Goal: Information Seeking & Learning: Learn about a topic

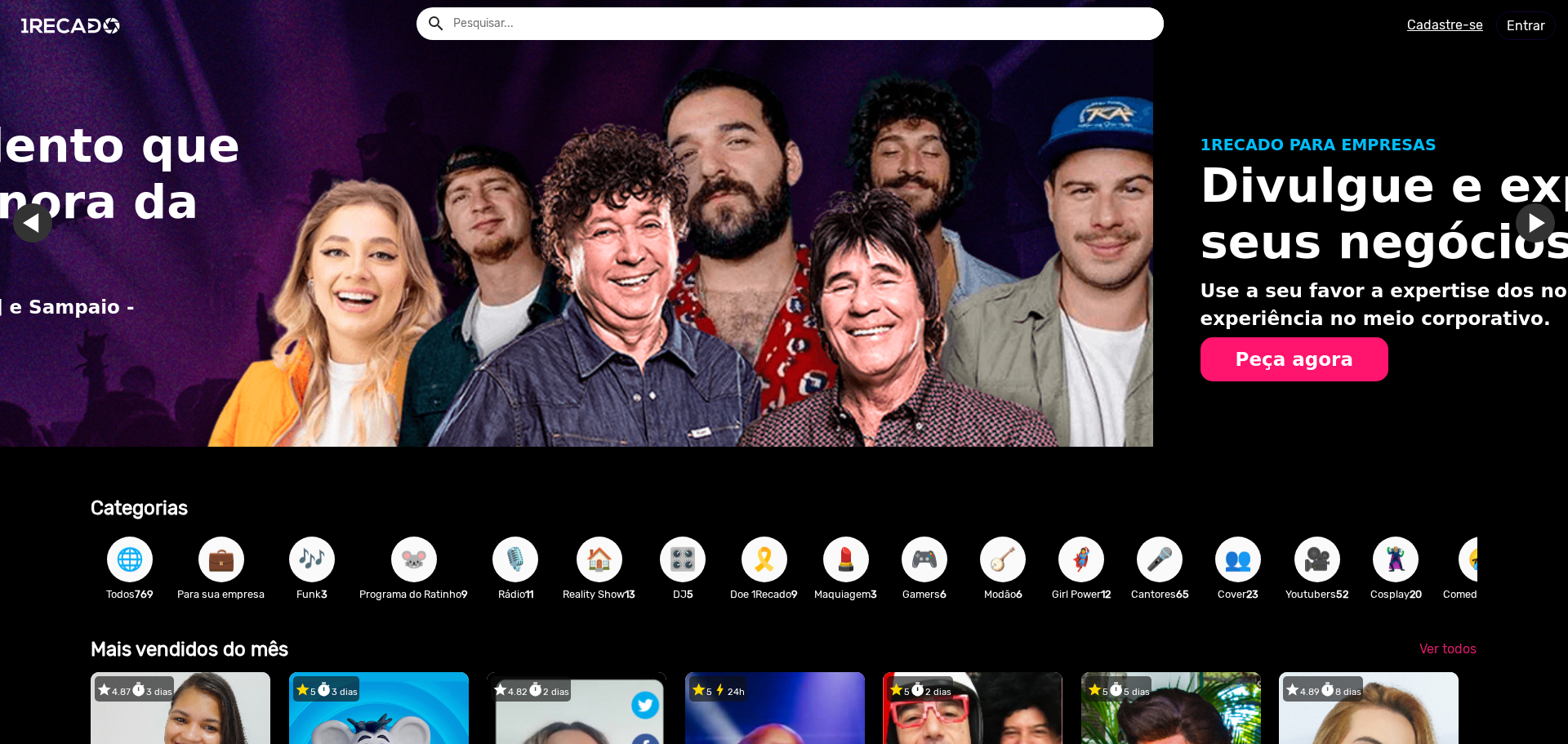
click at [156, 310] on div "Encontre o talento que faz a trilha sonora da sua vida. [PERSON_NAME] - [PERSON…" at bounding box center [369, 242] width 1568 height 484
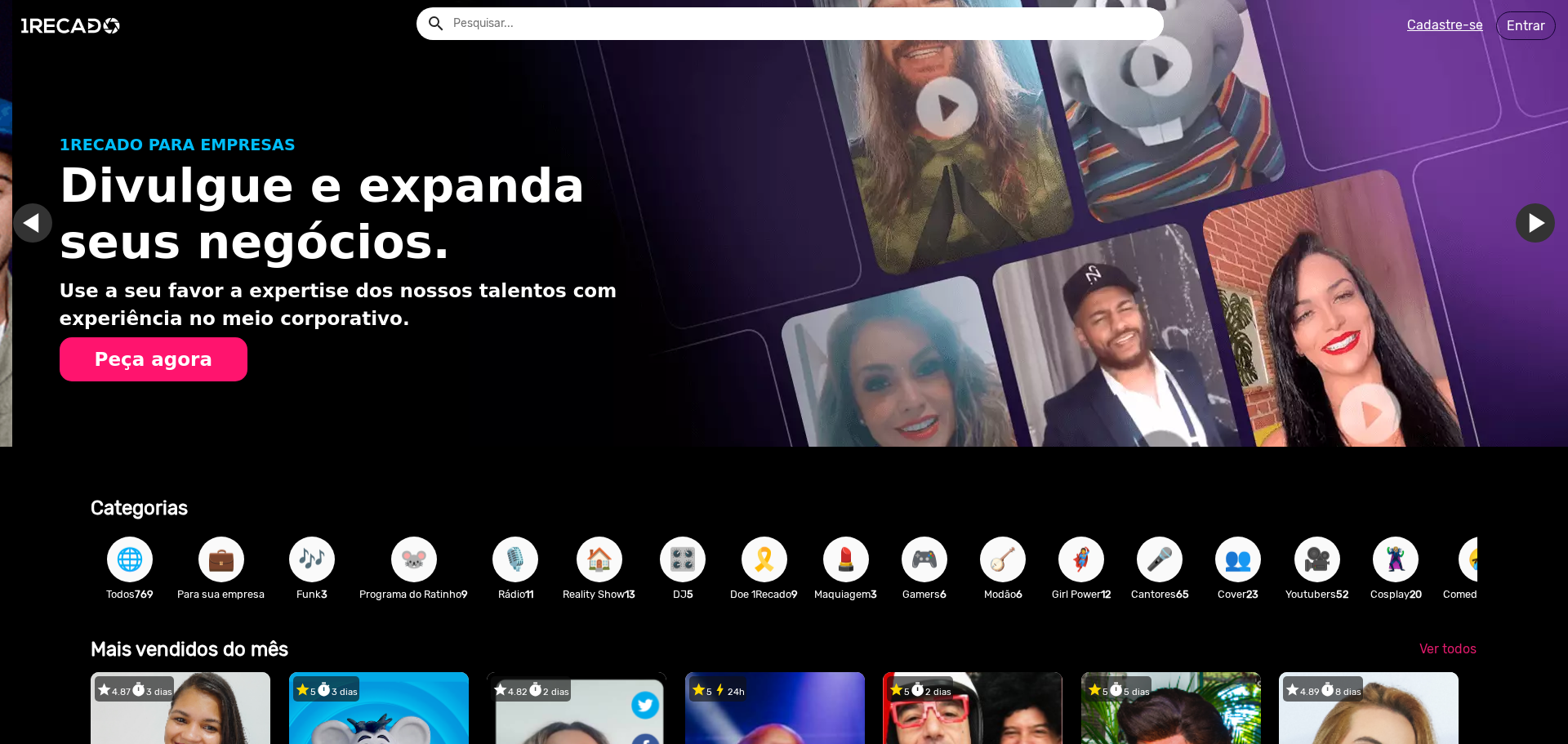
click at [29, 211] on link "Ir para o slide anterior" at bounding box center [45, 223] width 39 height 39
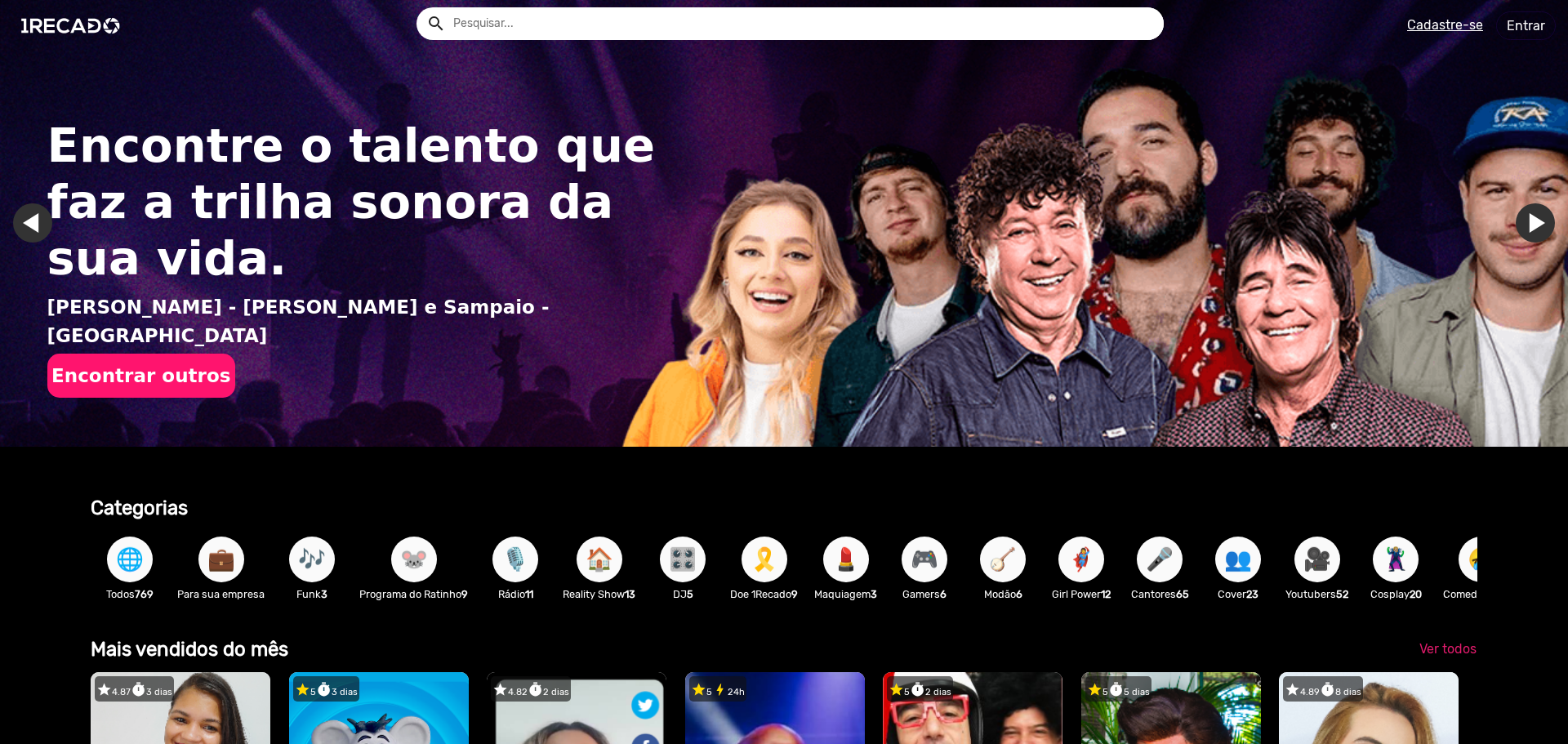
click at [166, 354] on button "Encontrar outros" at bounding box center [141, 376] width 188 height 44
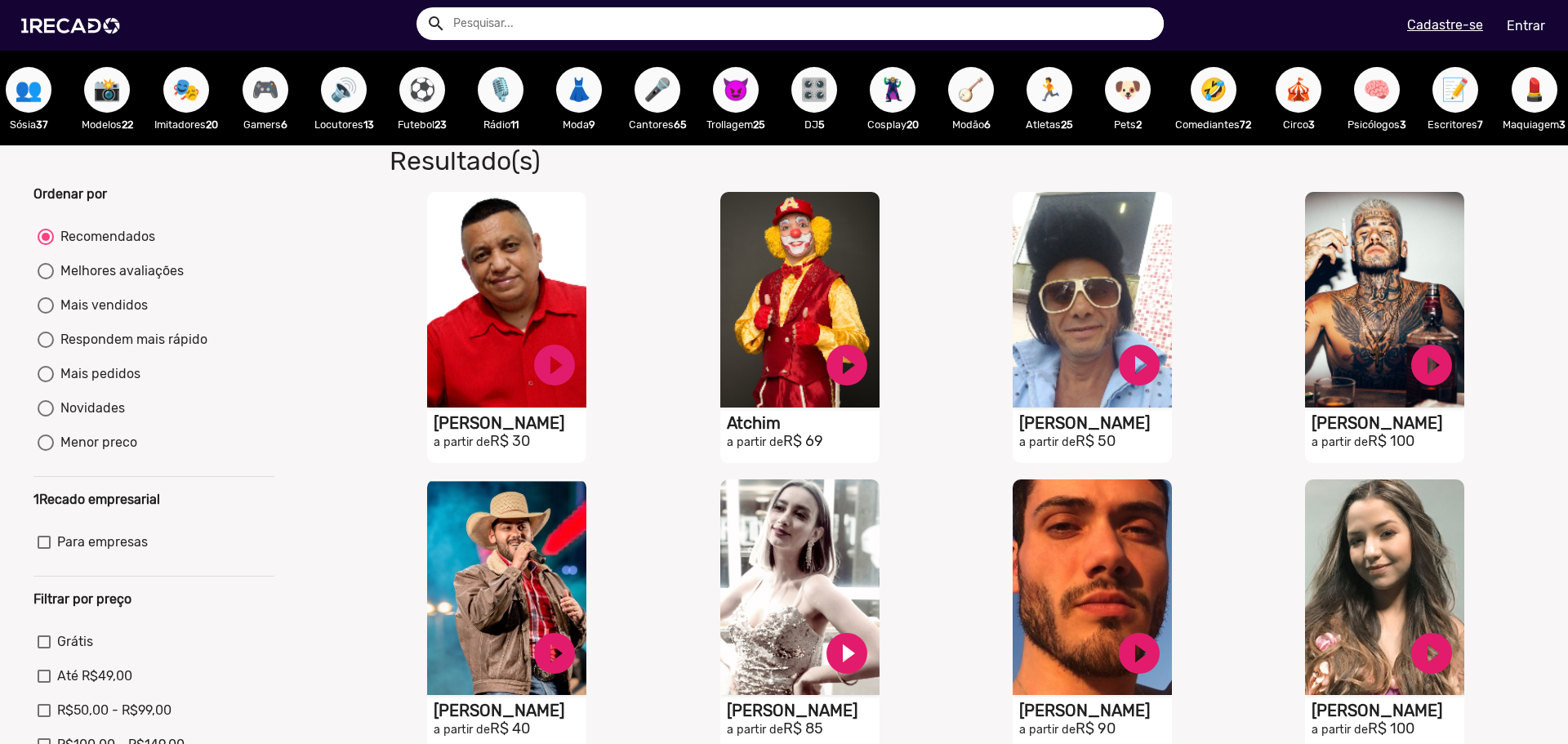
scroll to position [0, 806]
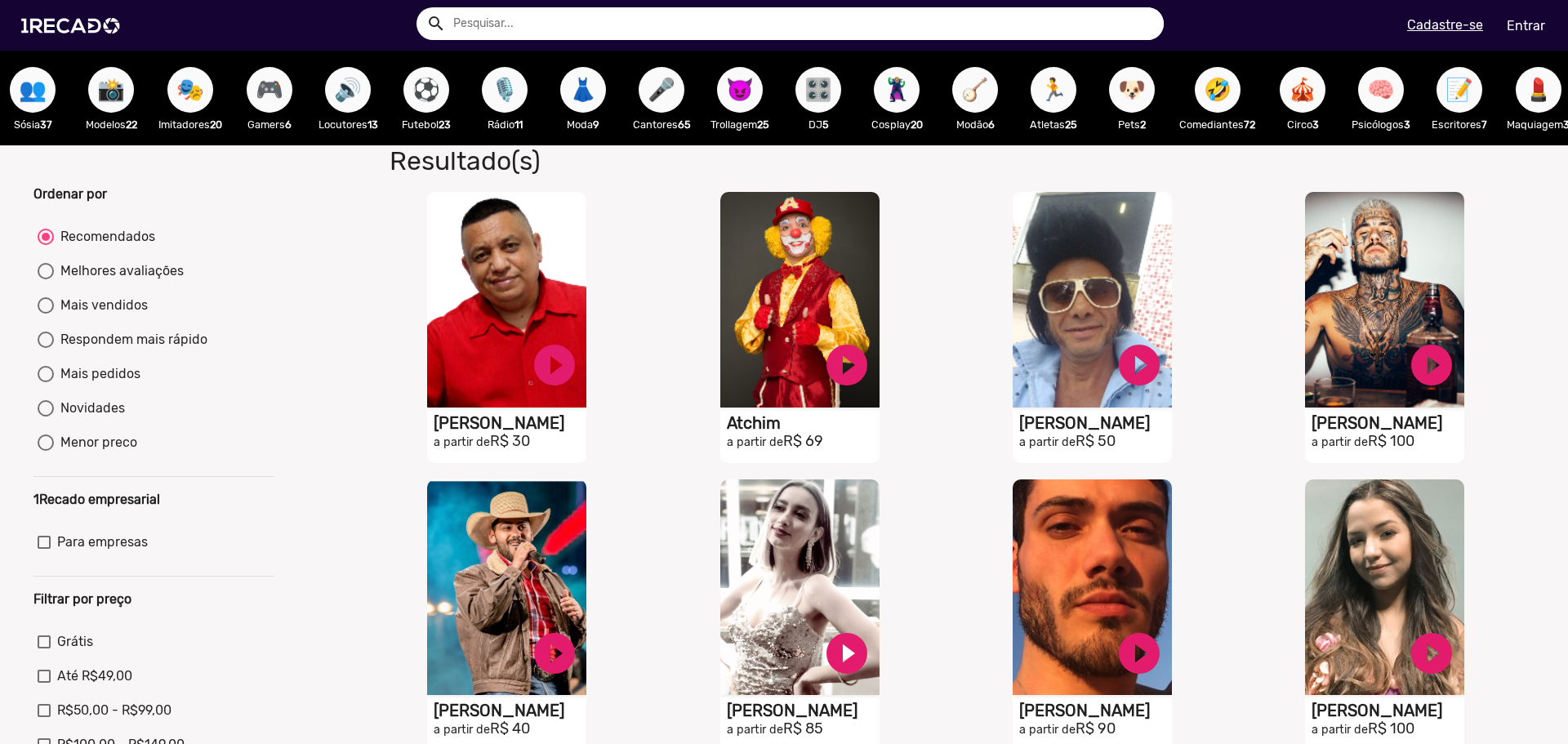
click at [673, 96] on span "🎤" at bounding box center [661, 90] width 27 height 46
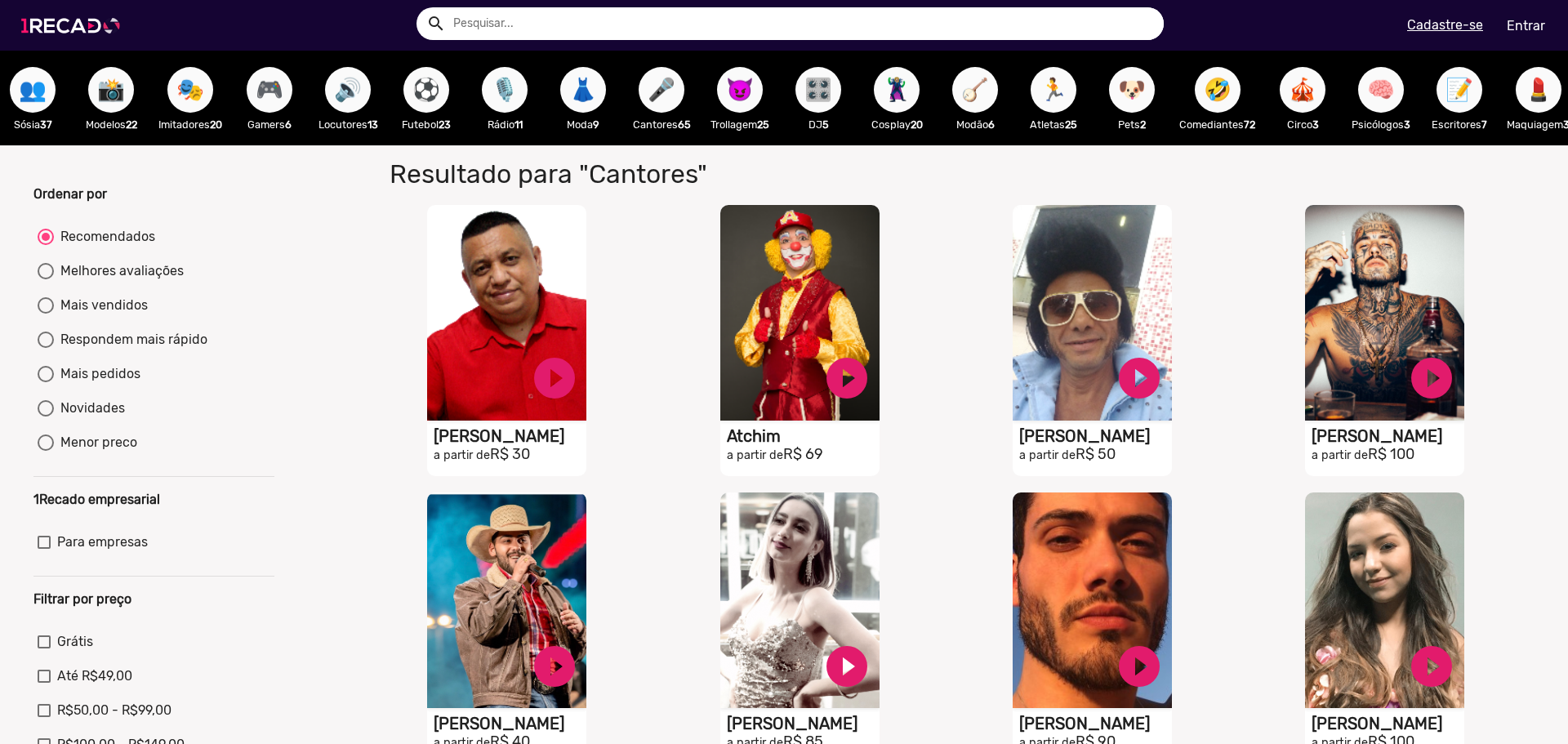
click at [84, 25] on img at bounding box center [73, 26] width 124 height 70
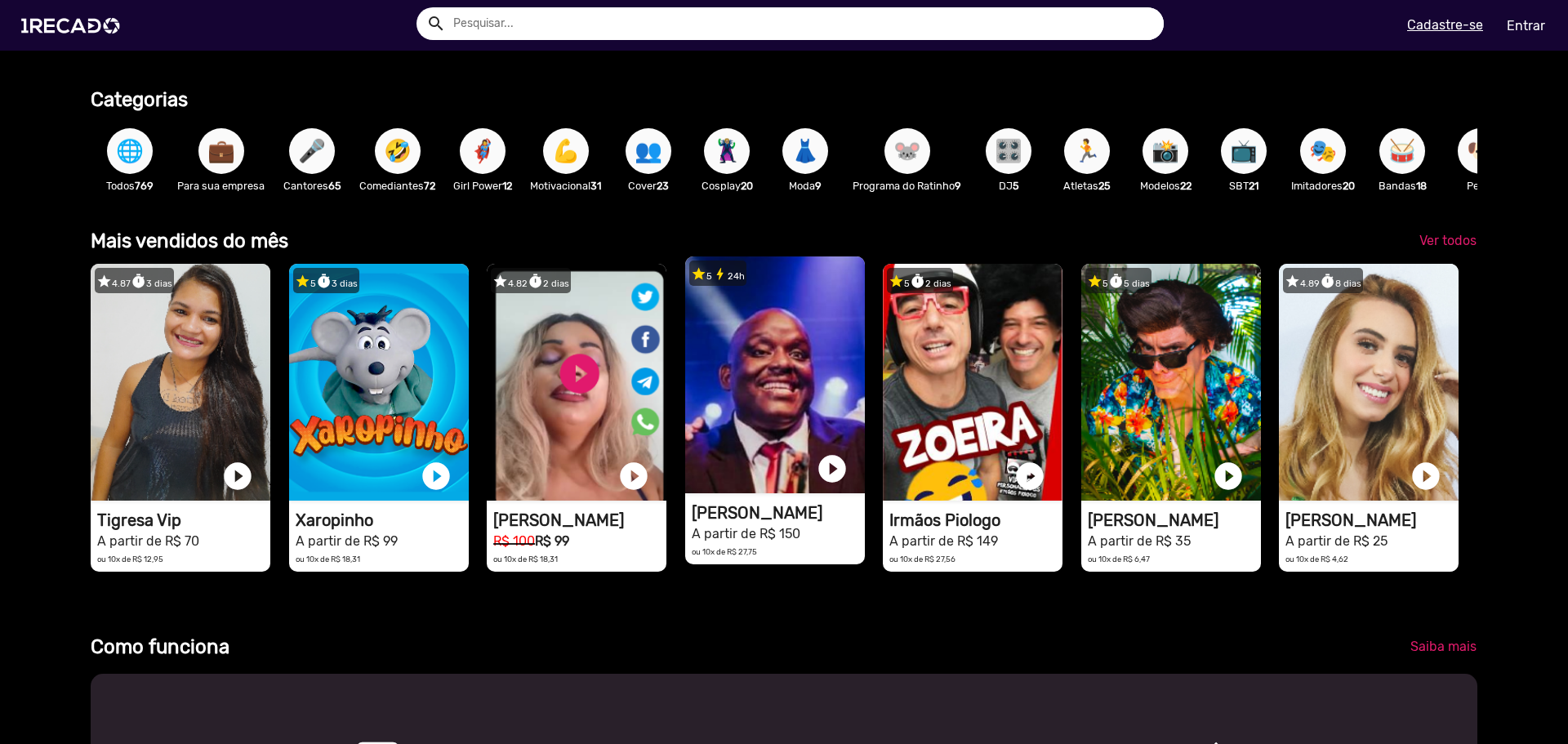
scroll to position [0, 1555]
click at [270, 357] on video "1RECADO vídeos dedicados para fãs e empresas" at bounding box center [180, 382] width 180 height 237
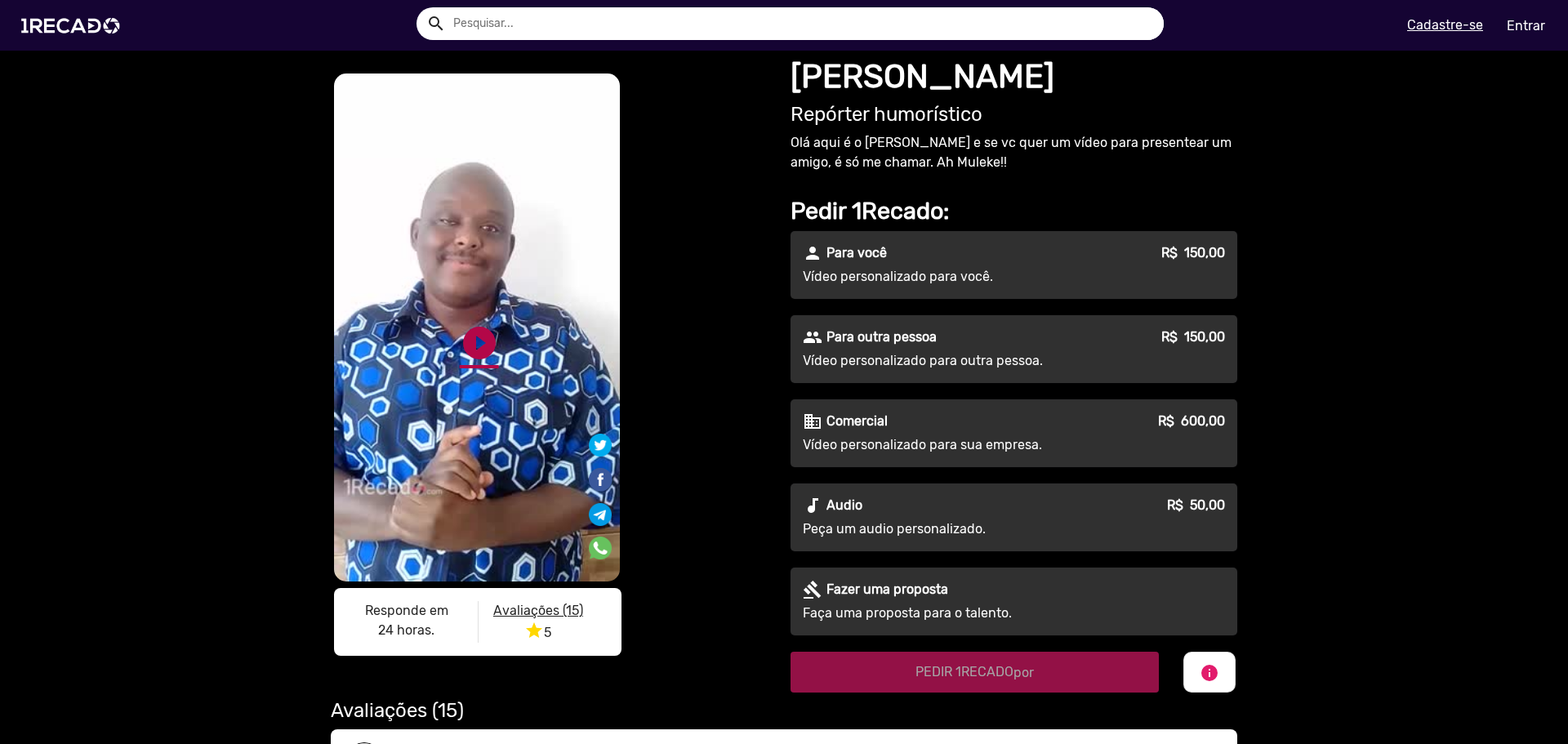
click at [481, 331] on link "play_circle_filled" at bounding box center [479, 343] width 39 height 39
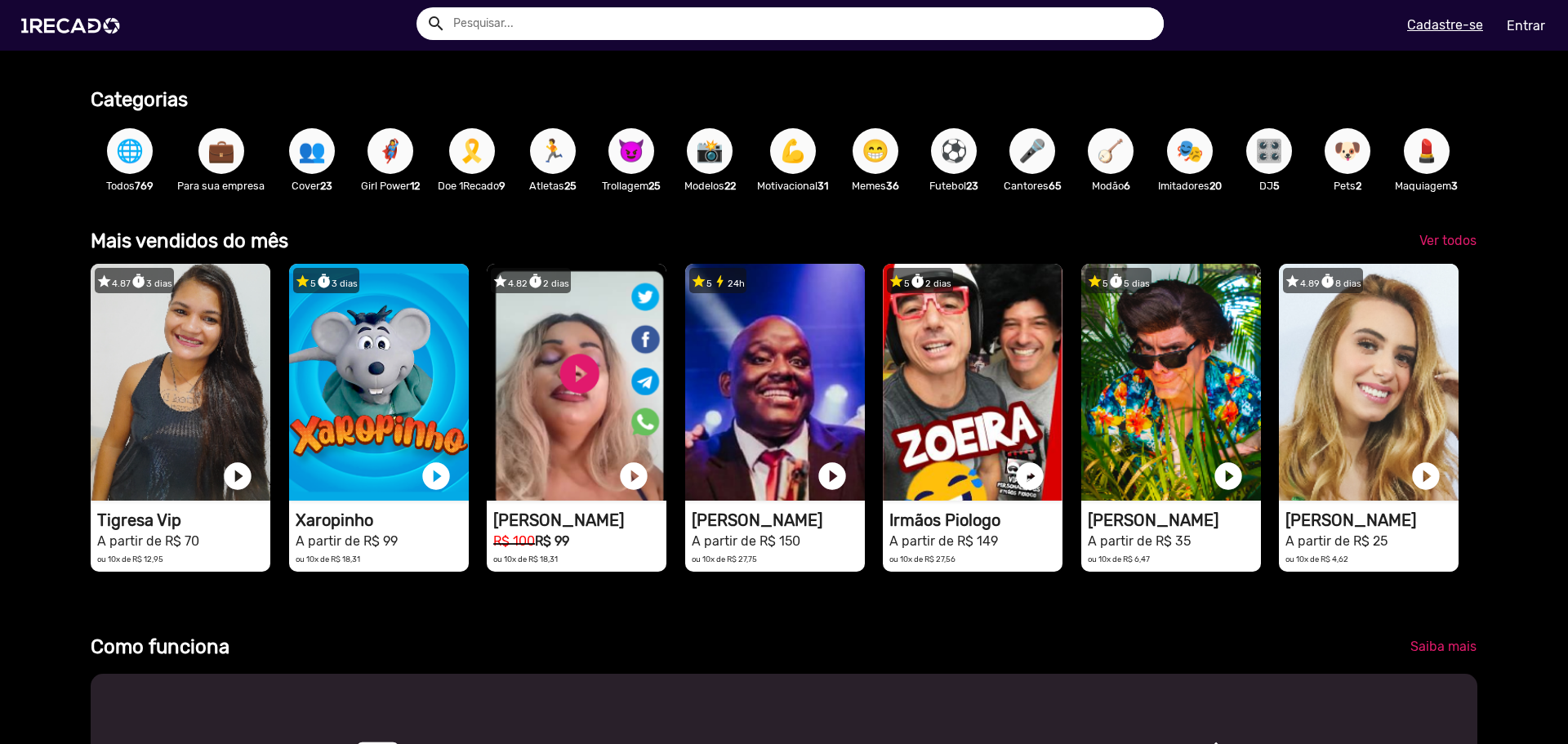
scroll to position [0, 1555]
click at [1419, 248] on span "Ver todos" at bounding box center [1447, 240] width 57 height 16
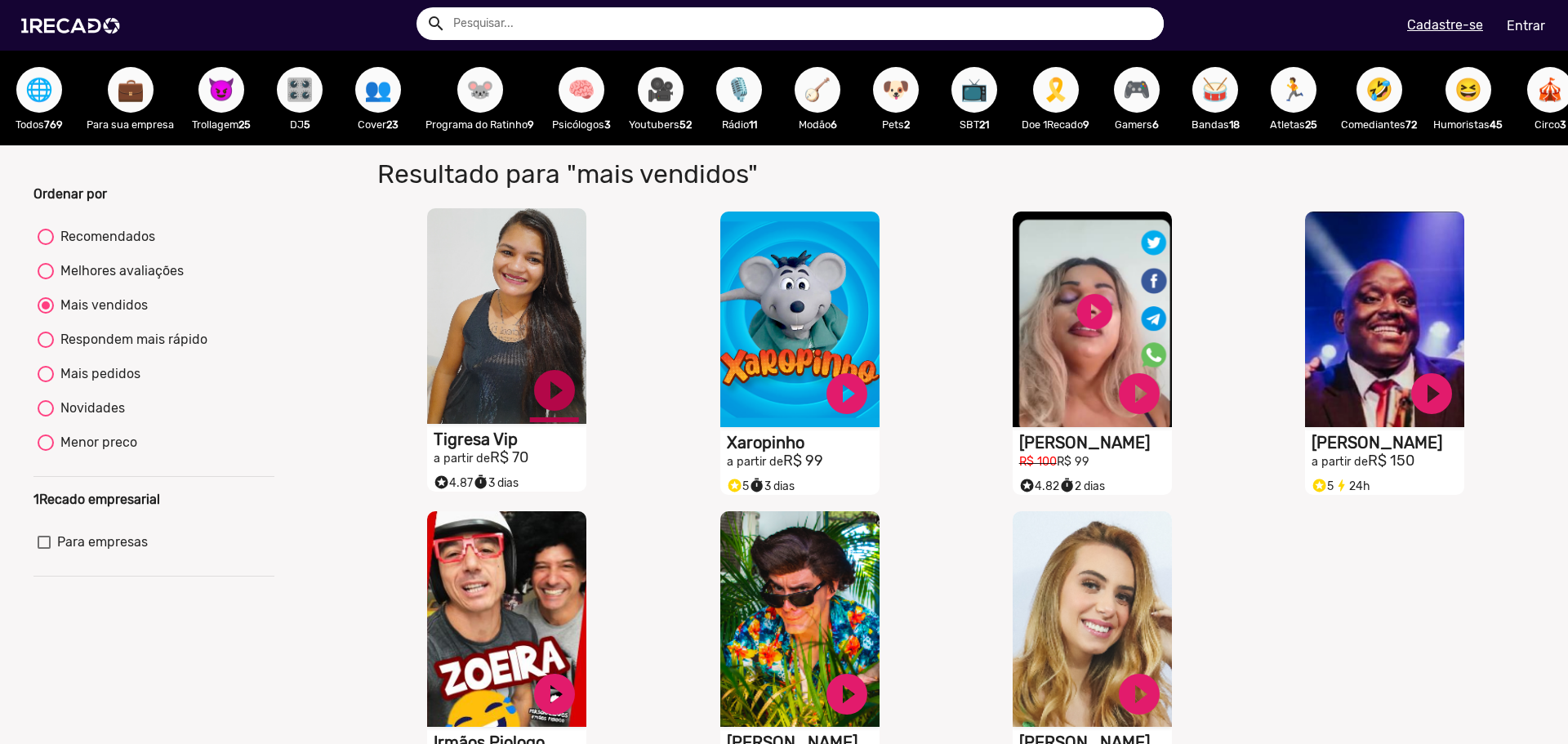
click at [552, 399] on link "play_circle_filled" at bounding box center [554, 389] width 49 height 49
click at [500, 446] on h1 "Tigresa Vip" at bounding box center [509, 439] width 153 height 19
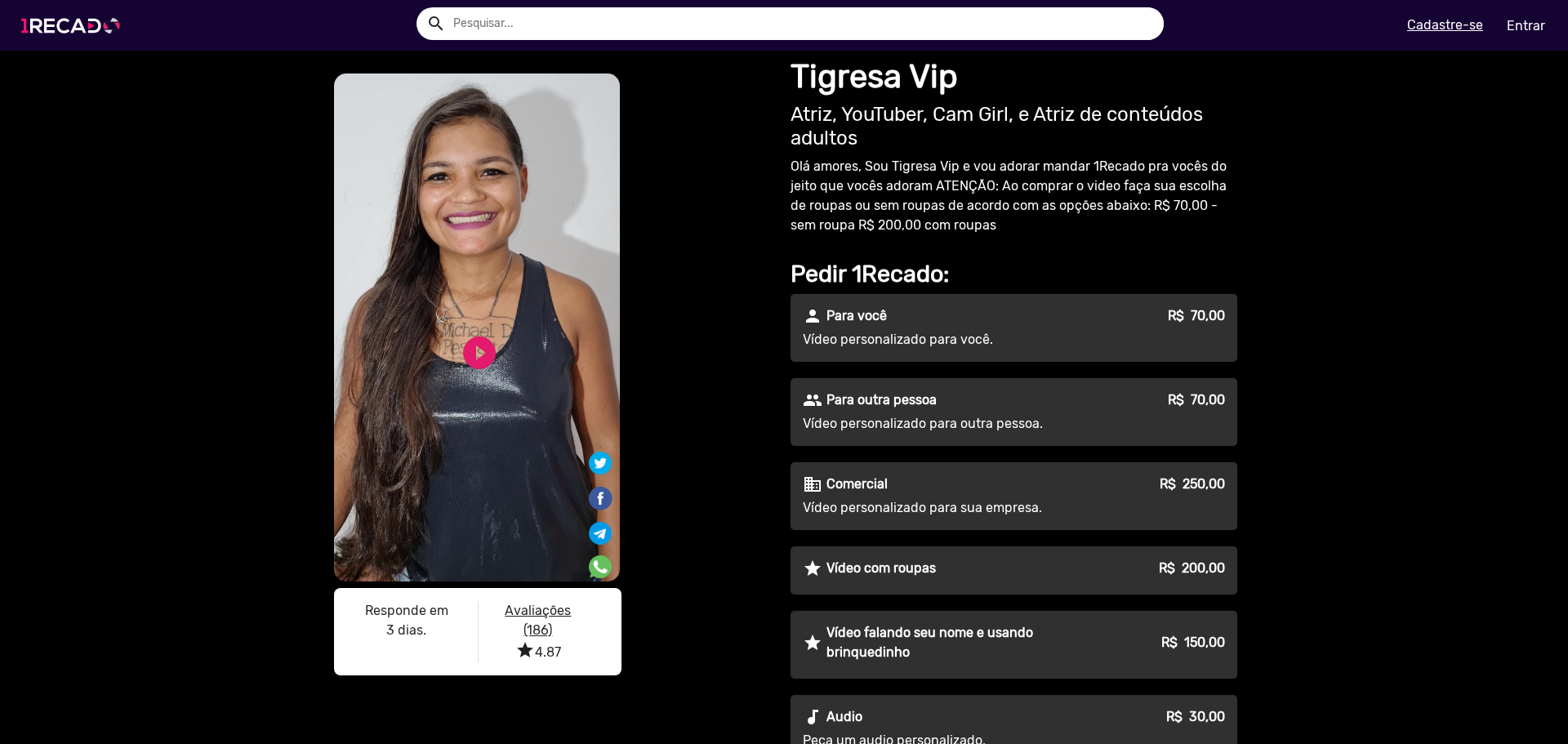
click at [82, 40] on img at bounding box center [73, 26] width 124 height 70
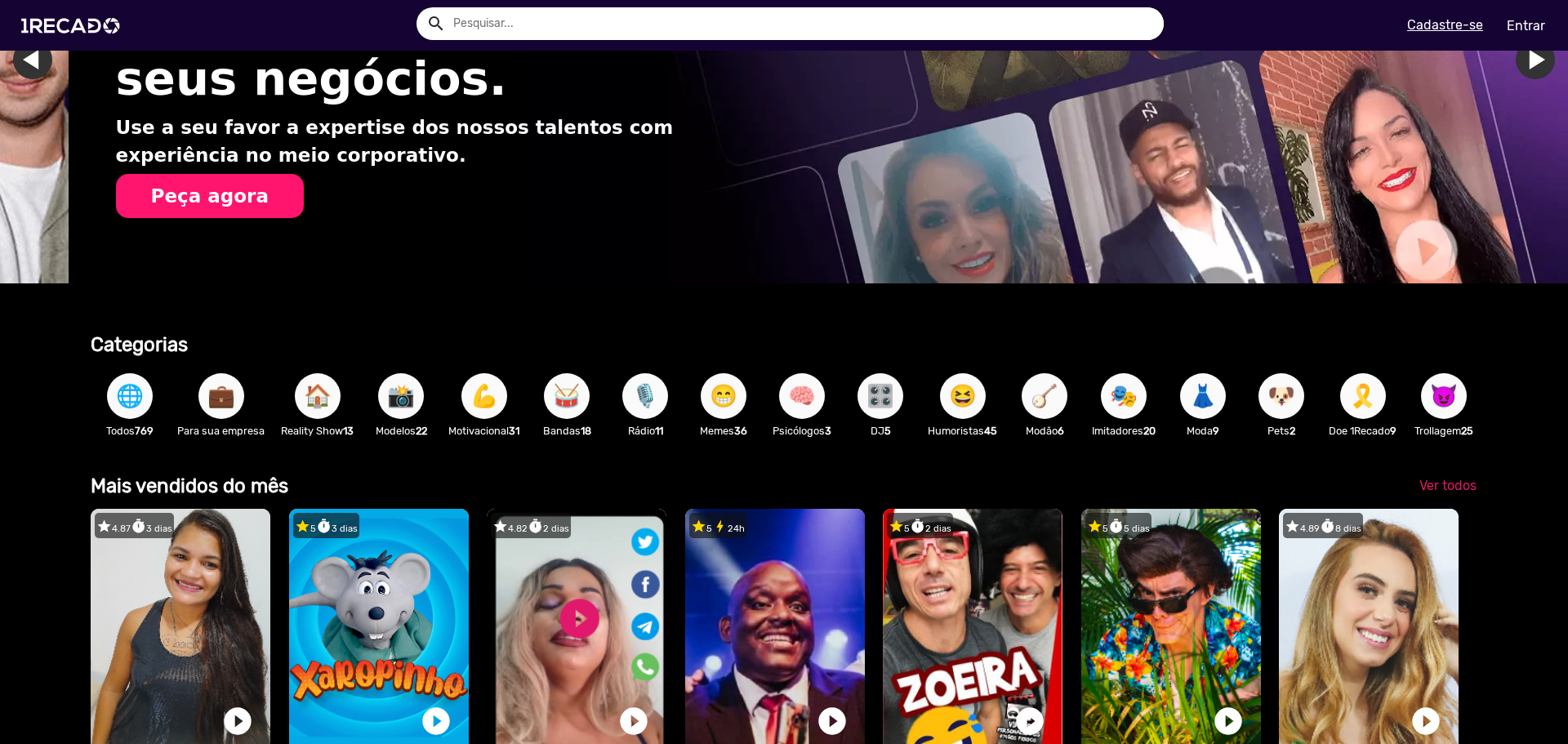
scroll to position [0, 1555]
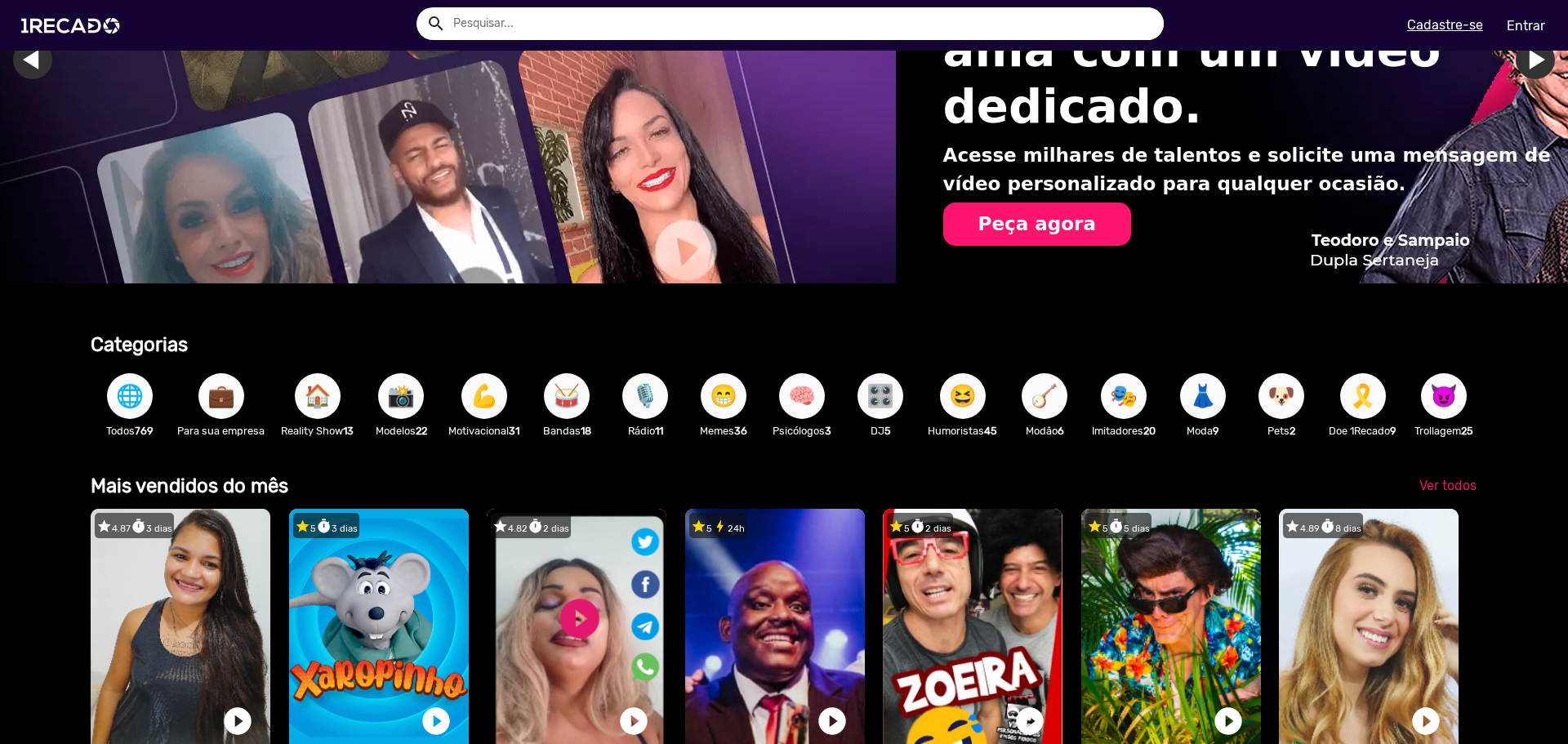
click at [147, 406] on button "🌐" at bounding box center [130, 396] width 46 height 46
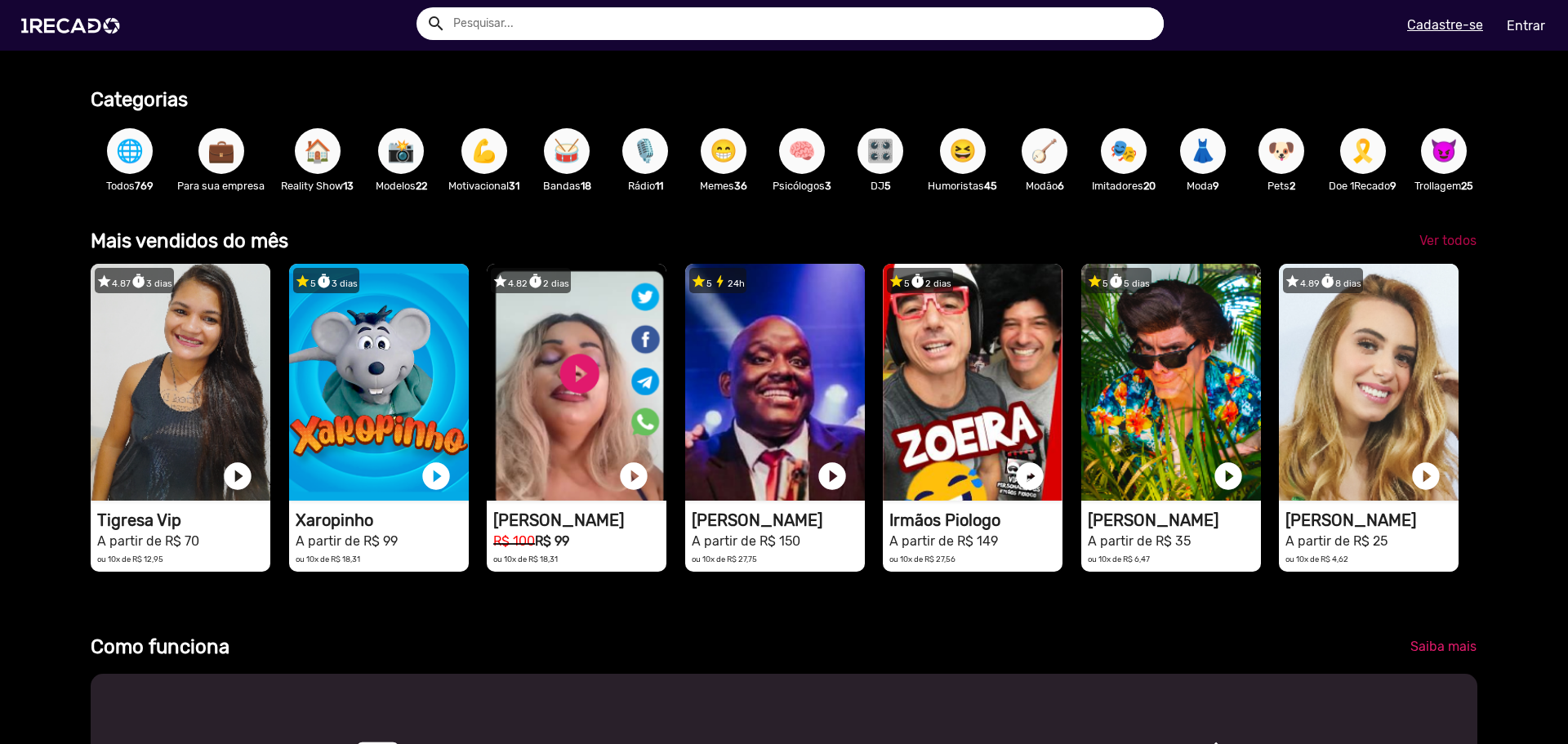
scroll to position [0, 4383]
click at [1444, 245] on link "Ver todos" at bounding box center [1447, 241] width 83 height 29
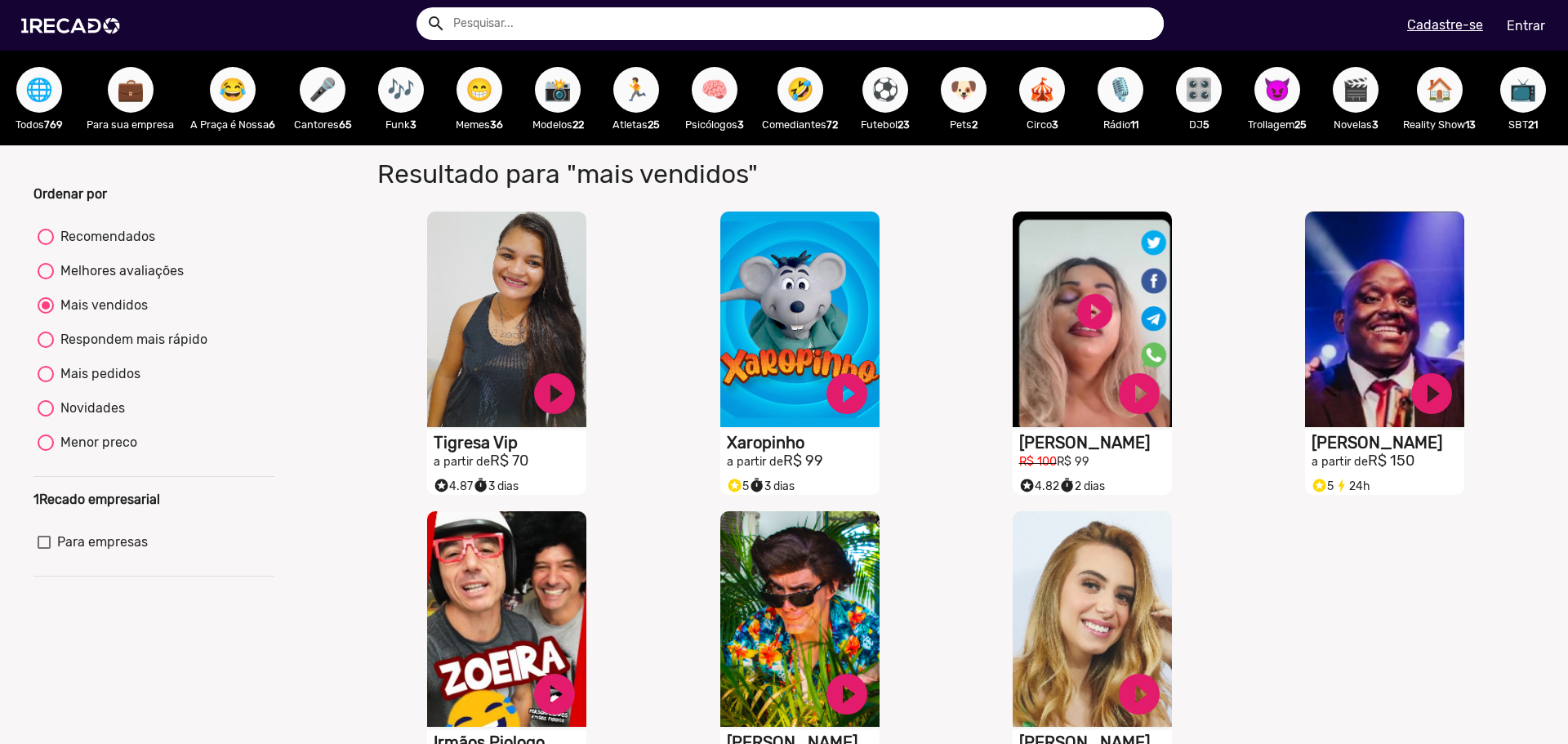
click at [46, 448] on div at bounding box center [46, 443] width 16 height 16
click at [46, 451] on input "Menor preco" at bounding box center [45, 451] width 1 height 1
radio input "true"
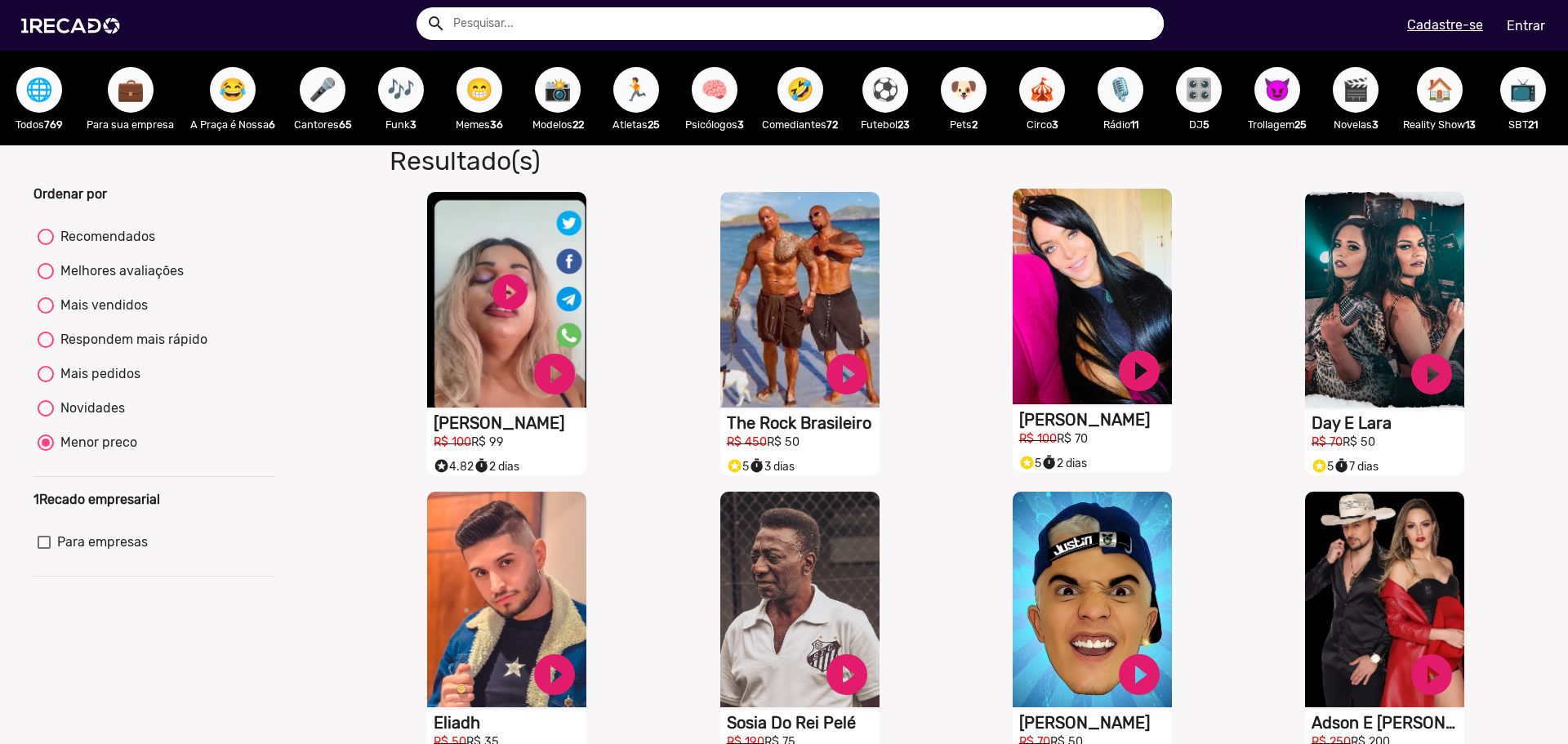
click at [586, 432] on h1 "[PERSON_NAME]" at bounding box center [509, 422] width 153 height 19
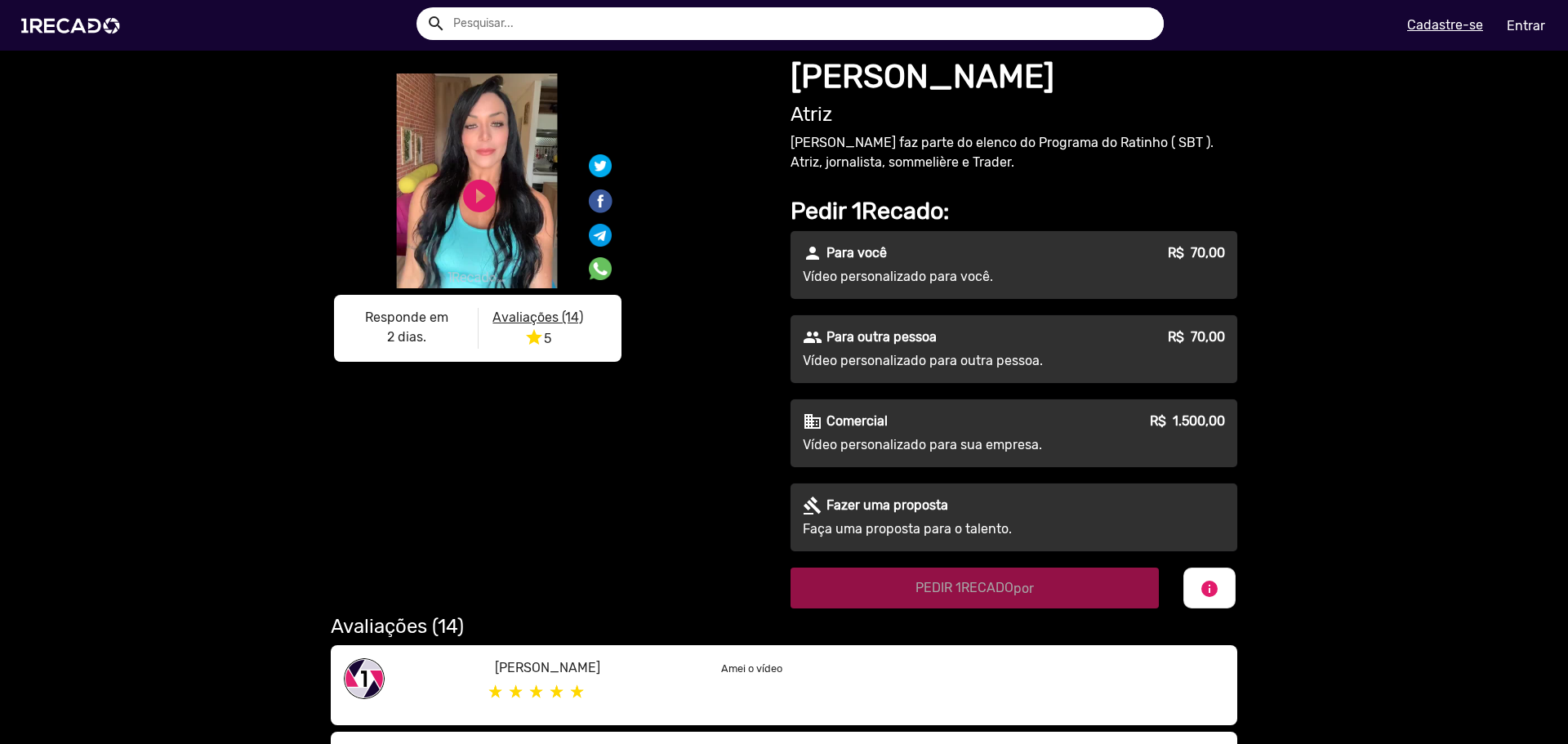
click at [485, 218] on video "S1RECADO vídeos dedicados para fãs e empresas" at bounding box center [477, 181] width 286 height 214
click at [469, 207] on link "play_circle_filled" at bounding box center [479, 196] width 39 height 39
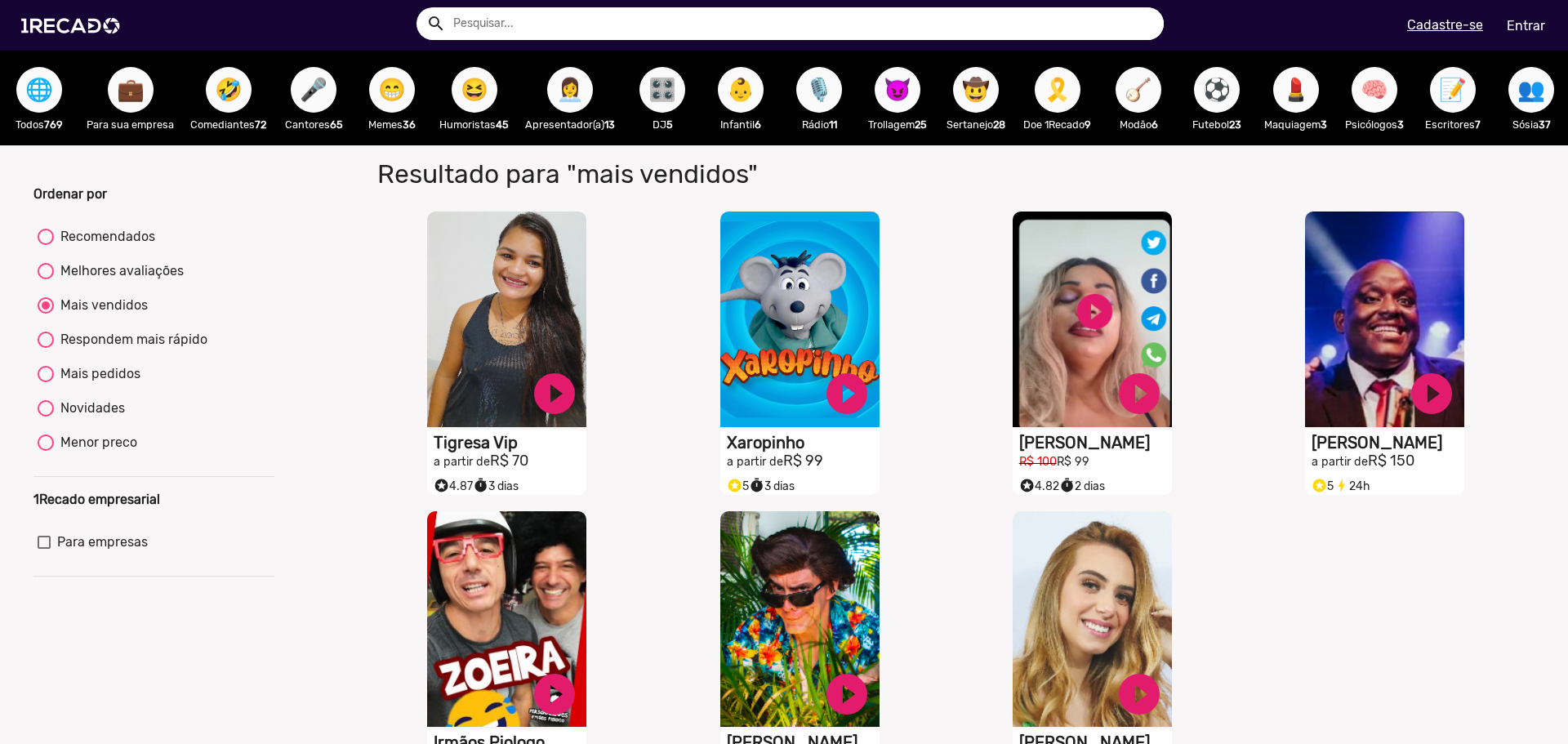
click at [111, 453] on div "Menor preco" at bounding box center [95, 442] width 83 height 19
click at [46, 452] on input "Menor preco" at bounding box center [45, 451] width 1 height 1
radio input "true"
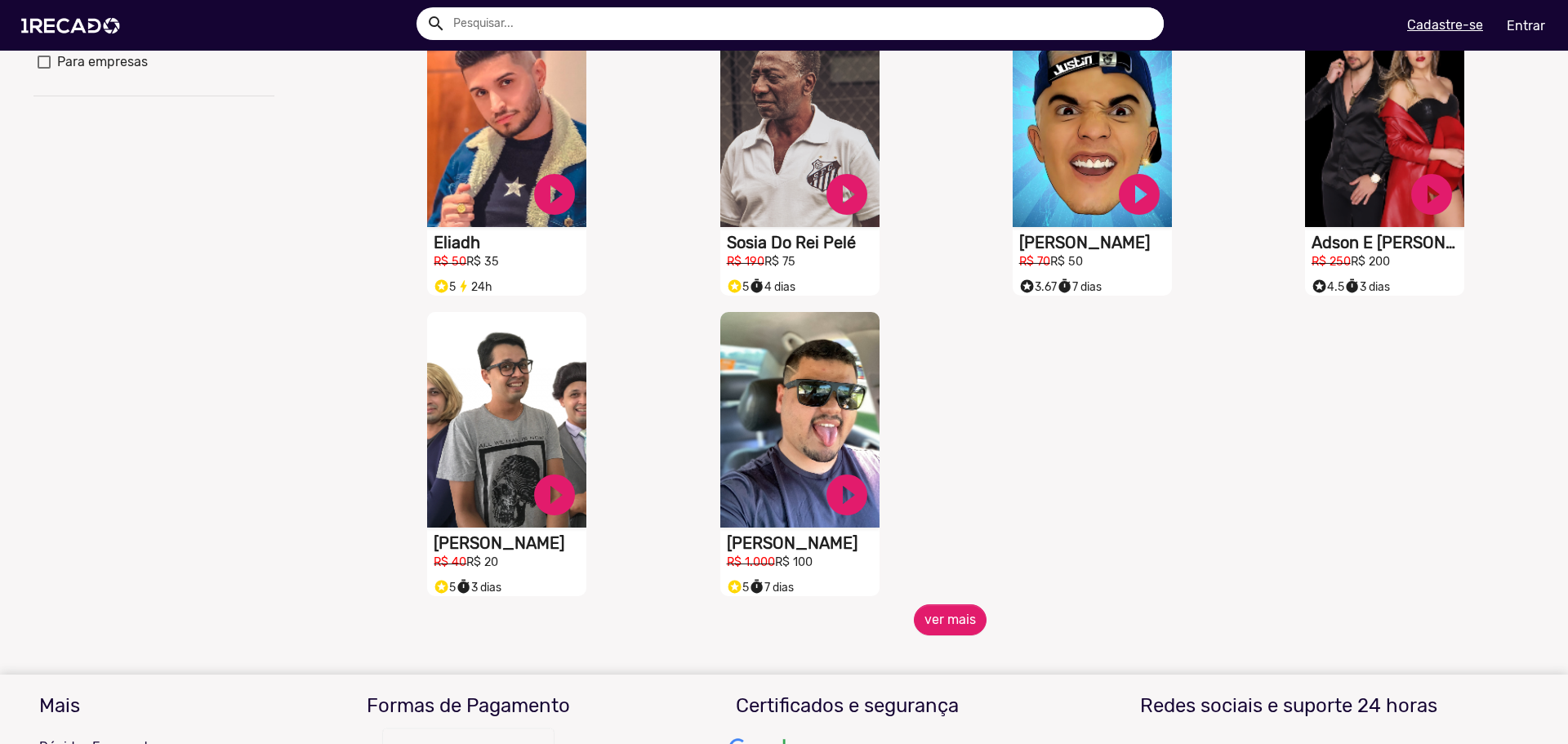
scroll to position [490, 0]
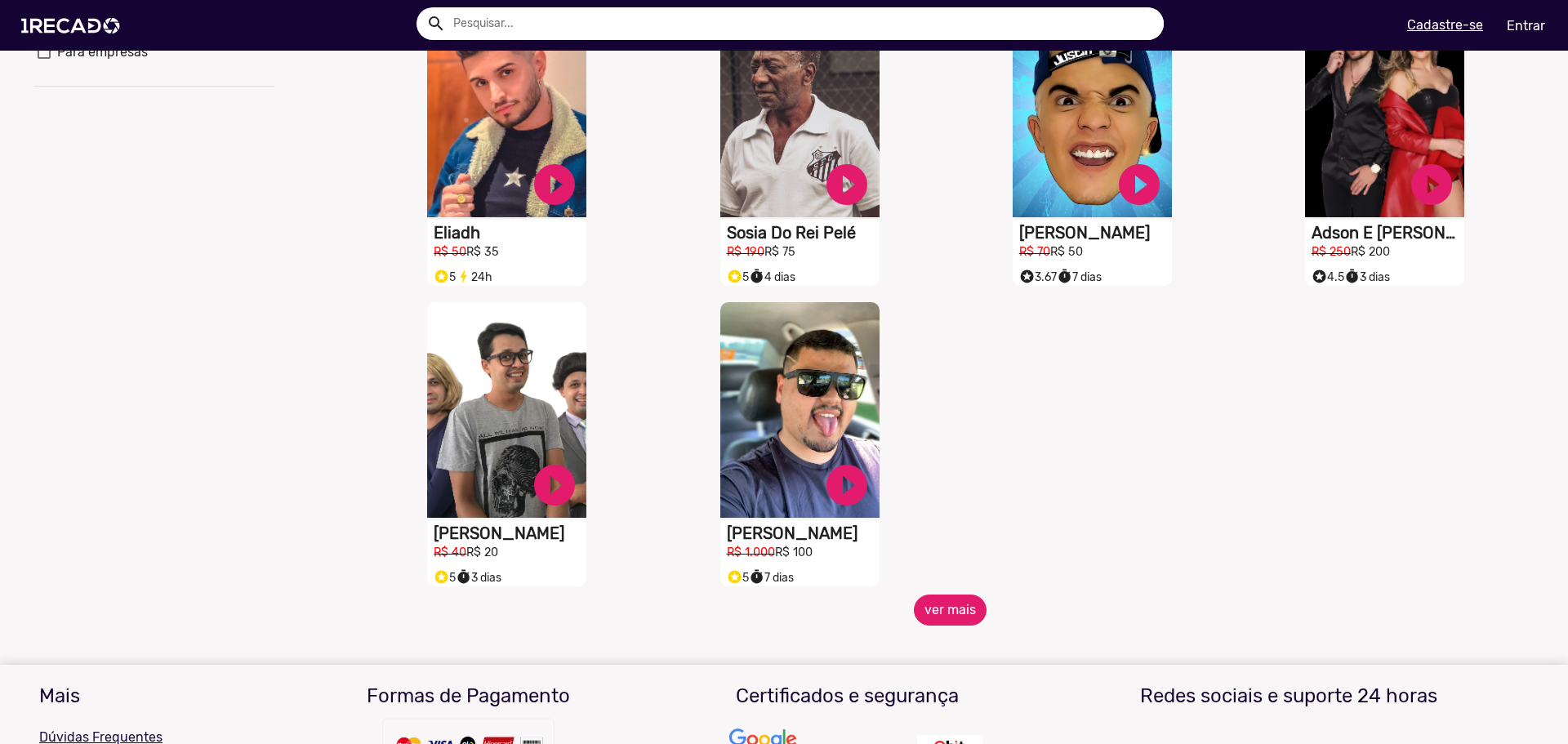
click at [922, 619] on button "ver mais" at bounding box center [950, 610] width 72 height 31
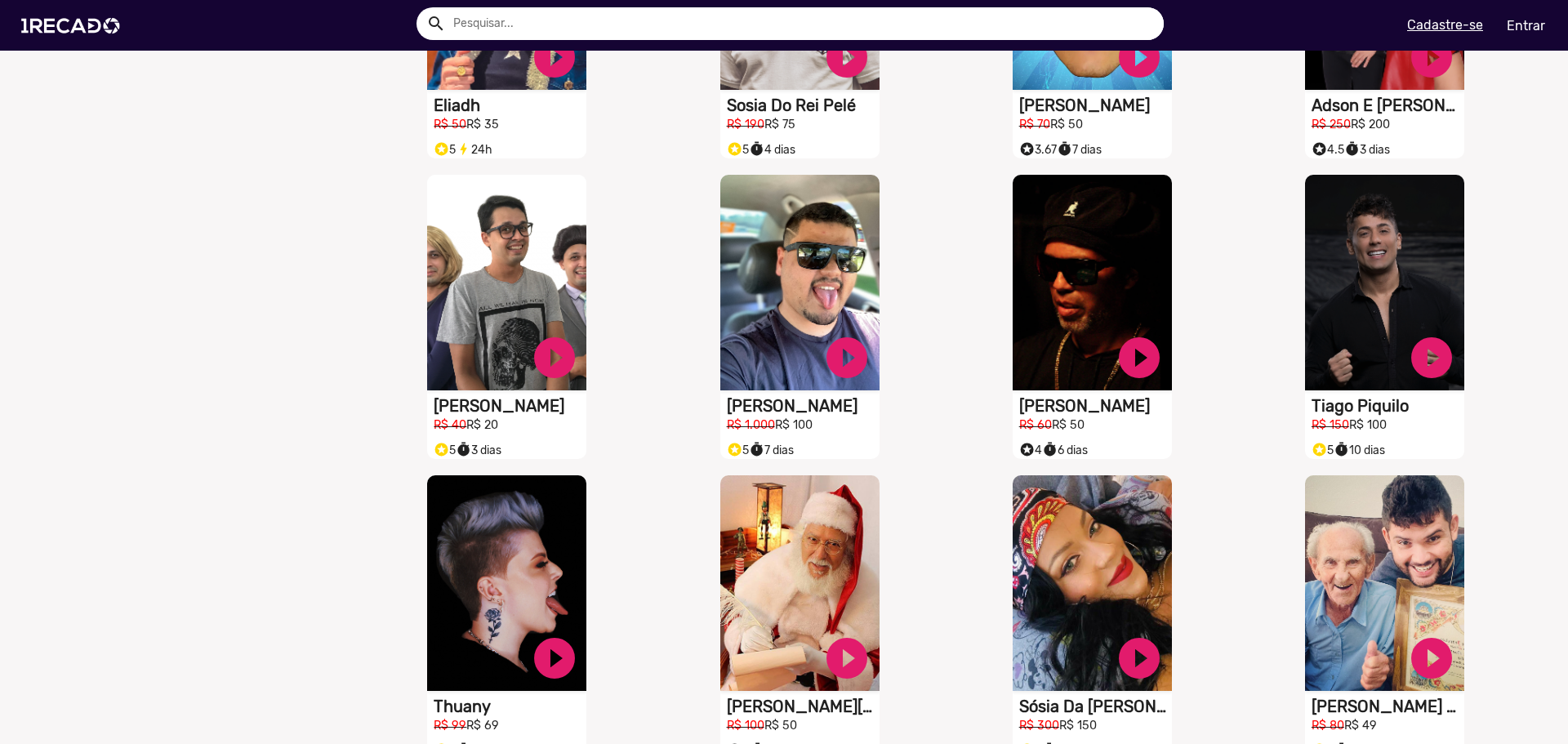
scroll to position [735, 0]
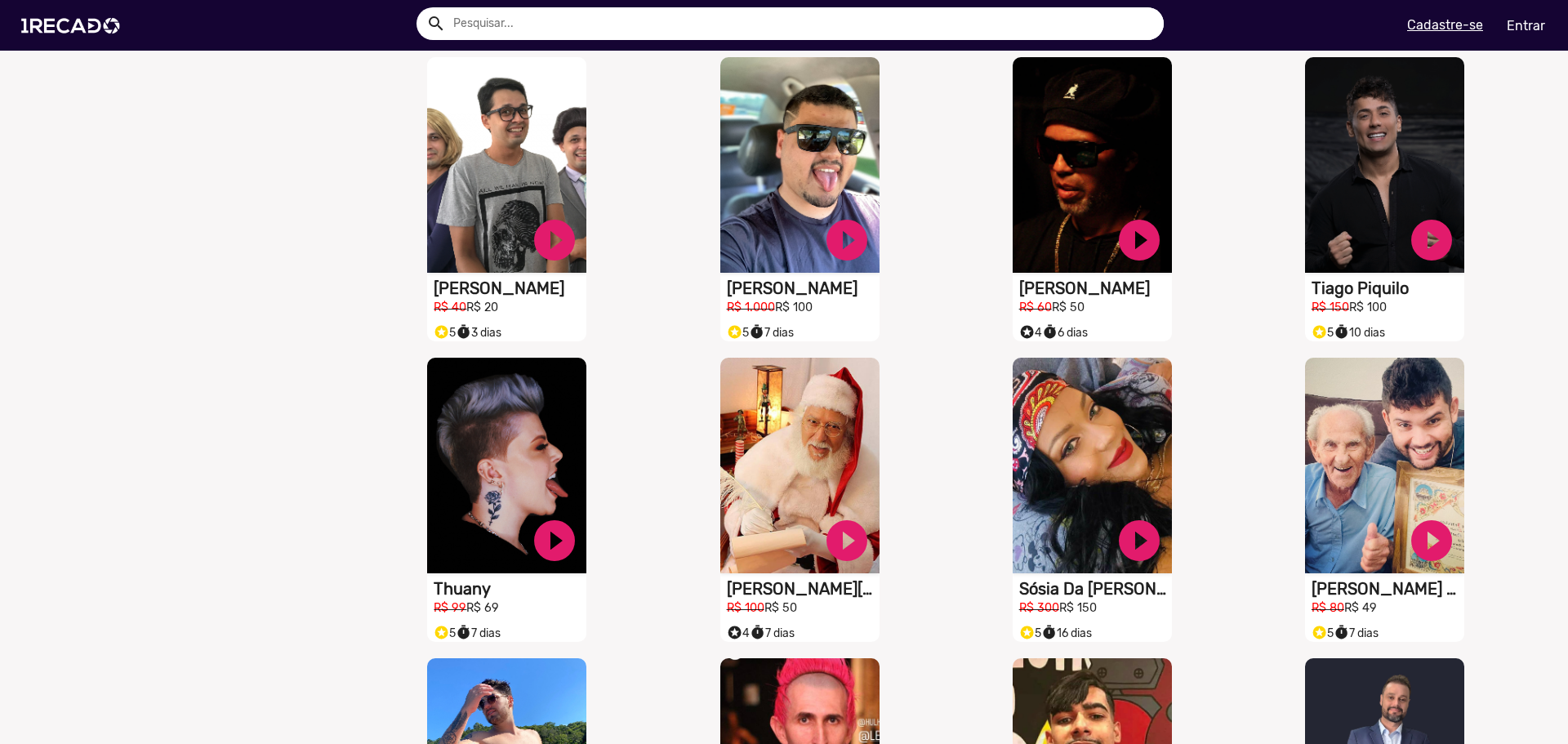
drag, startPoint x: 1084, startPoint y: 482, endPoint x: 974, endPoint y: 508, distance: 113.0
click at [974, 508] on div "S1RECADO vídeos dedicados para fãs e empresas play_circle_filled Sósia Da [PERS…" at bounding box center [1095, 500] width 292 height 301
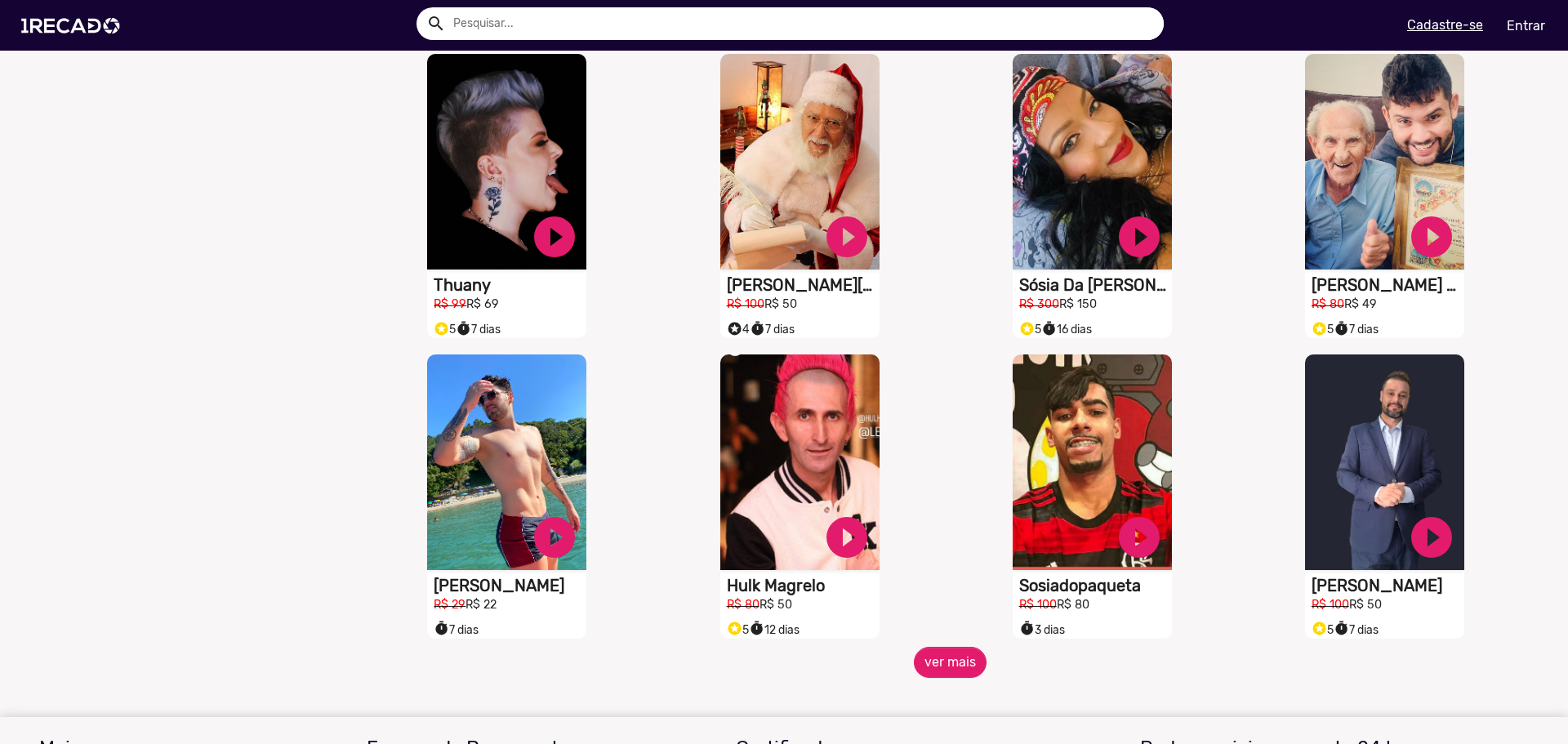
scroll to position [1062, 0]
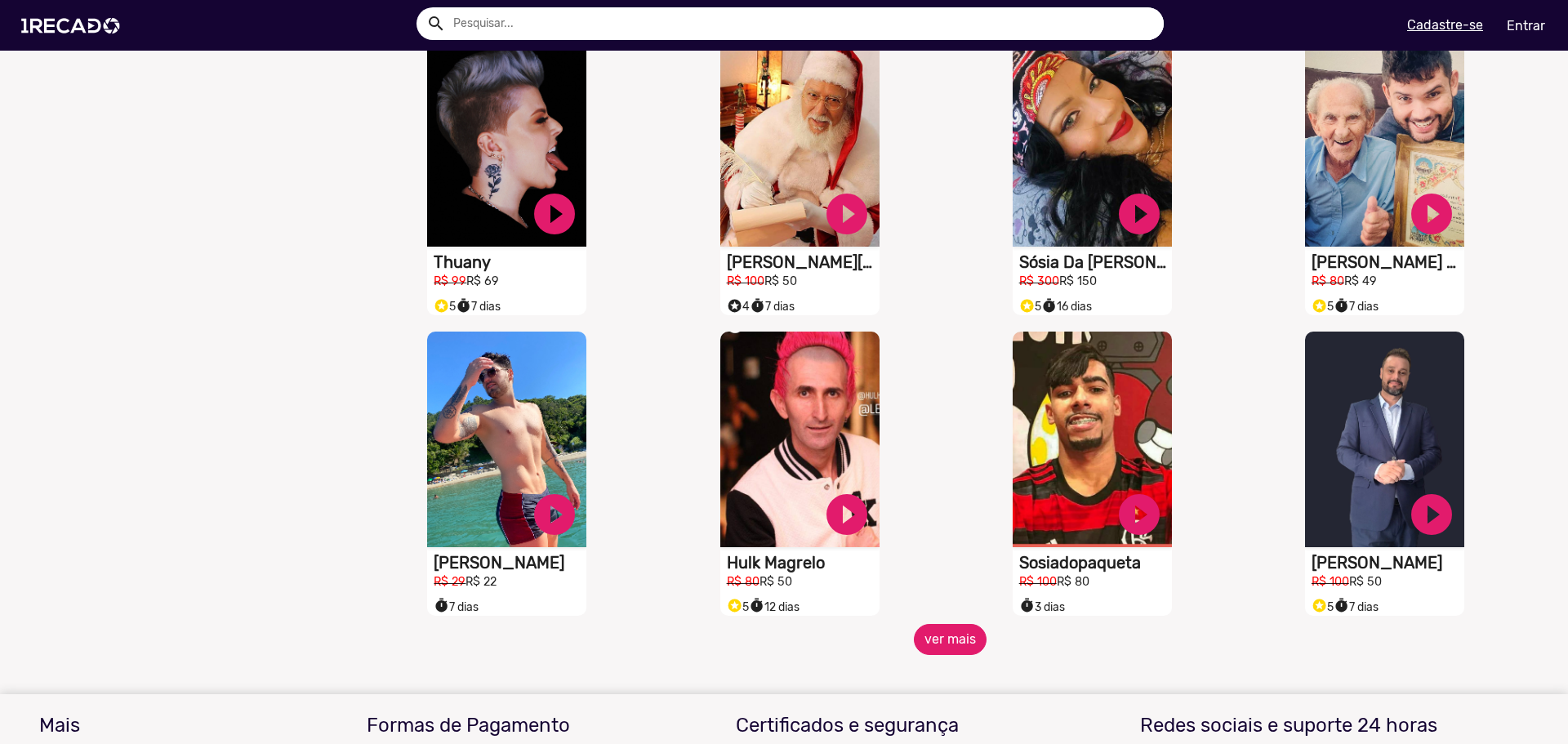
click at [942, 639] on button "ver mais" at bounding box center [950, 640] width 72 height 31
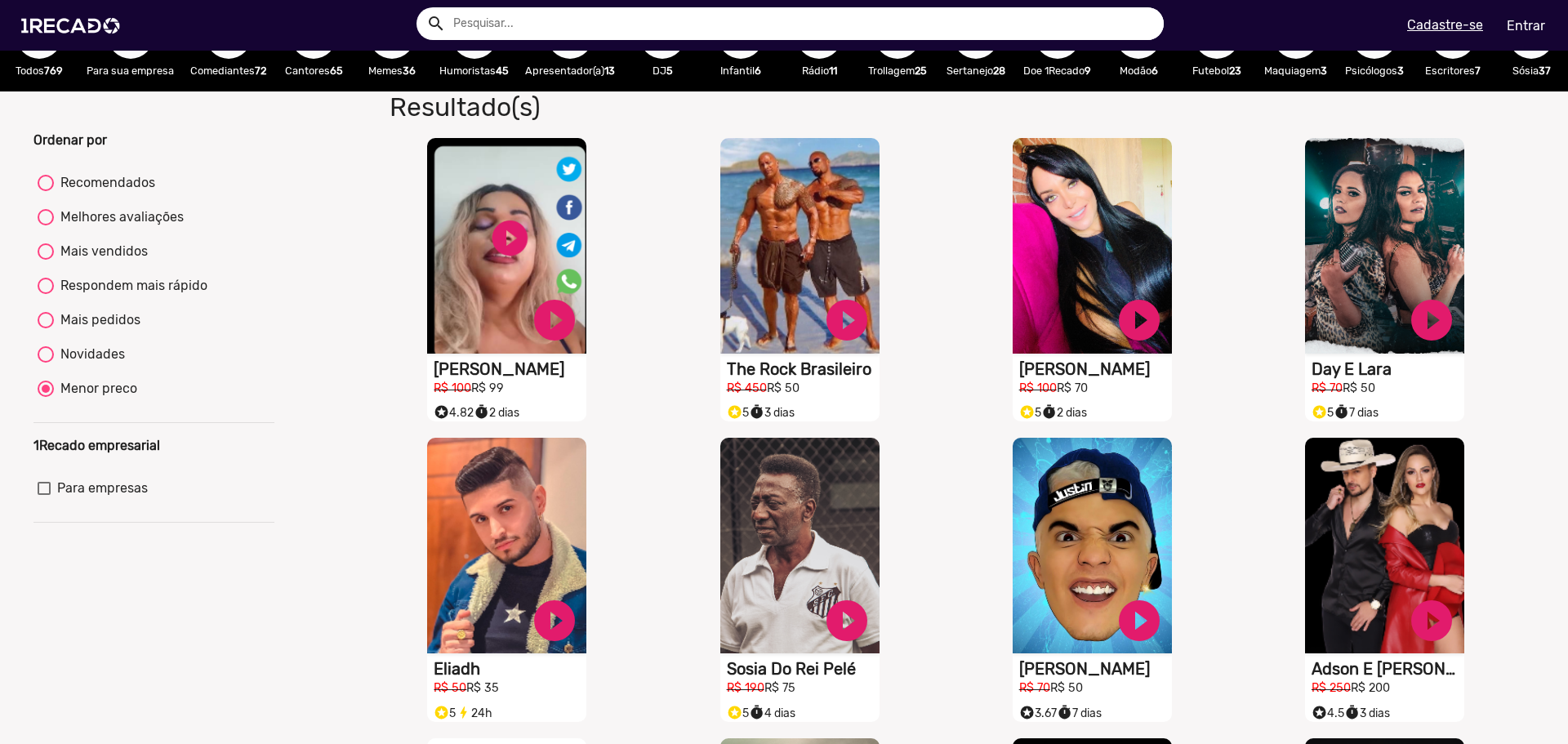
scroll to position [0, 0]
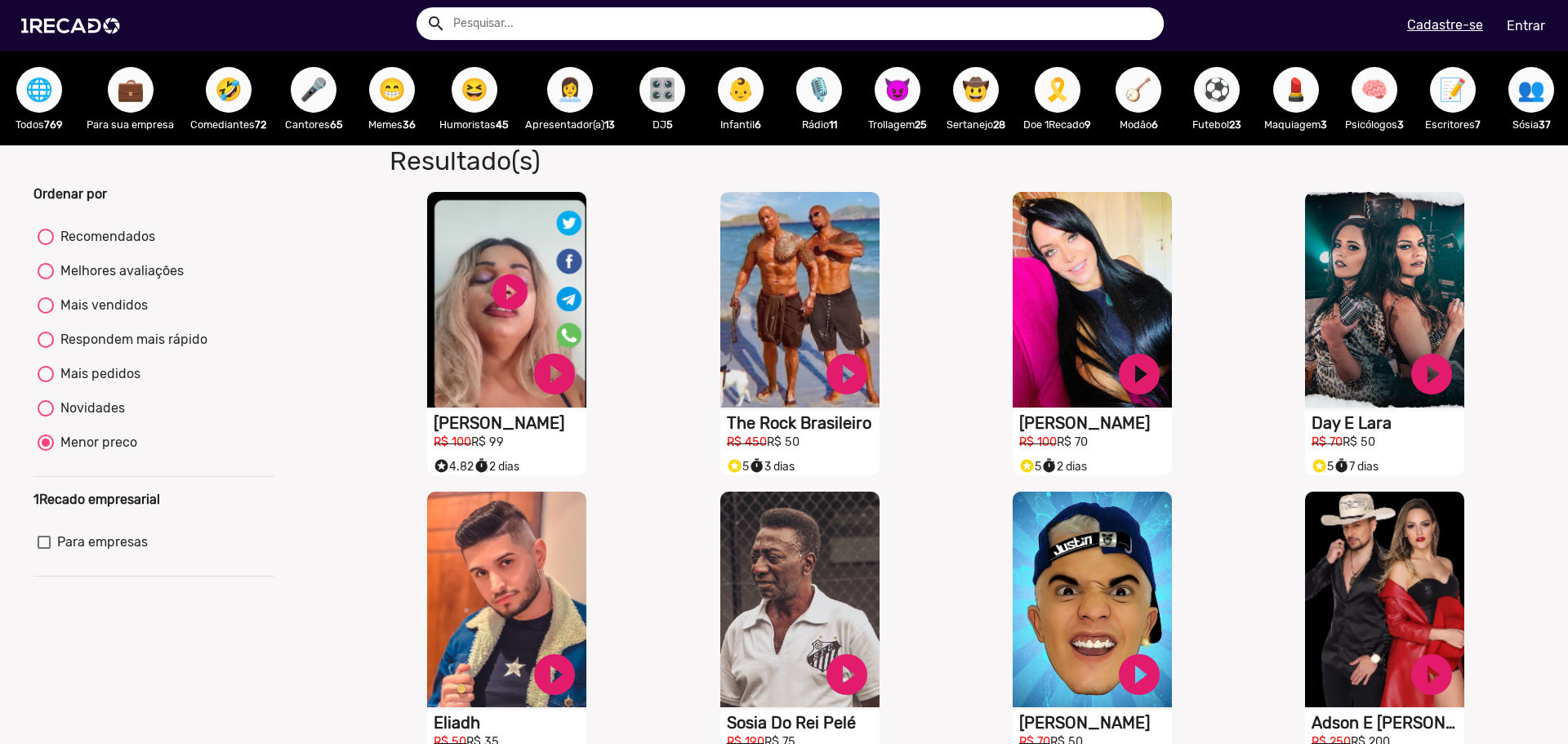
click at [109, 315] on div "Mais vendidos" at bounding box center [101, 305] width 94 height 19
click at [46, 314] on input "Mais vendidos" at bounding box center [45, 313] width 1 height 1
radio input "true"
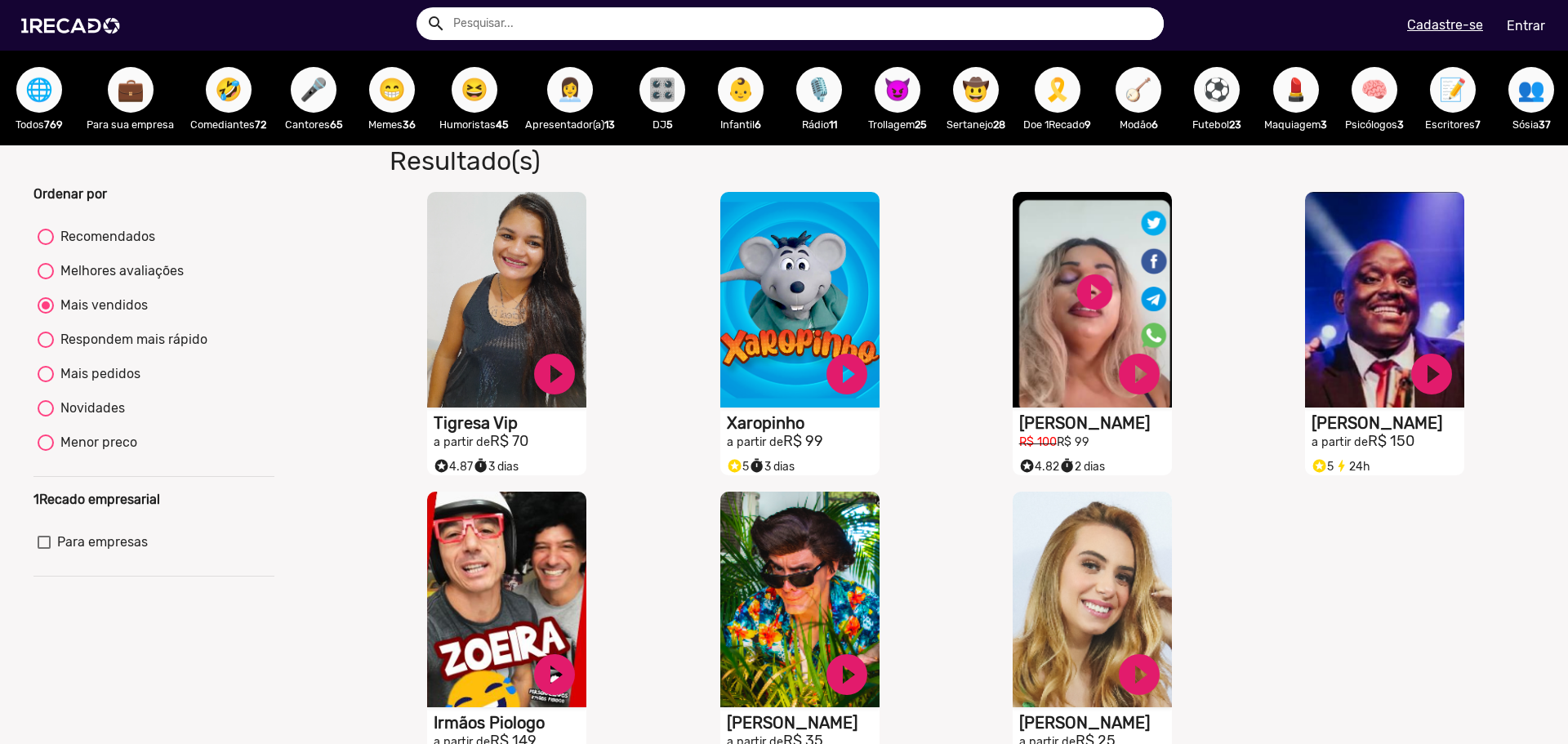
click at [108, 343] on div "Respondem mais rápido" at bounding box center [131, 339] width 154 height 19
click at [46, 348] on input "Respondem mais rápido" at bounding box center [45, 348] width 1 height 1
radio input "true"
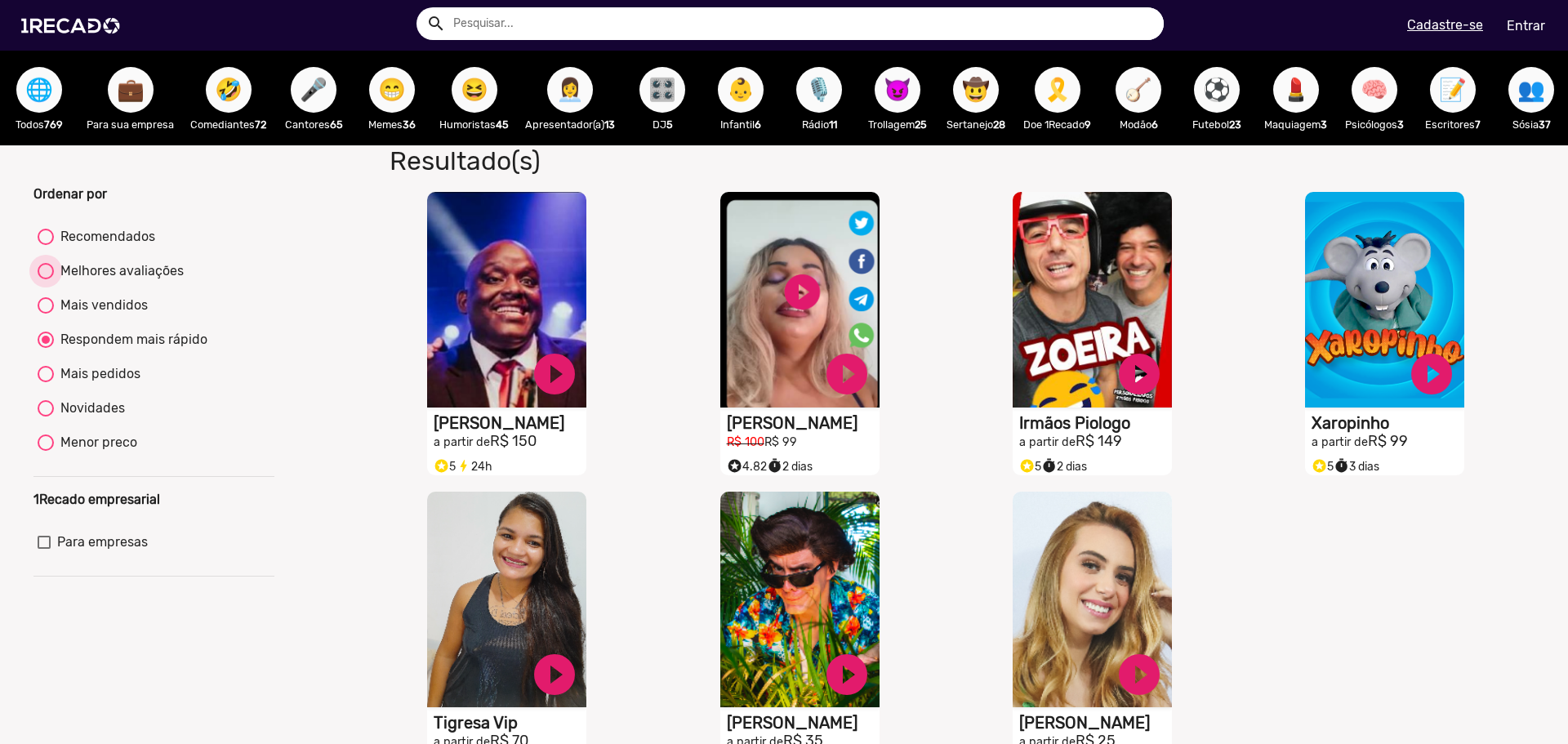
click at [124, 281] on div "Melhores avaliações" at bounding box center [119, 270] width 130 height 19
click at [46, 280] on input "Melhores avaliações" at bounding box center [45, 279] width 1 height 1
radio input "true"
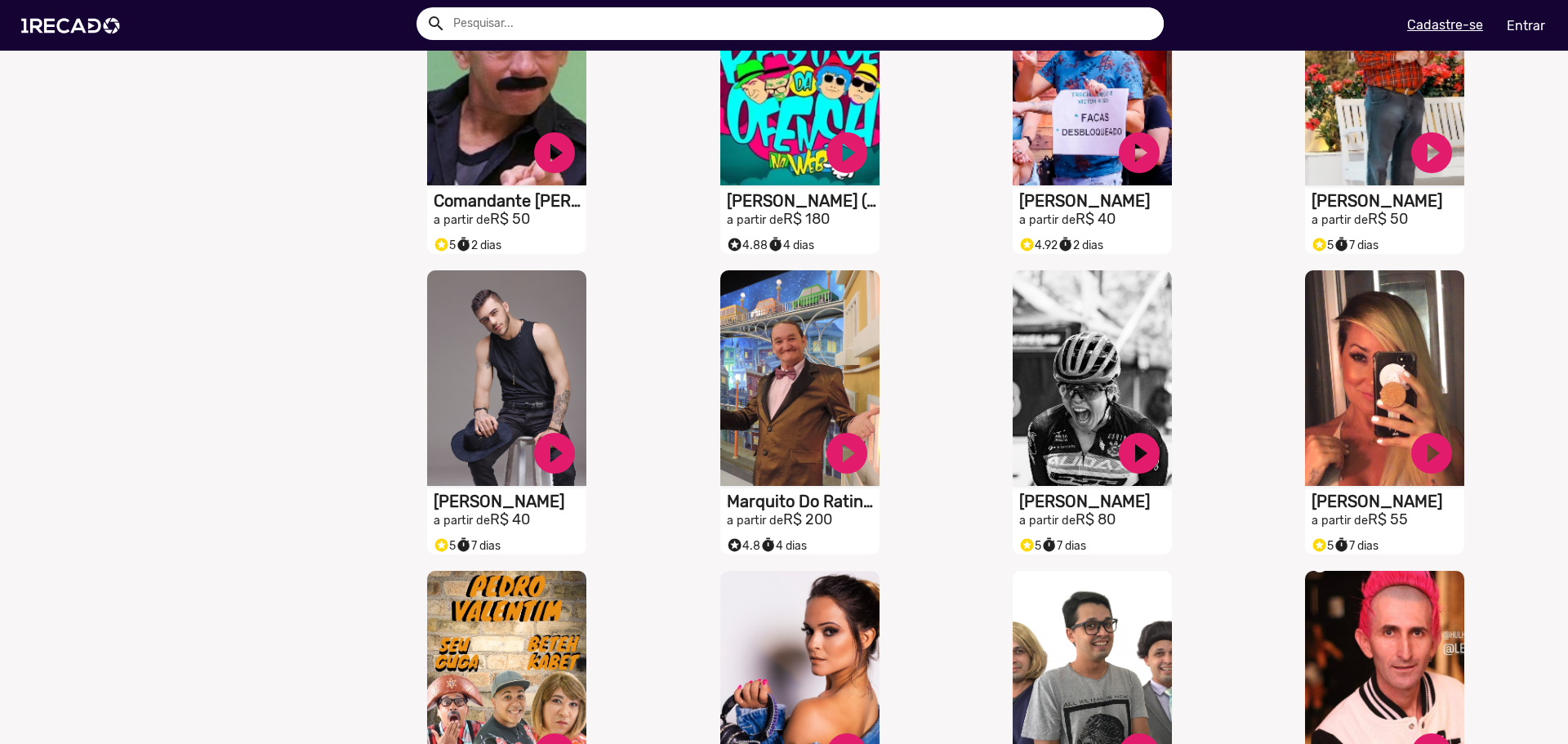
scroll to position [2450, 0]
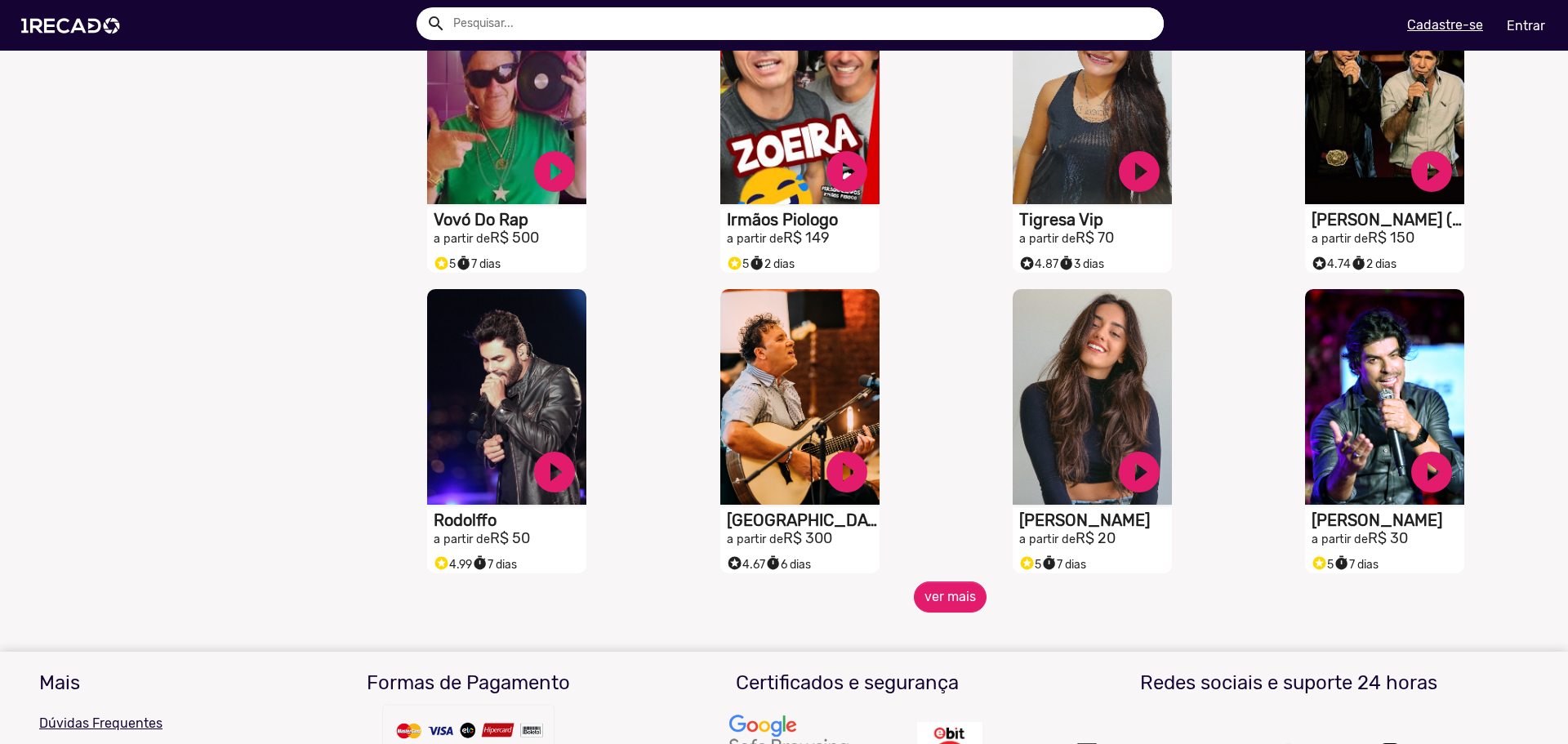
scroll to position [4165, 0]
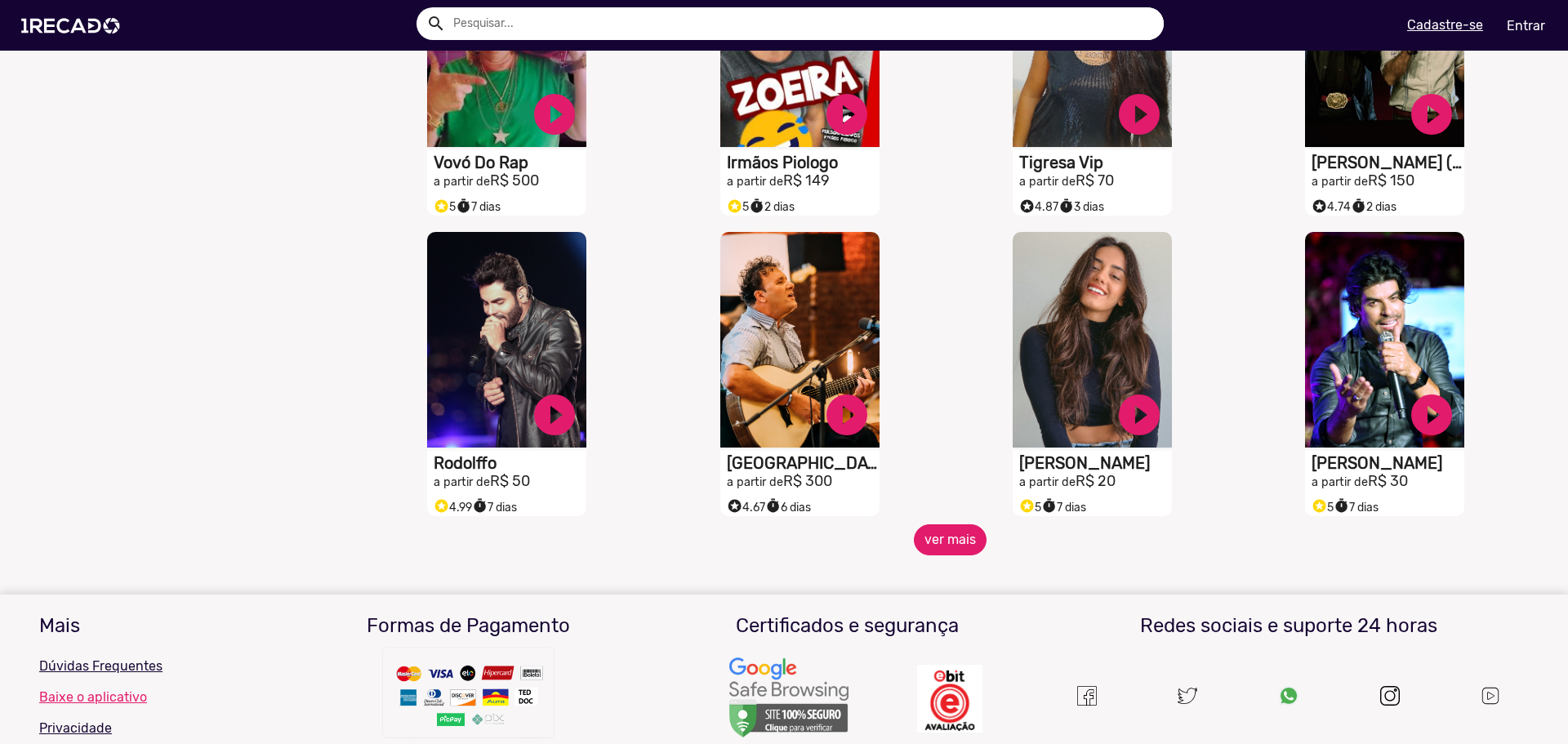
click at [934, 555] on button "ver mais" at bounding box center [950, 540] width 72 height 31
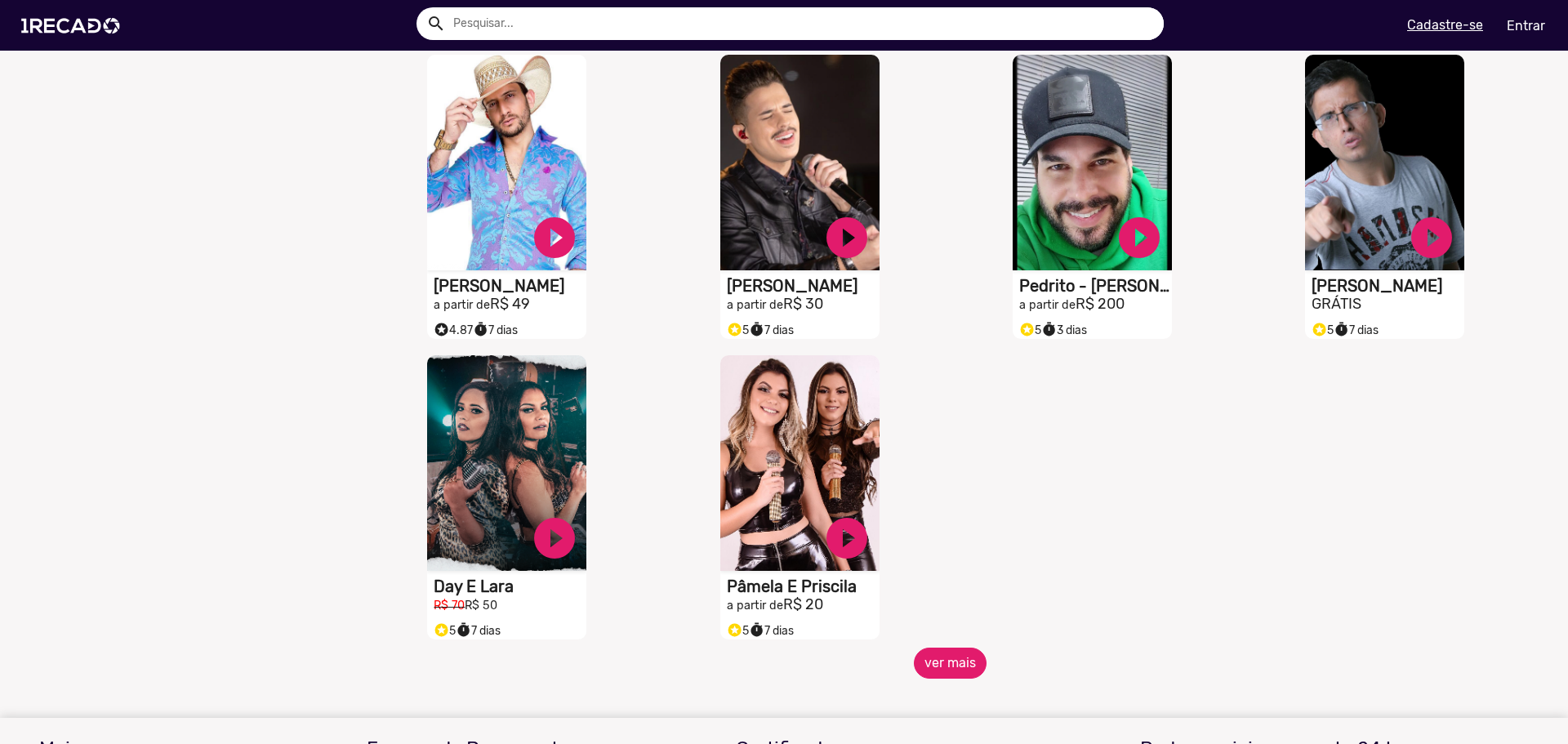
scroll to position [4983, 0]
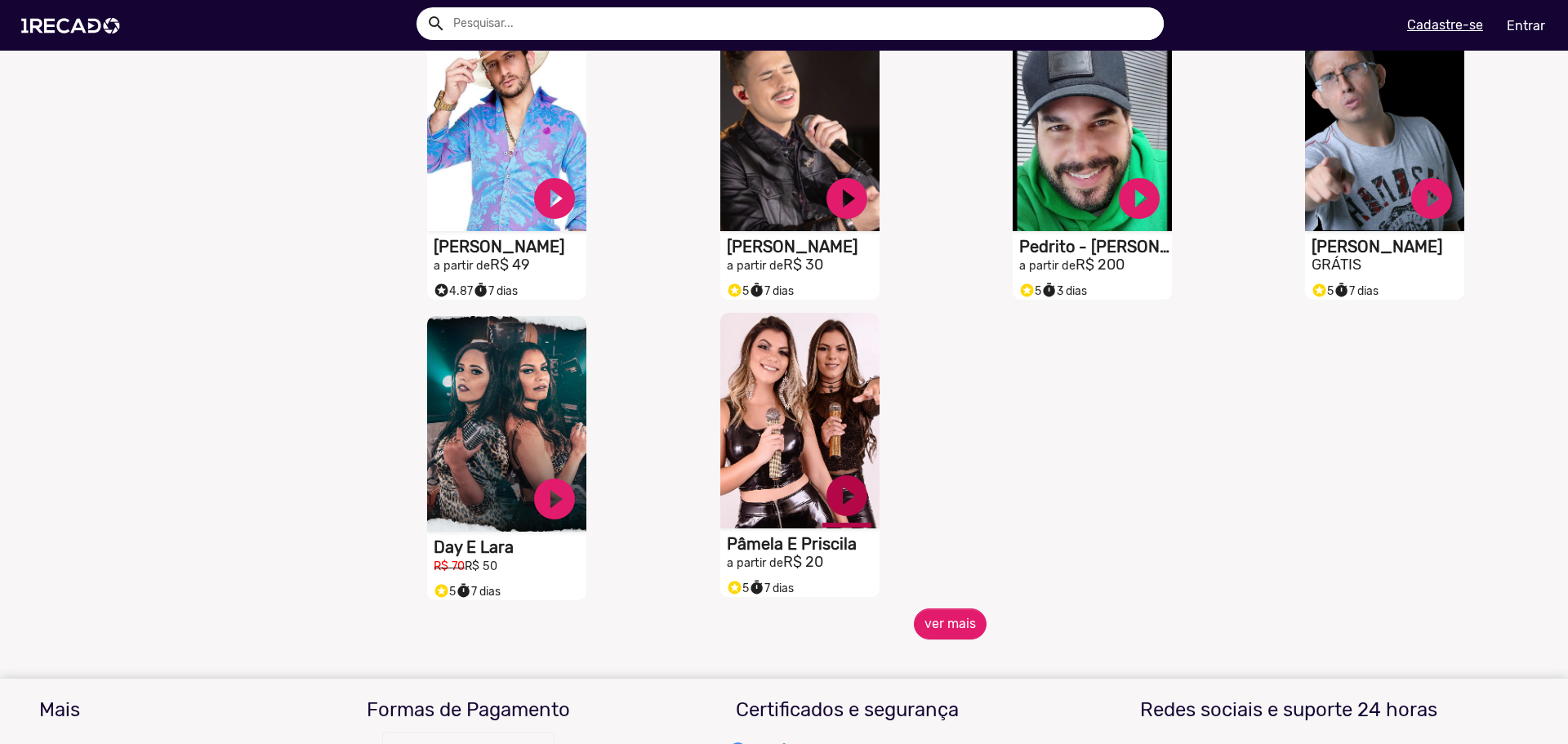
click at [943, 629] on button "ver mais" at bounding box center [950, 624] width 72 height 31
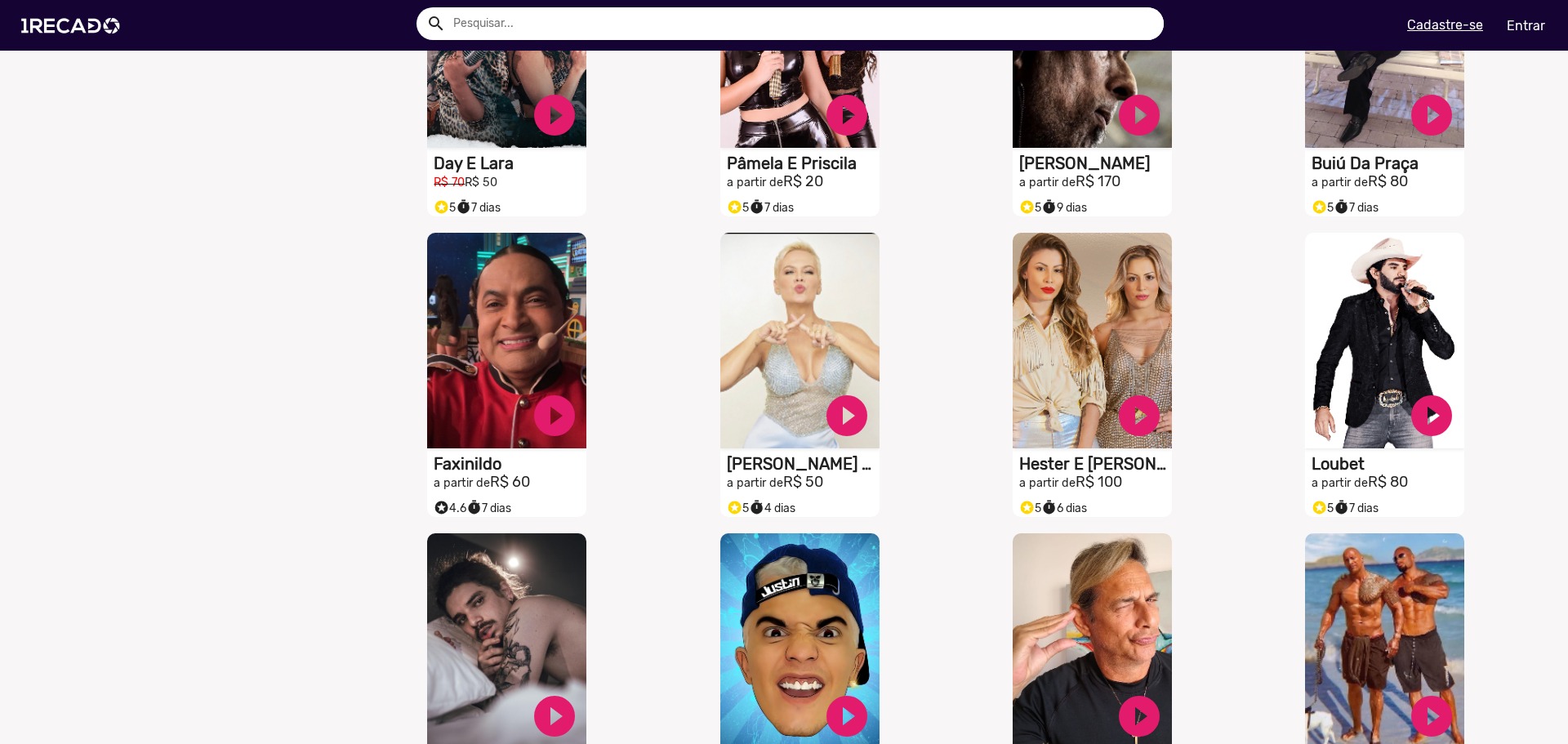
scroll to position [5390, 0]
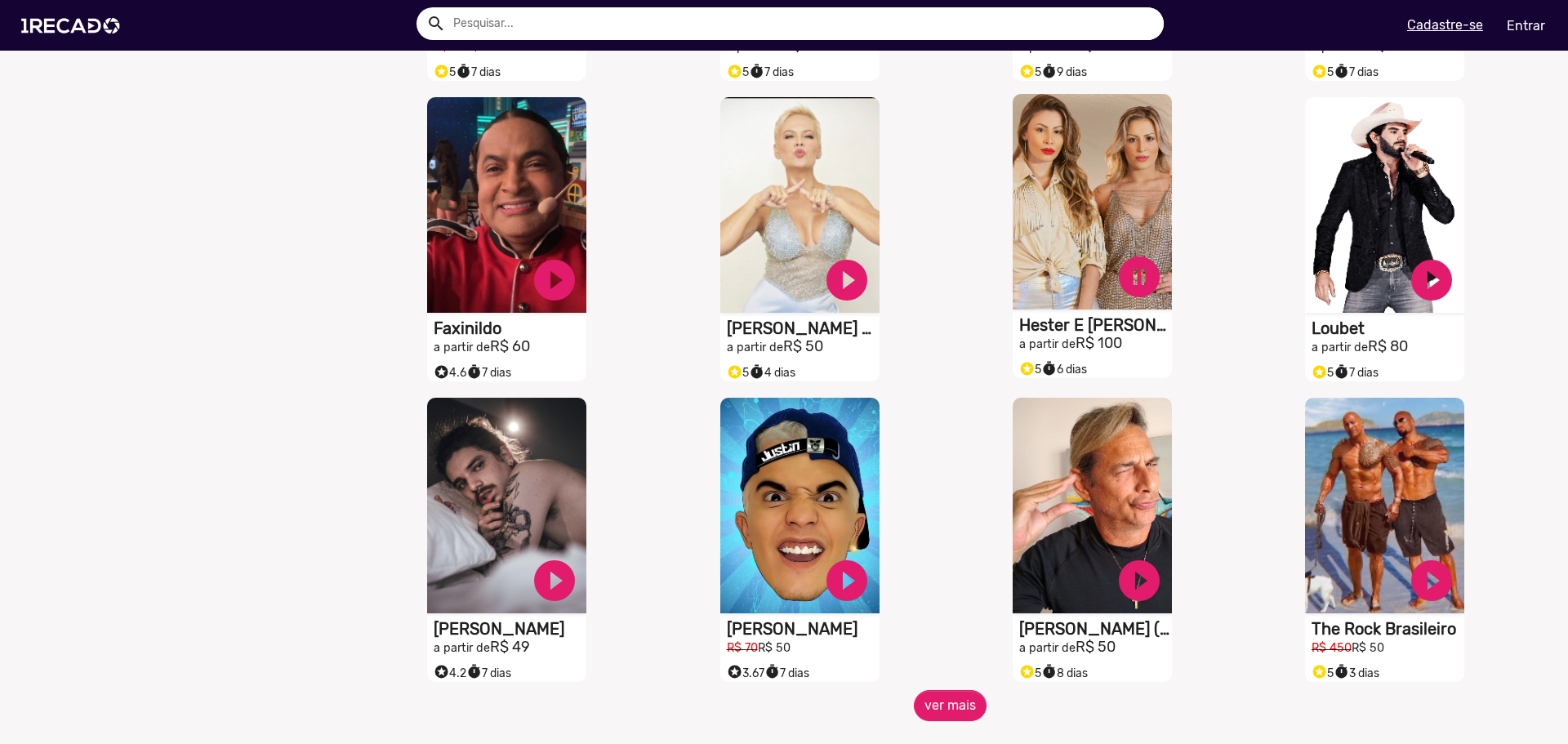
scroll to position [5636, 0]
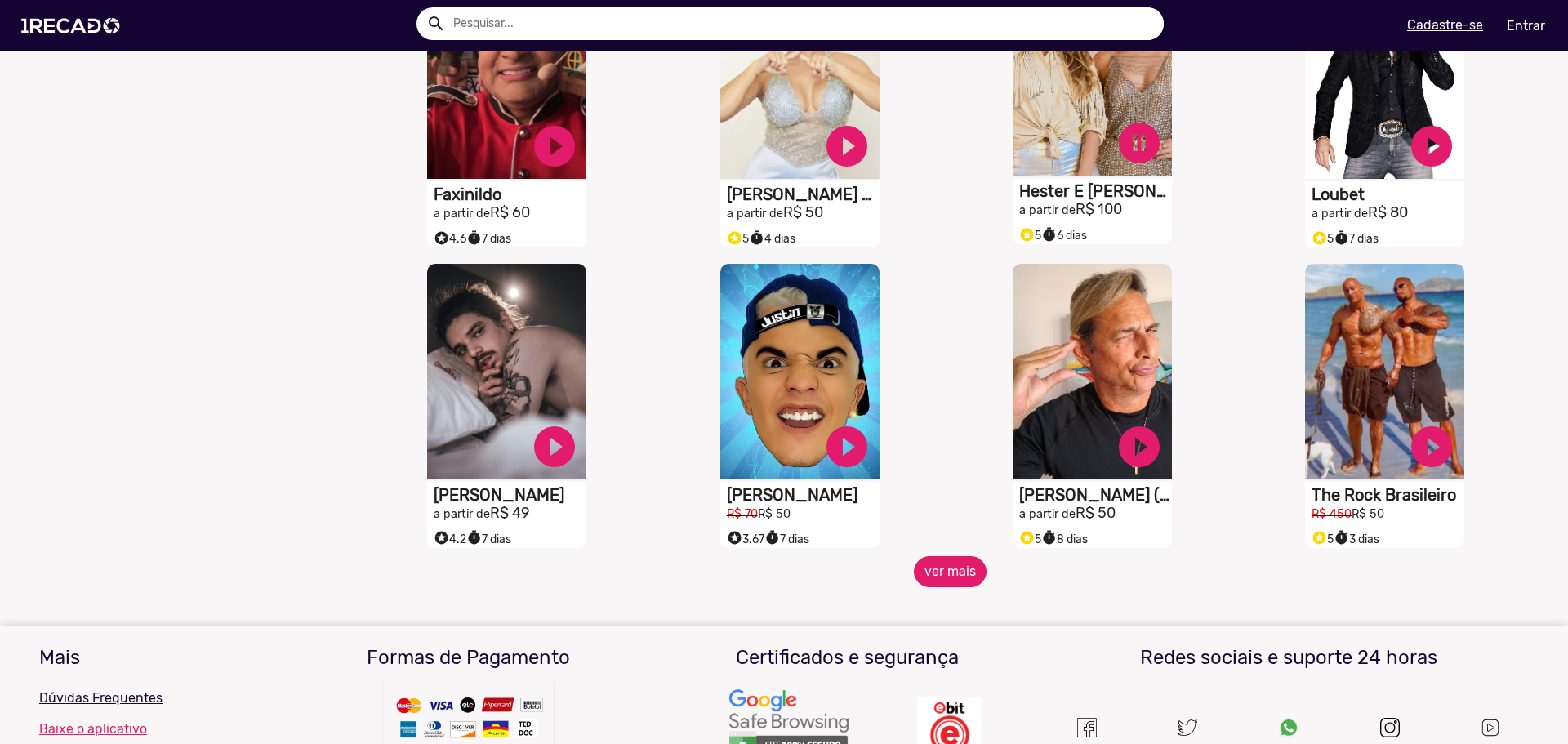
click at [951, 587] on button "ver mais" at bounding box center [950, 572] width 72 height 31
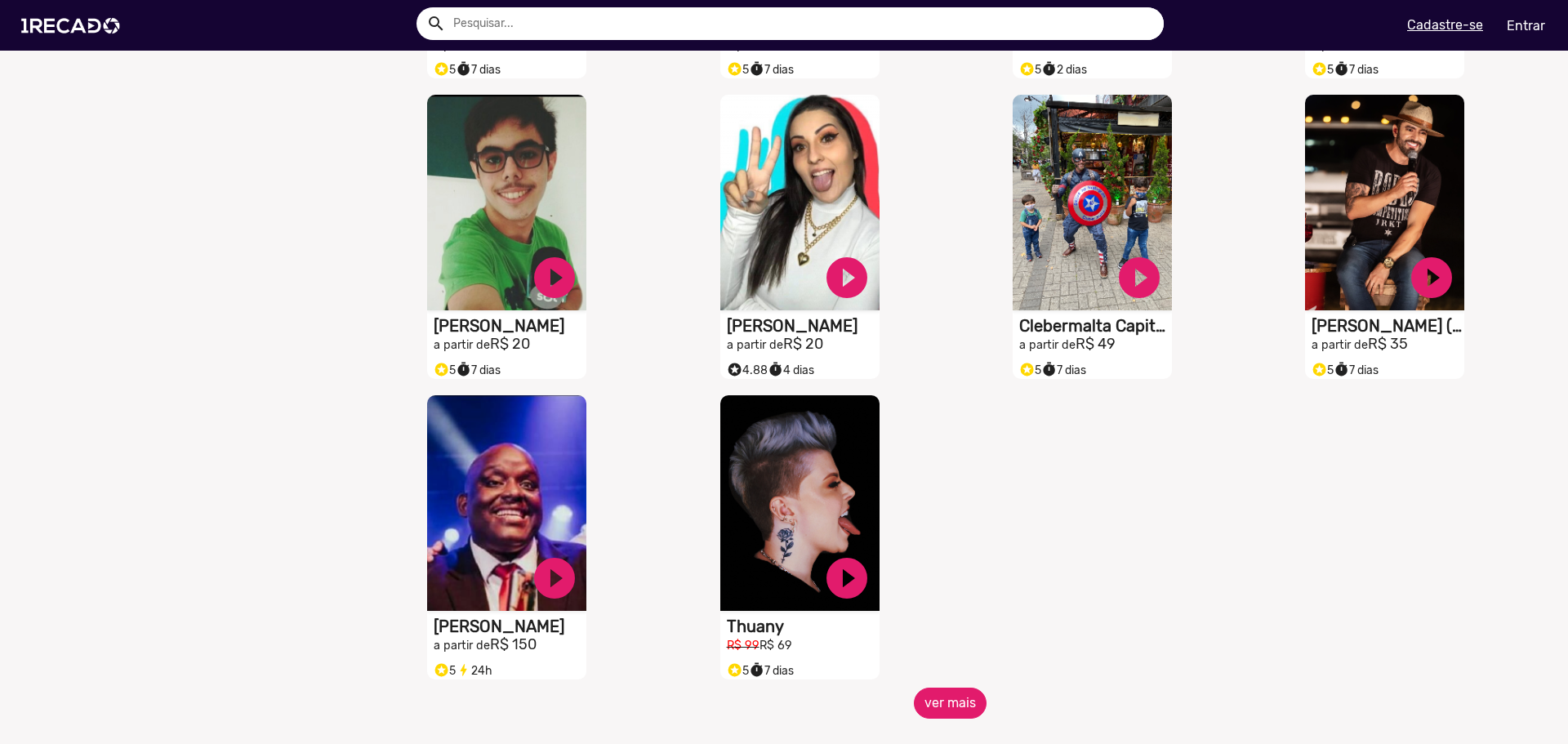
scroll to position [6452, 0]
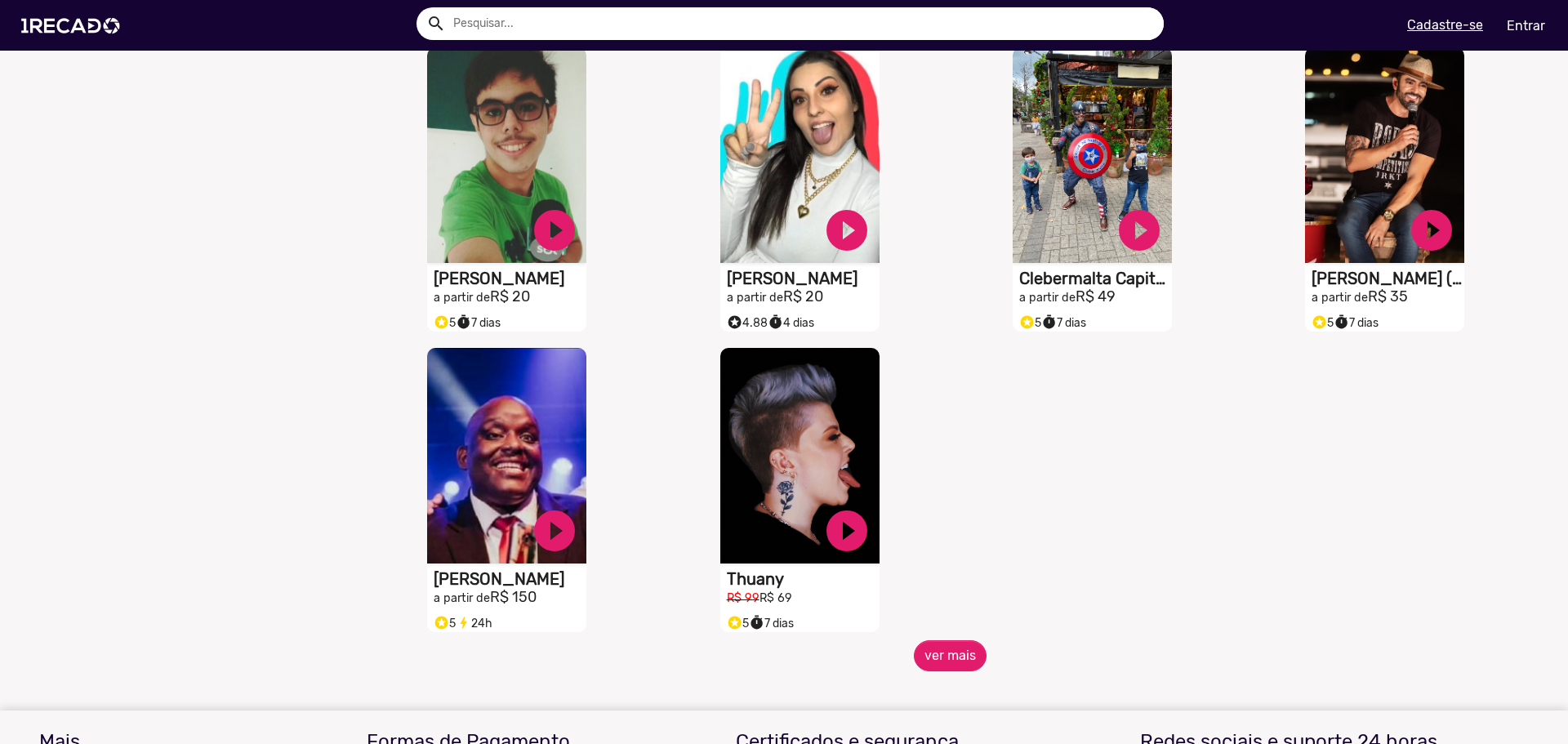
click at [979, 651] on span "ver mais" at bounding box center [949, 656] width 1170 height 31
click at [972, 665] on button "ver mais" at bounding box center [950, 656] width 72 height 31
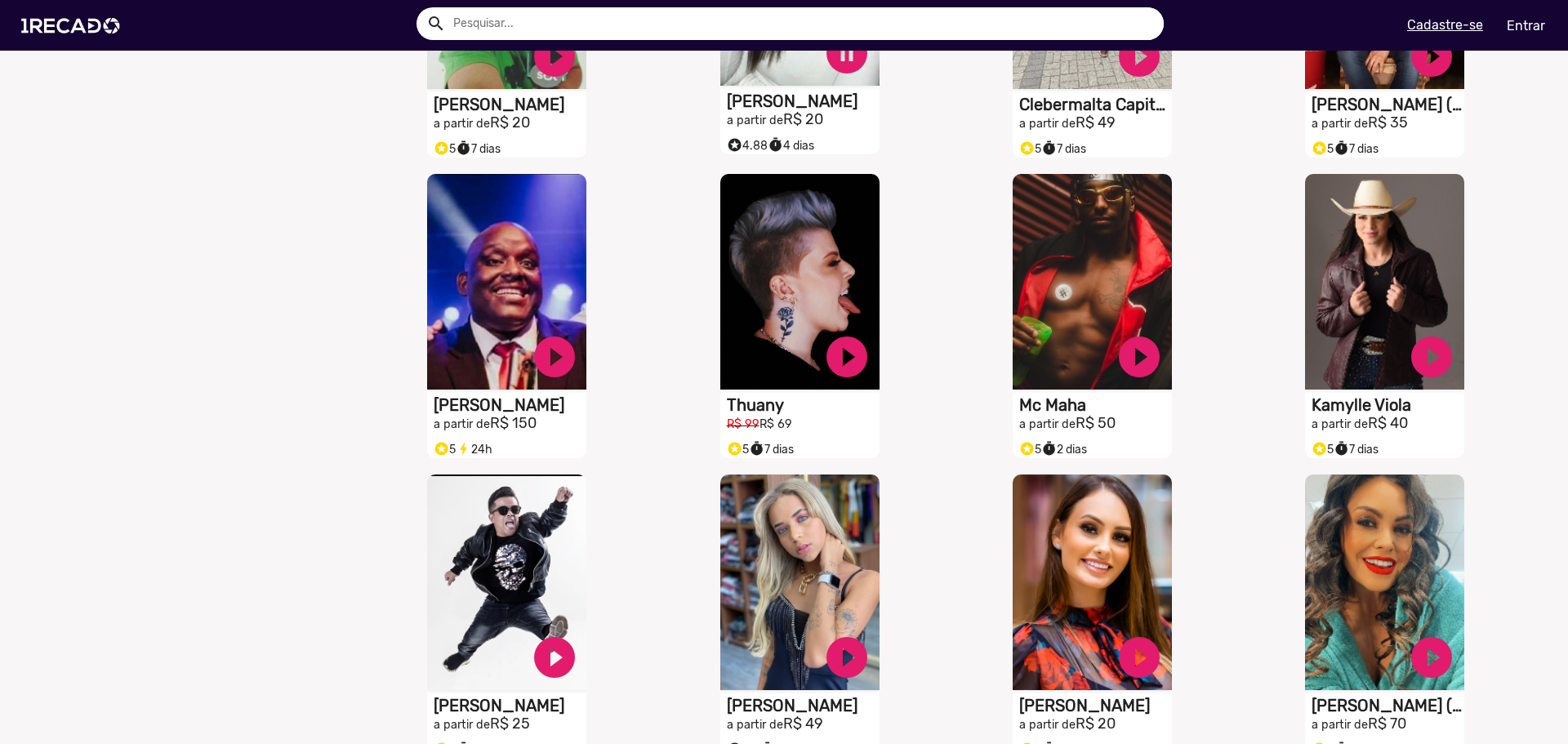
scroll to position [6698, 0]
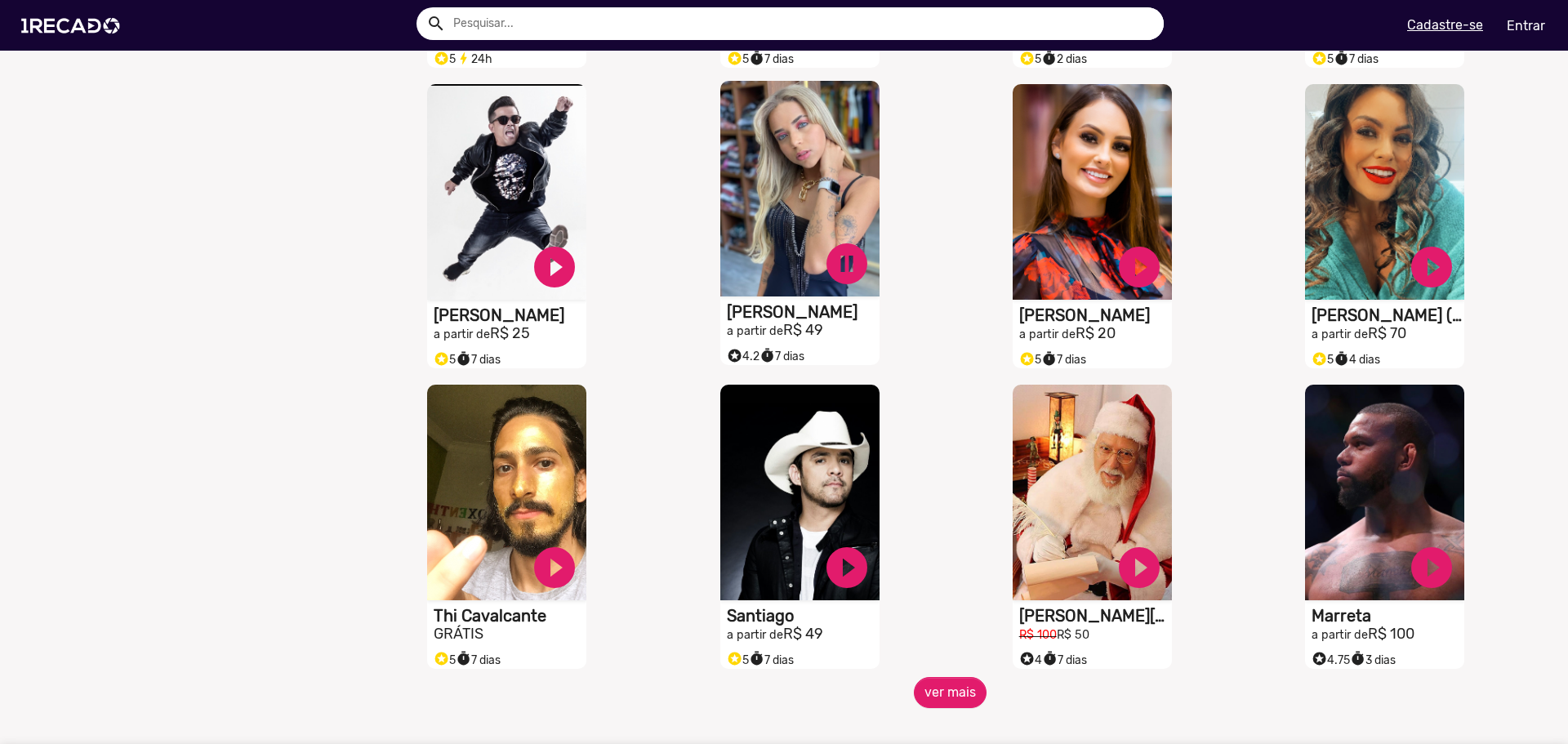
scroll to position [7024, 0]
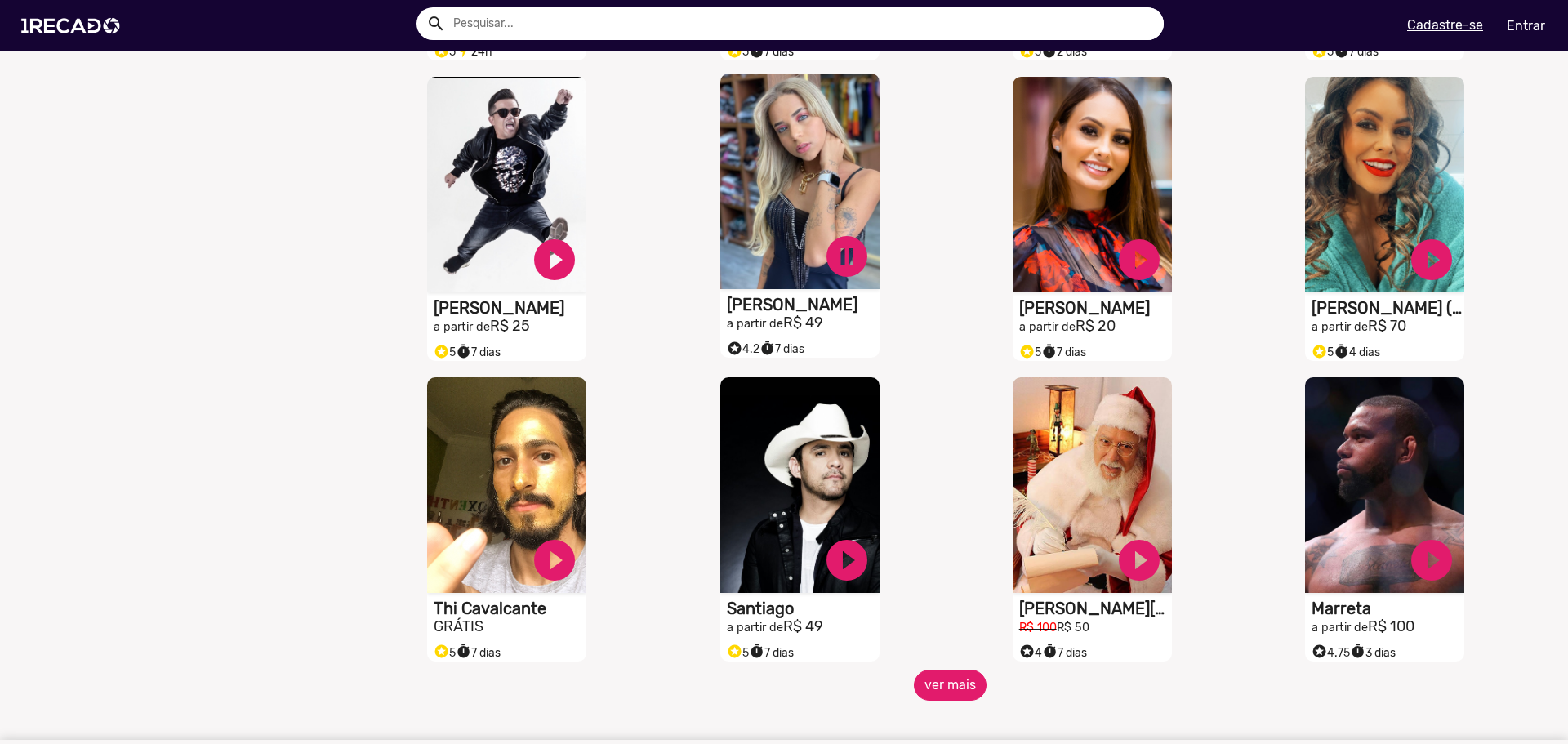
click at [950, 689] on button "ver mais" at bounding box center [950, 685] width 72 height 31
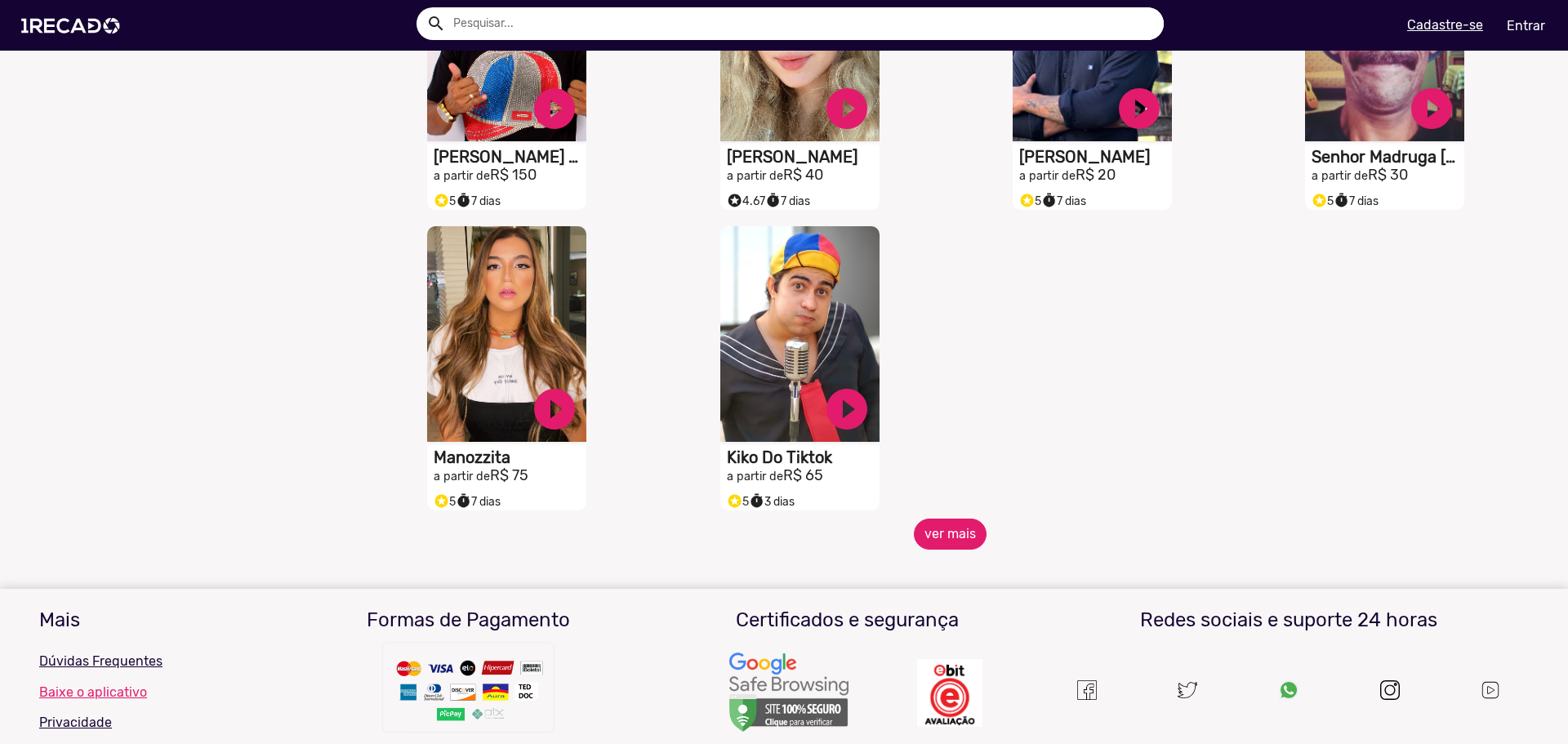
scroll to position [8086, 0]
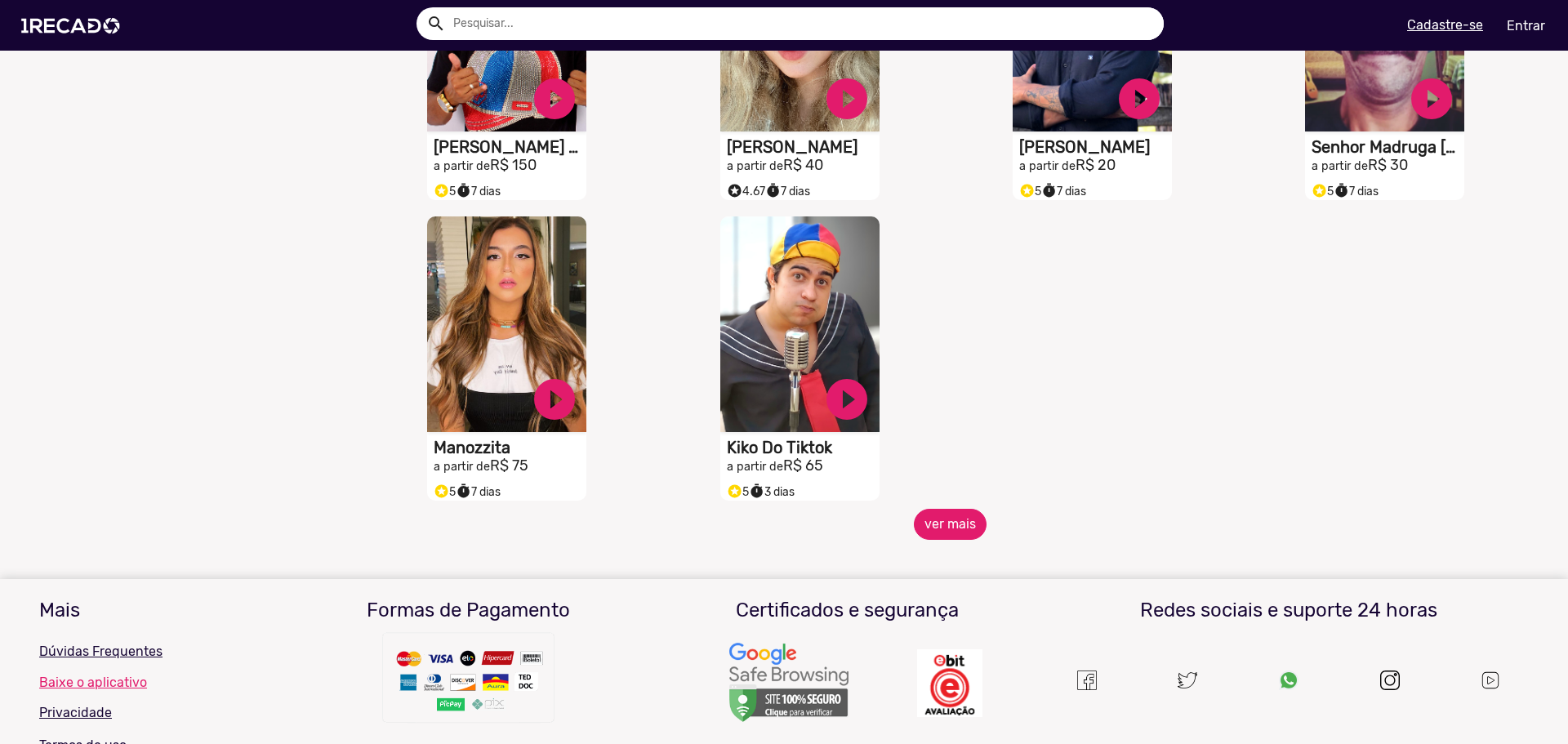
click at [967, 540] on button "ver mais" at bounding box center [950, 524] width 72 height 31
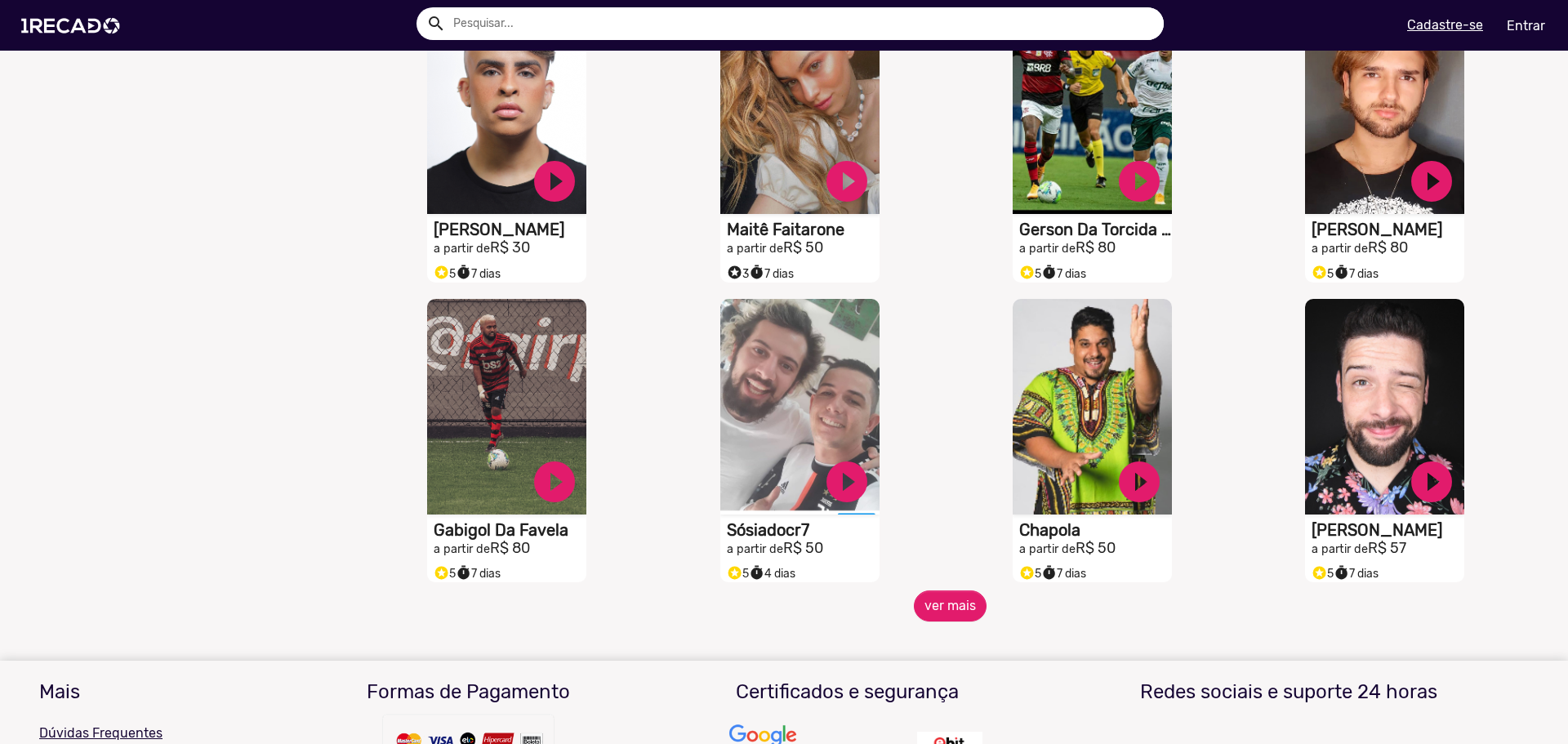
scroll to position [8739, 0]
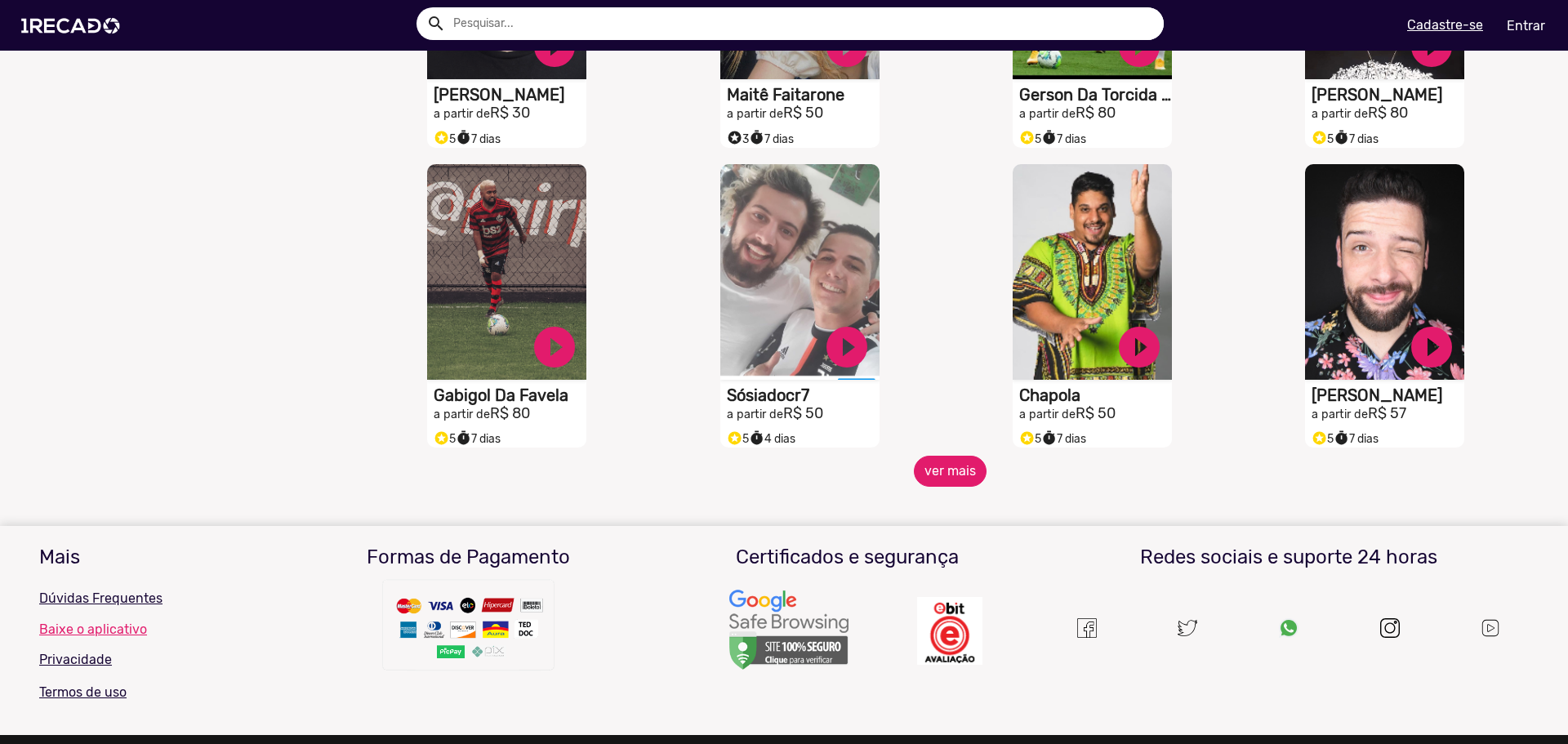
click at [927, 476] on button "ver mais" at bounding box center [950, 471] width 72 height 31
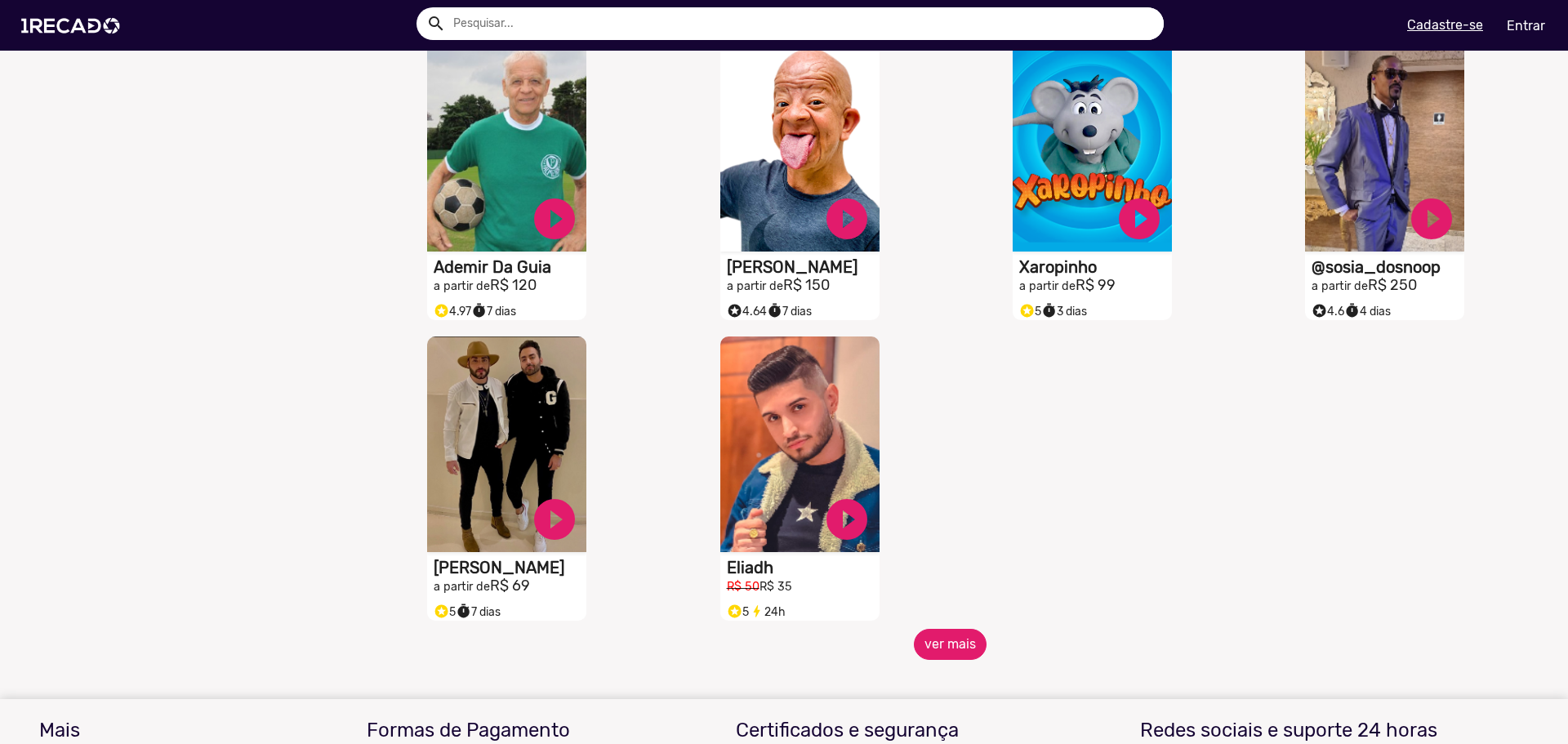
scroll to position [9475, 0]
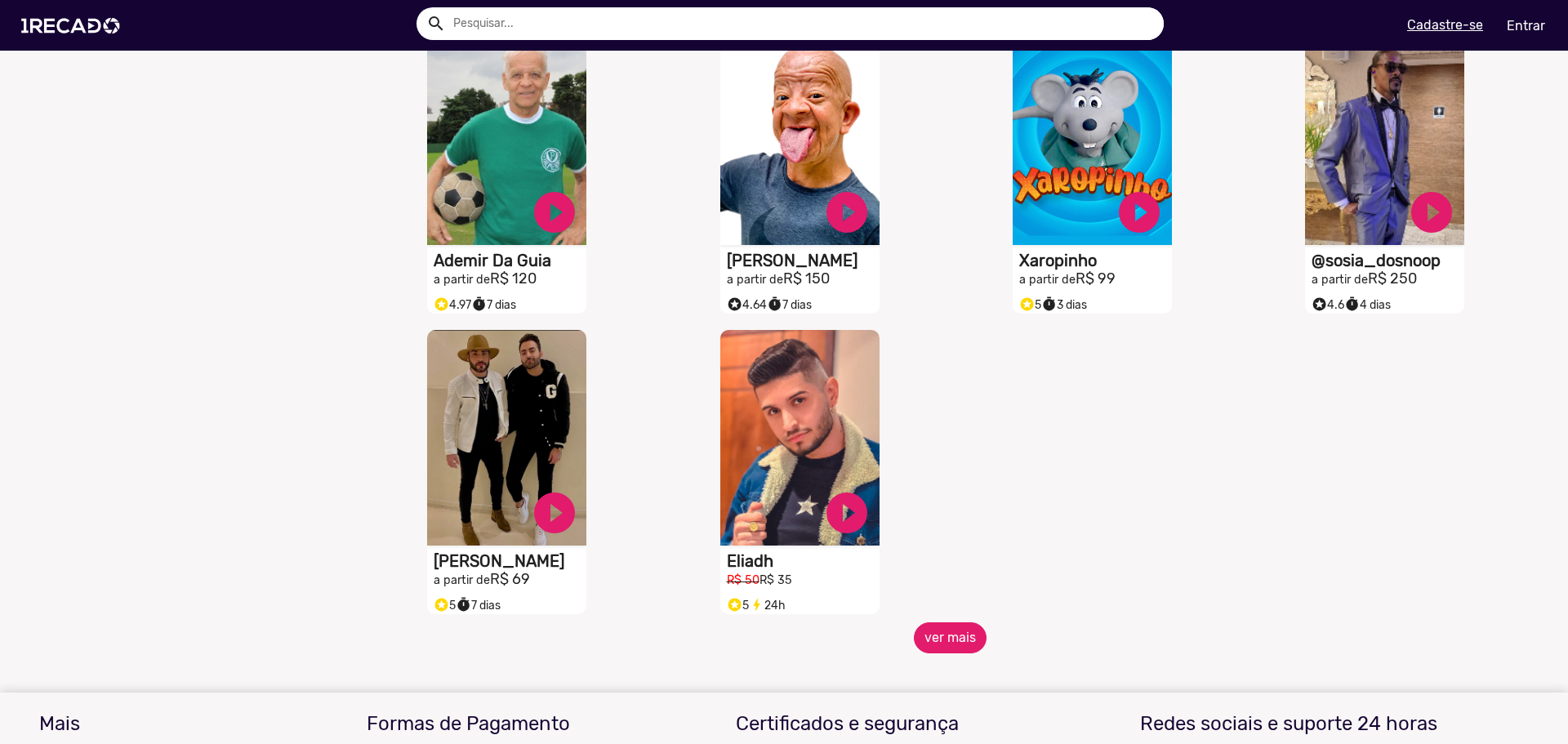
click at [947, 639] on button "ver mais" at bounding box center [950, 638] width 72 height 31
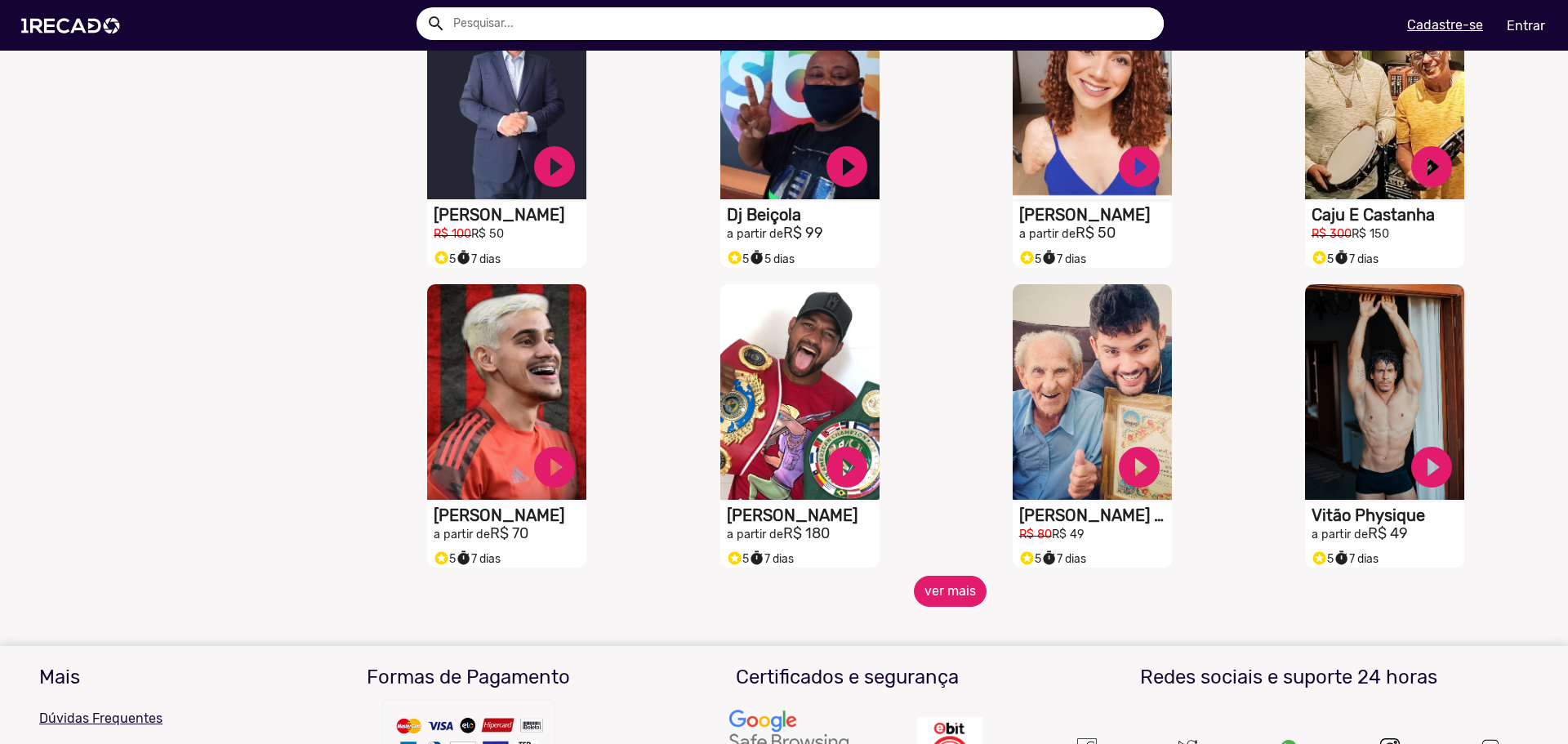
scroll to position [10128, 0]
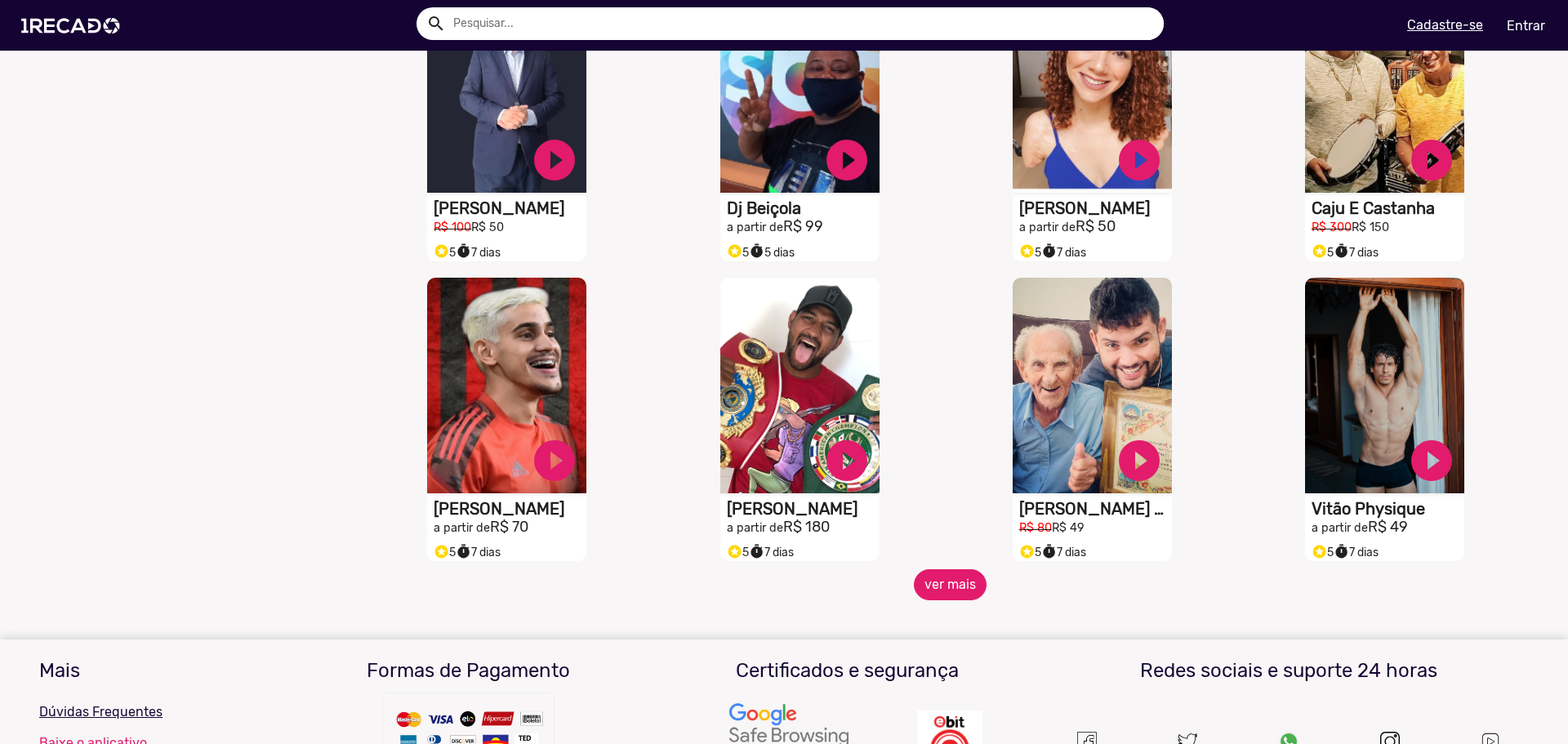
click at [941, 600] on button "ver mais" at bounding box center [950, 585] width 72 height 31
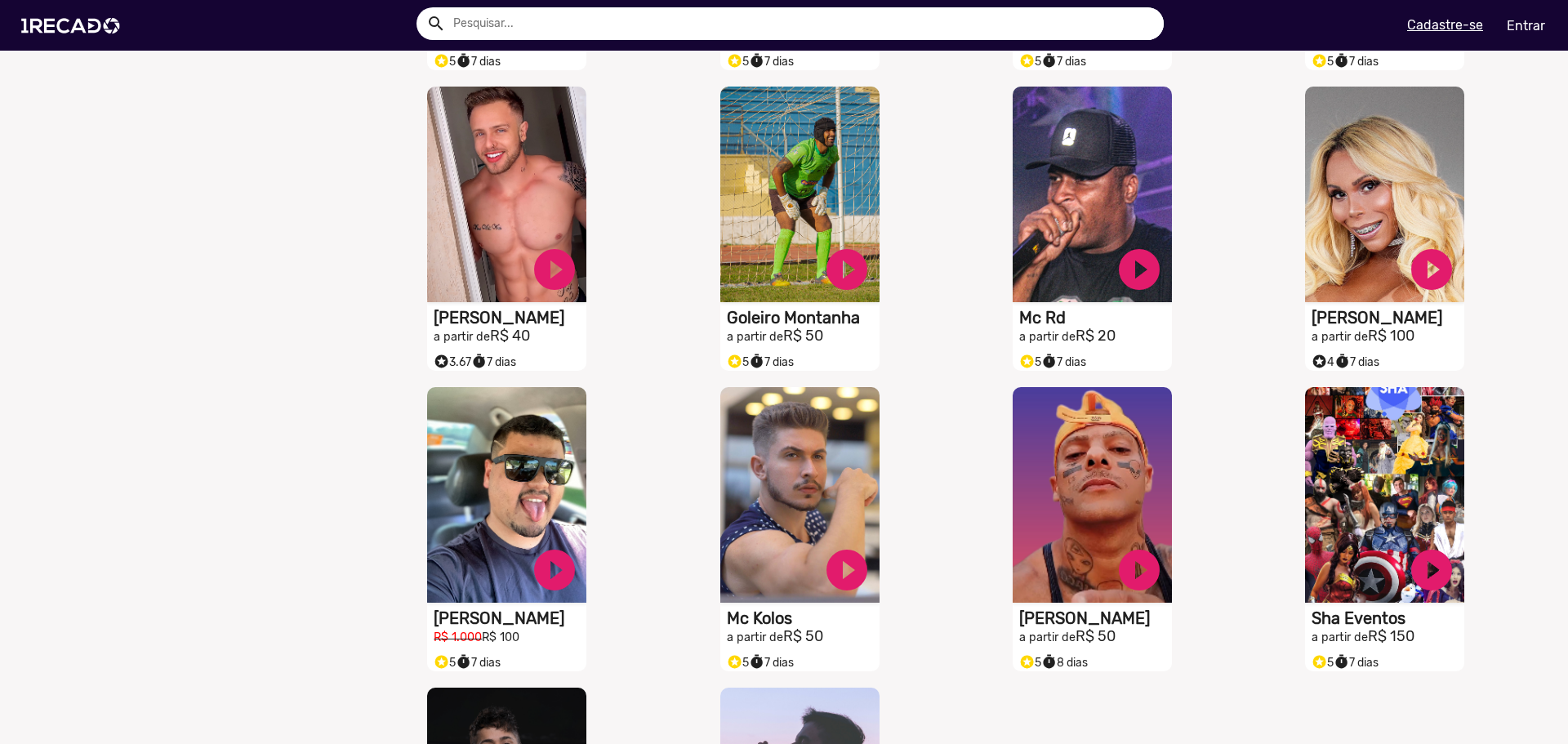
scroll to position [10618, 0]
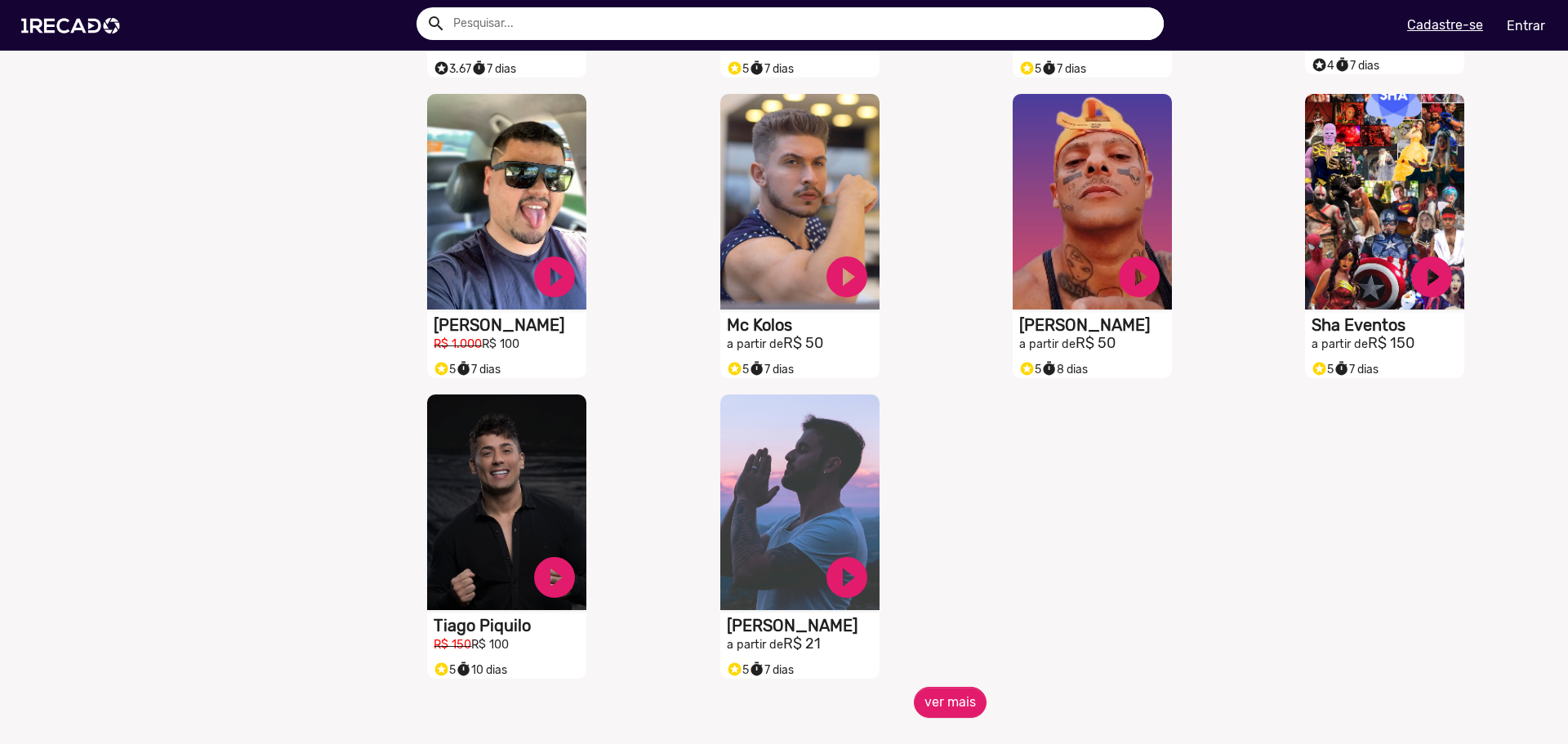
scroll to position [11108, 0]
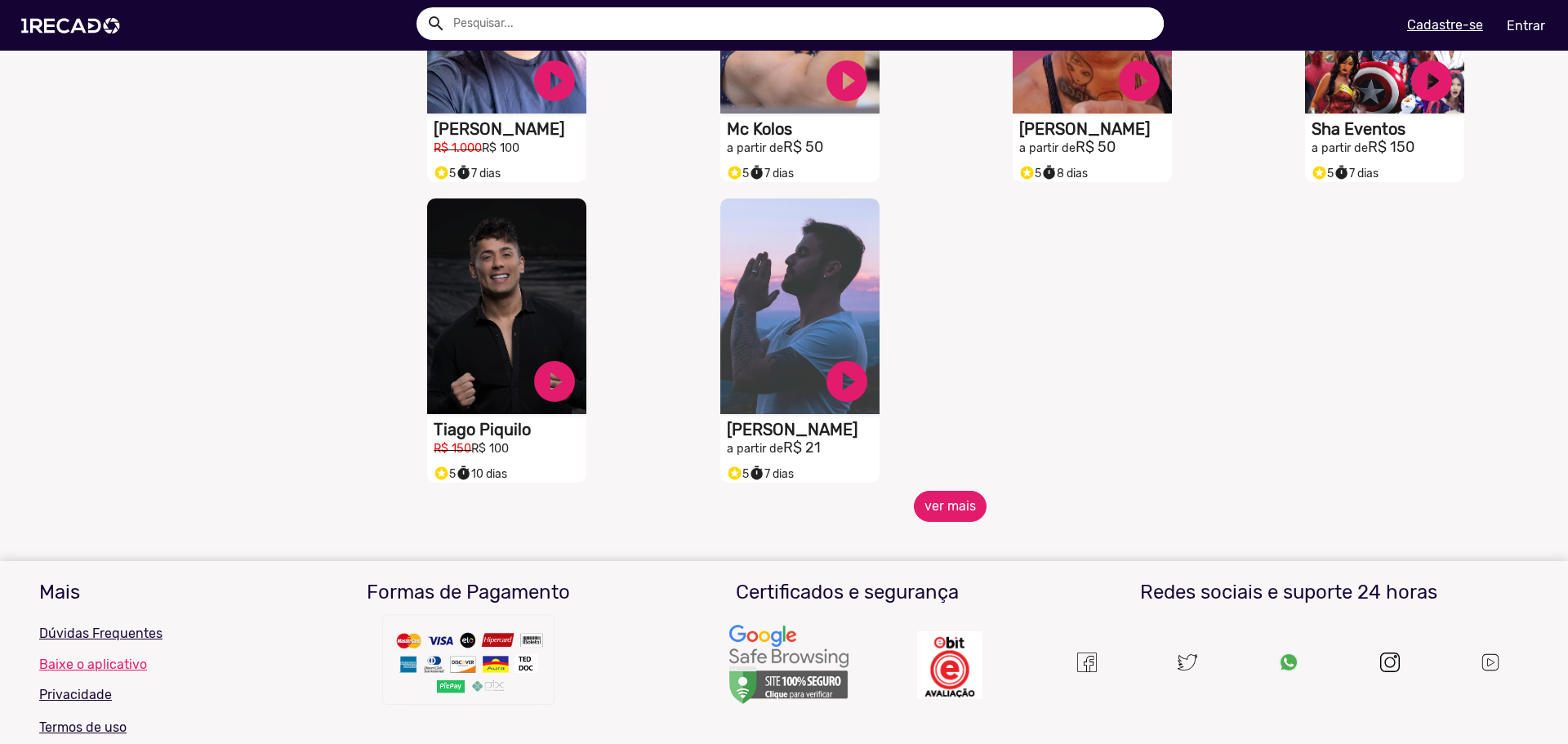
click at [963, 515] on button "ver mais" at bounding box center [950, 507] width 72 height 31
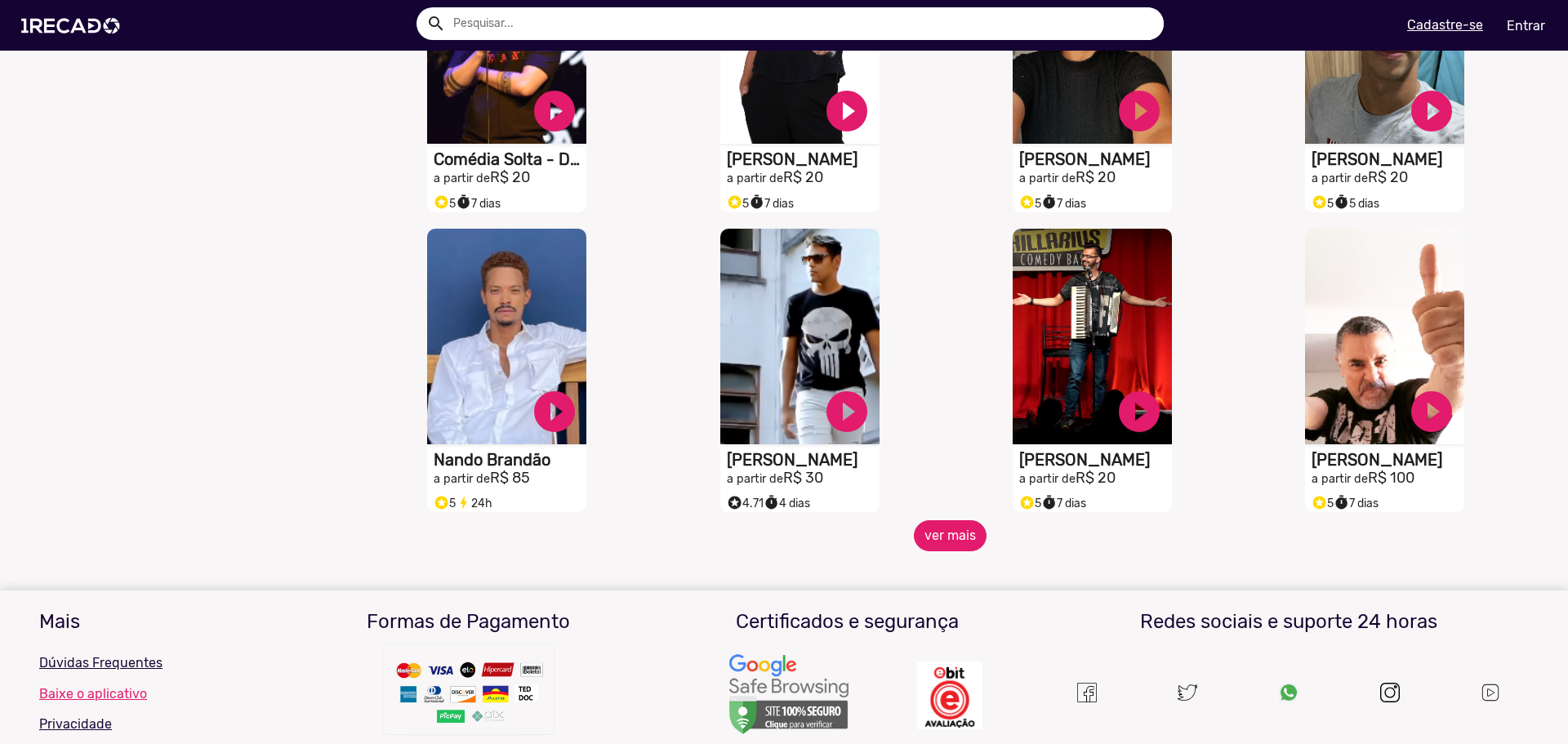
scroll to position [11844, 0]
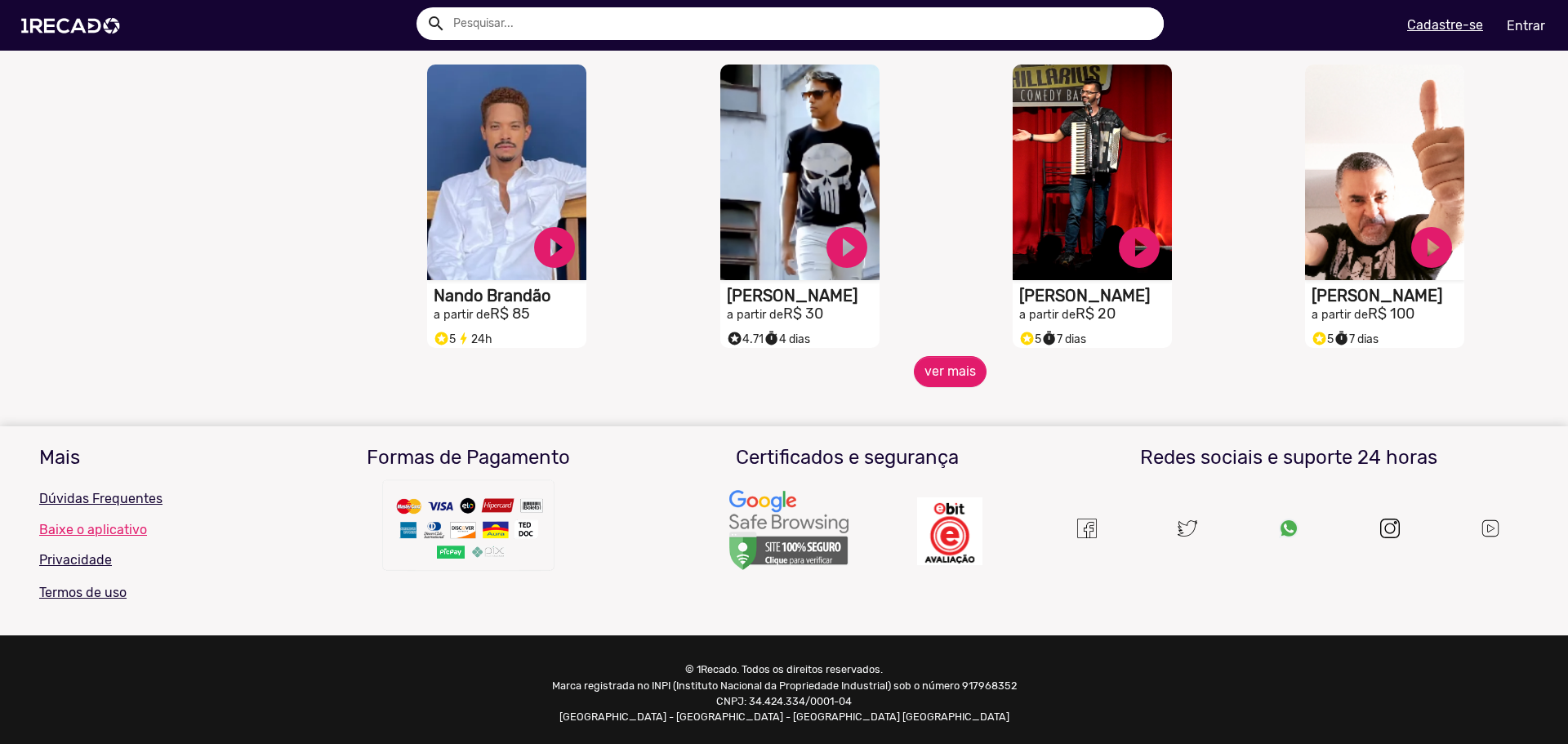
click at [944, 410] on mat-sidenav-content "🌐 Todos 769 💼 Para sua empresa 🤣 Comediantes 72 🎤 Cantores 65 😁 Memes 36 😆 Humo…" at bounding box center [784, 372] width 1568 height 744
click at [947, 388] on button "ver mais" at bounding box center [950, 372] width 72 height 31
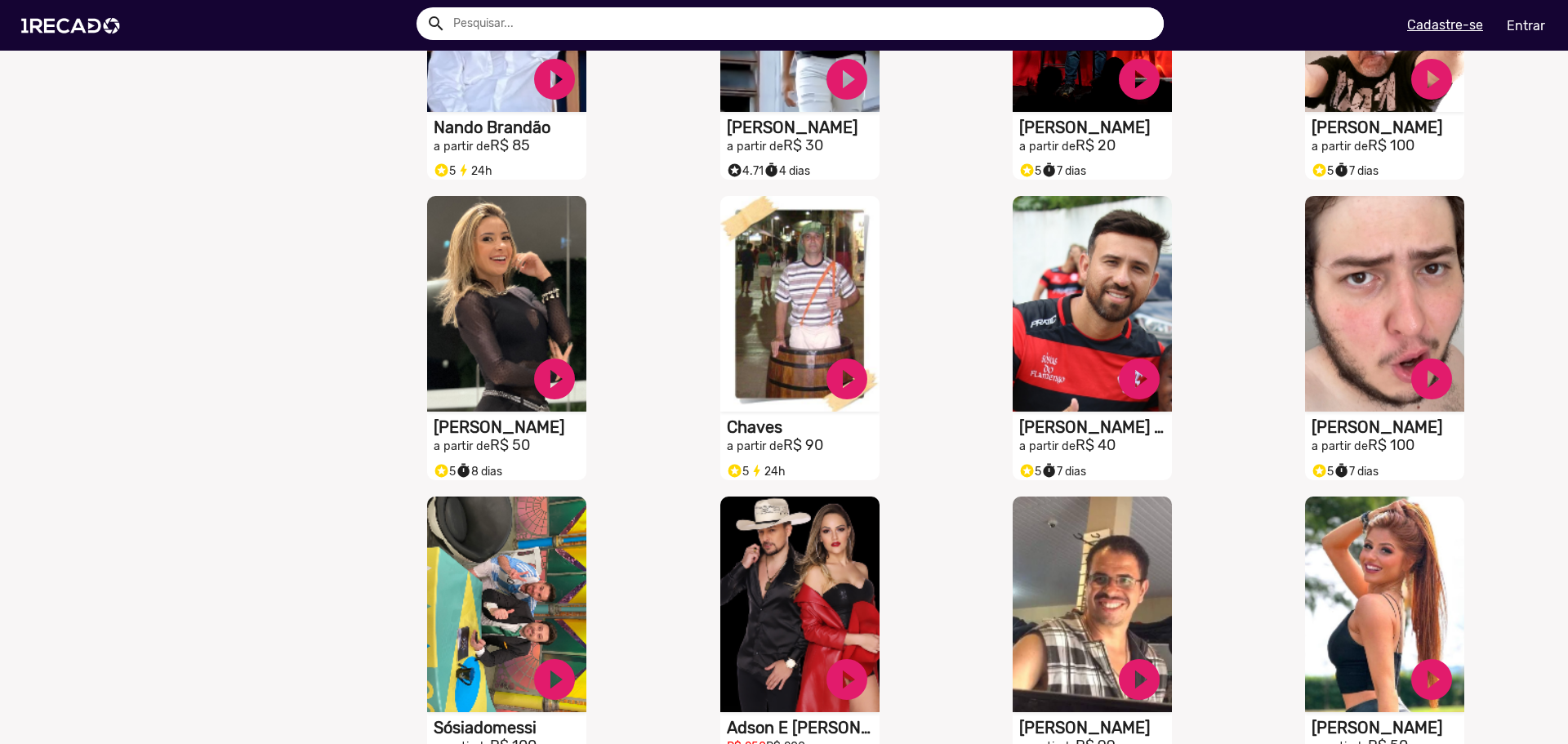
scroll to position [12088, 0]
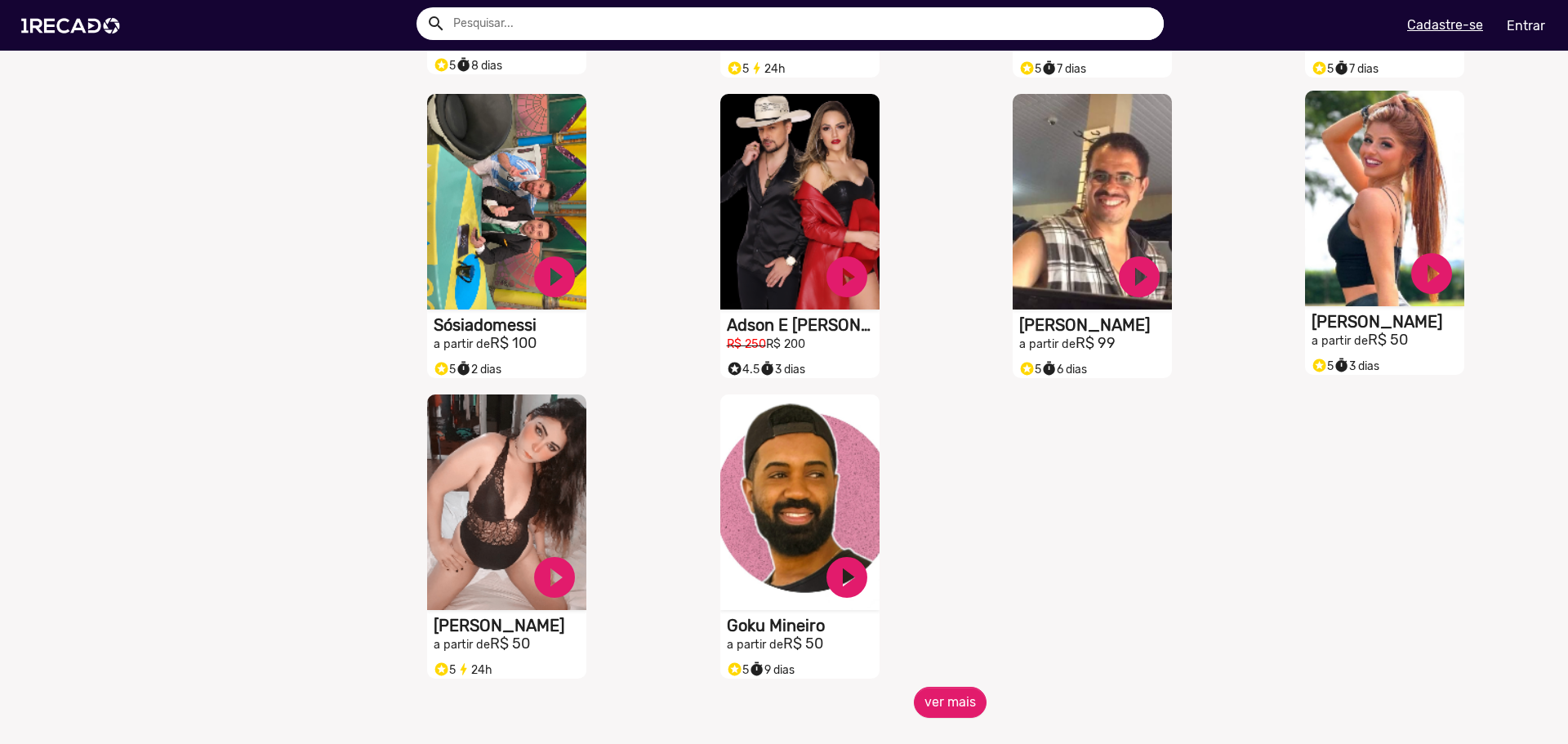
scroll to position [12415, 0]
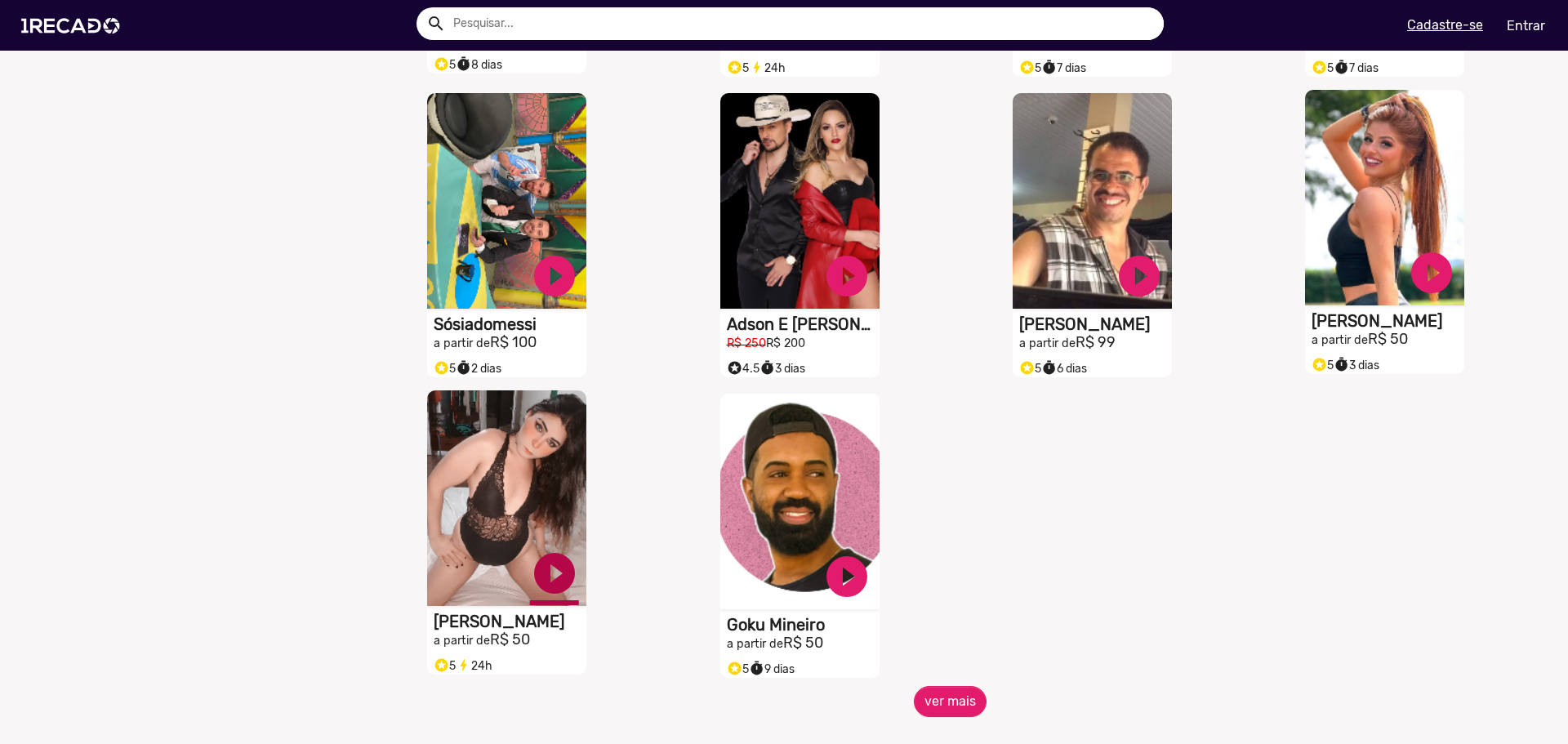
click at [948, 717] on button "ver mais" at bounding box center [950, 702] width 72 height 31
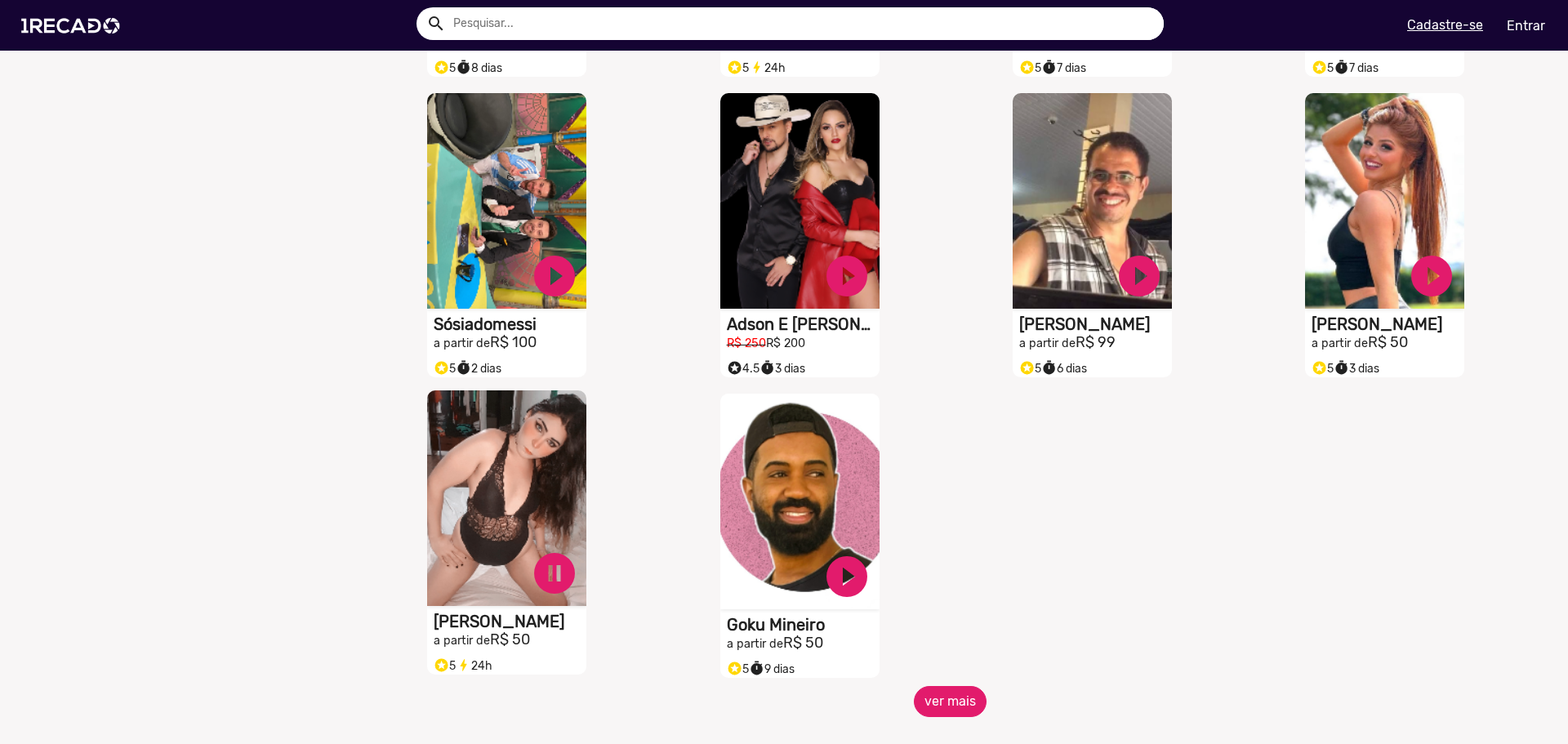
click at [958, 717] on button "ver mais" at bounding box center [950, 702] width 72 height 31
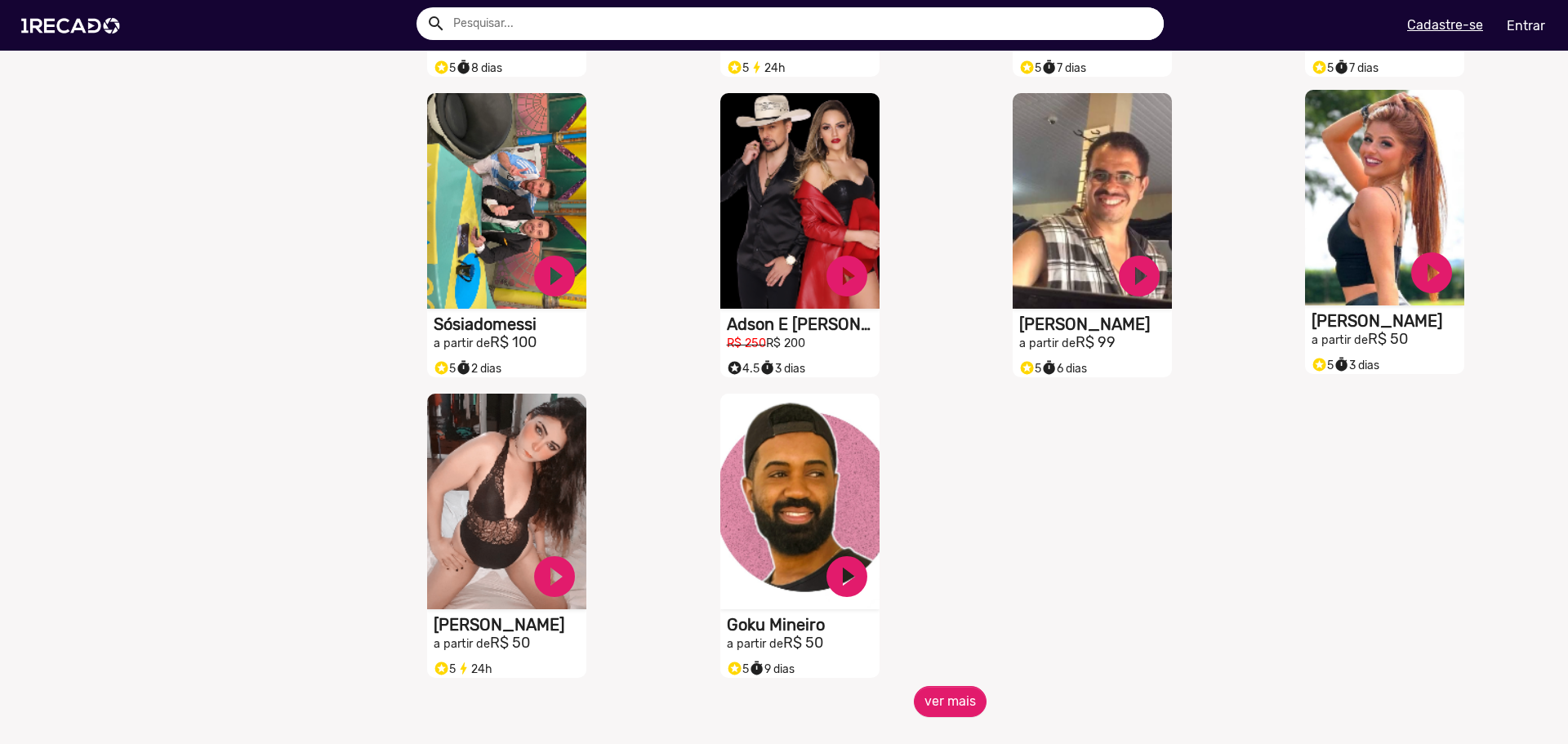
drag, startPoint x: 515, startPoint y: 636, endPoint x: 1371, endPoint y: 343, distance: 904.8
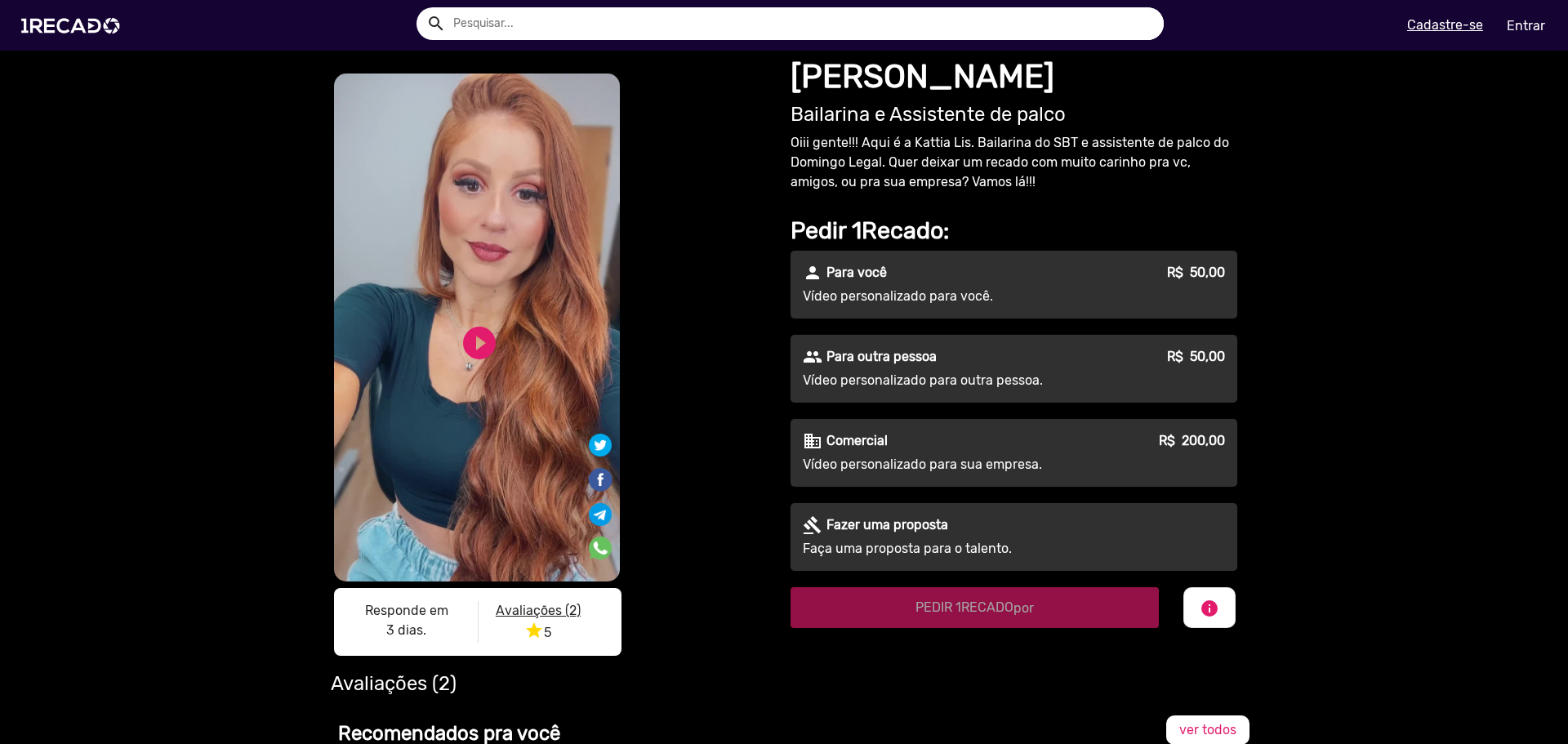
click at [428, 323] on div "play_circle_filled" at bounding box center [452, 337] width 49 height 62
click at [489, 335] on div "S1RECADO vídeos dedicados para fãs e empresas S1RECADO vídeos dedicados para fã…" at bounding box center [477, 368] width 294 height 596
click at [469, 349] on link "play_circle_filled" at bounding box center [479, 343] width 39 height 39
drag, startPoint x: 511, startPoint y: 578, endPoint x: 530, endPoint y: 578, distance: 19.0
click at [530, 578] on video "S1RECADO vídeos dedicados para fãs e empresas" at bounding box center [477, 327] width 286 height 508
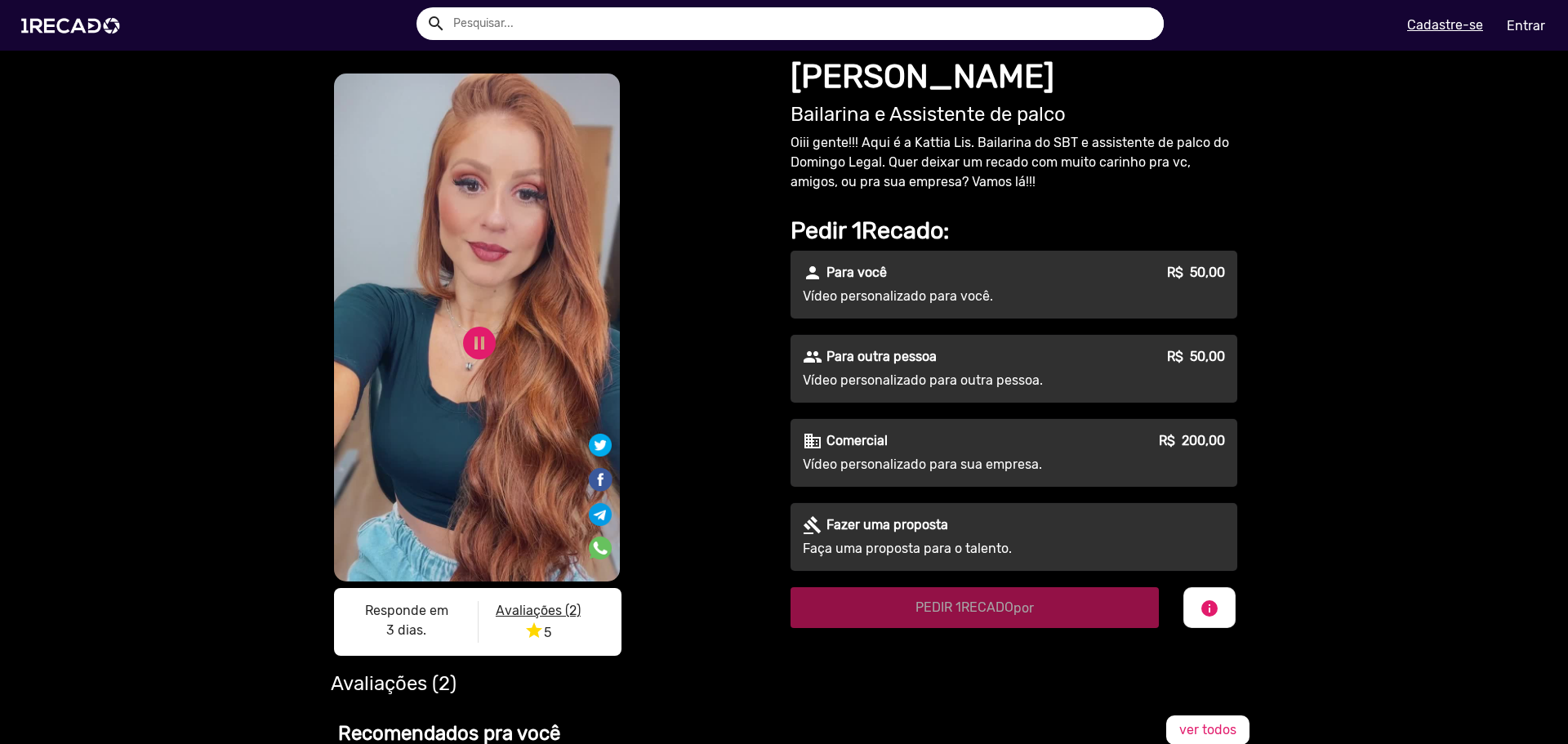
click at [539, 606] on u "Avaliações (2)" at bounding box center [538, 610] width 85 height 16
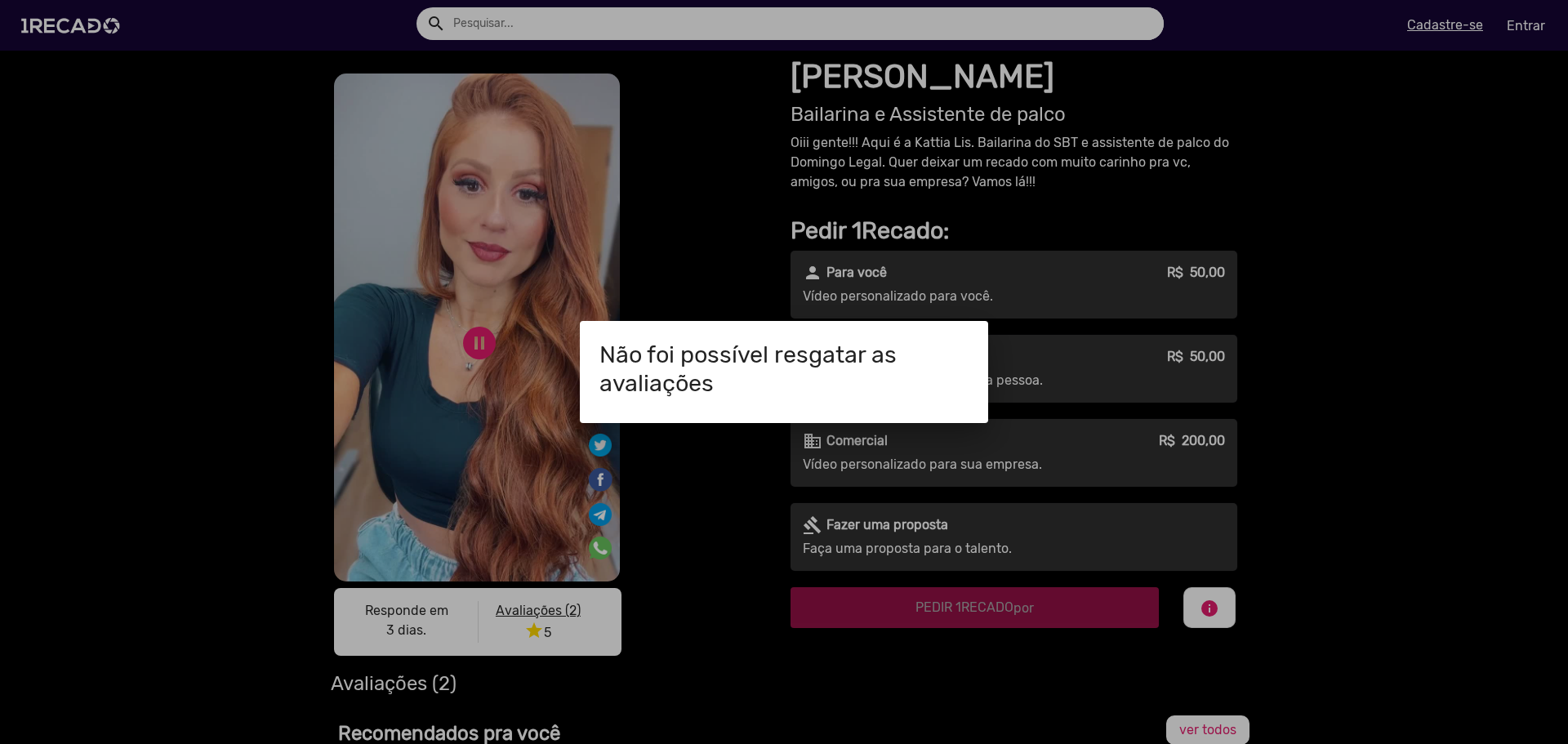
click at [702, 515] on div at bounding box center [784, 372] width 1568 height 744
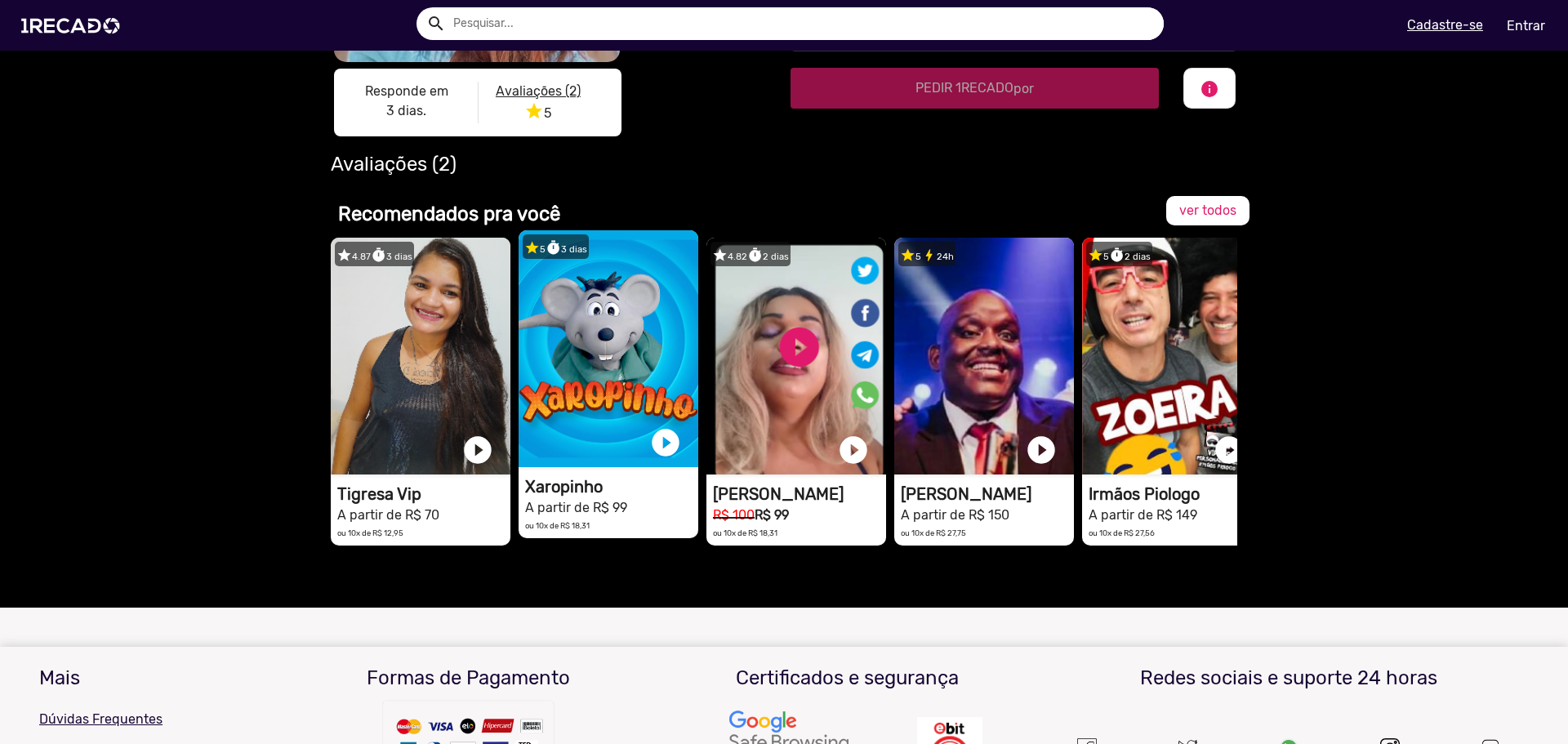
scroll to position [514, 0]
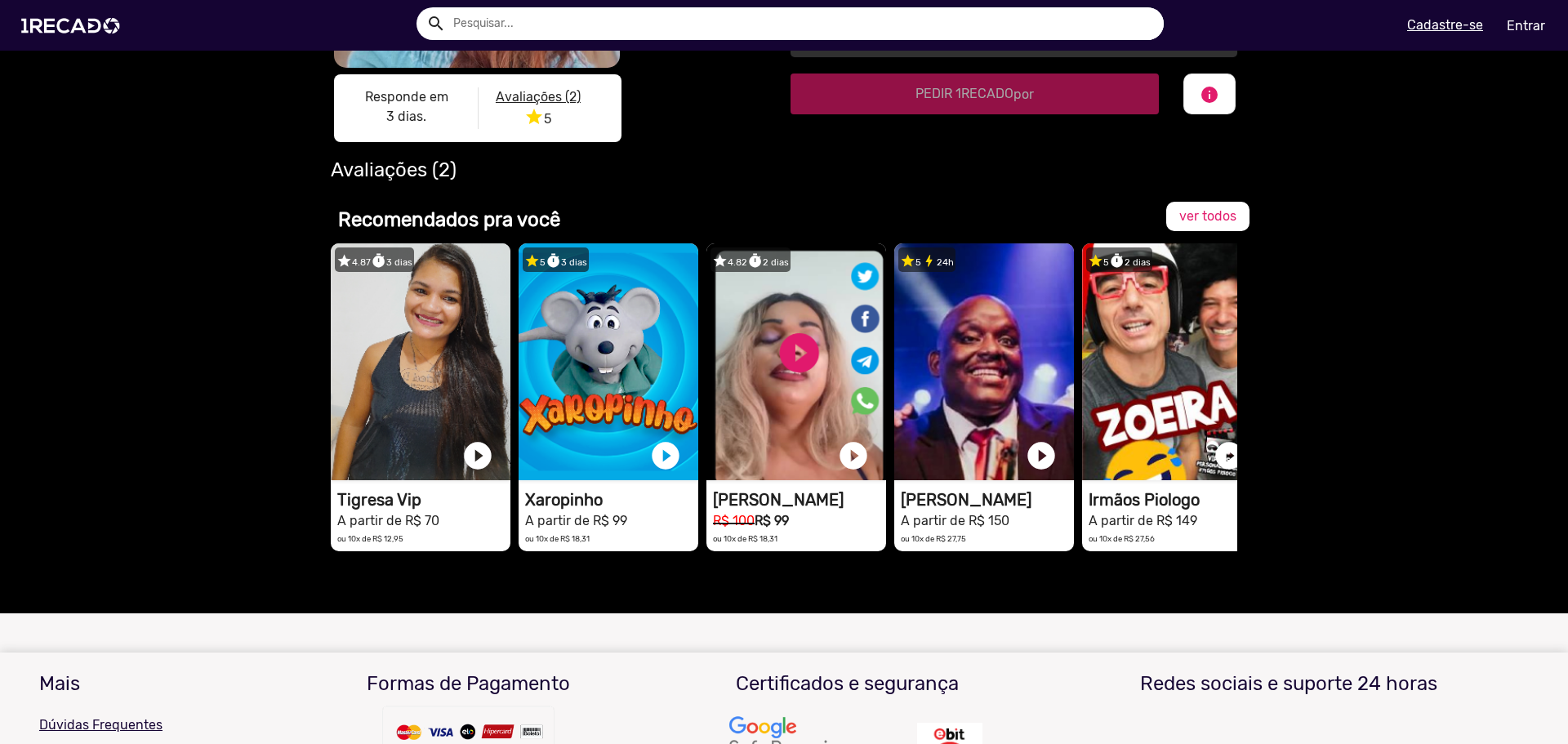
drag, startPoint x: 847, startPoint y: 570, endPoint x: 981, endPoint y: 574, distance: 134.1
click at [976, 572] on div "star 4.87 timer 3 dias 1RECADO vídeos dedicados para fãs e empresas play_circle…" at bounding box center [783, 404] width 906 height 337
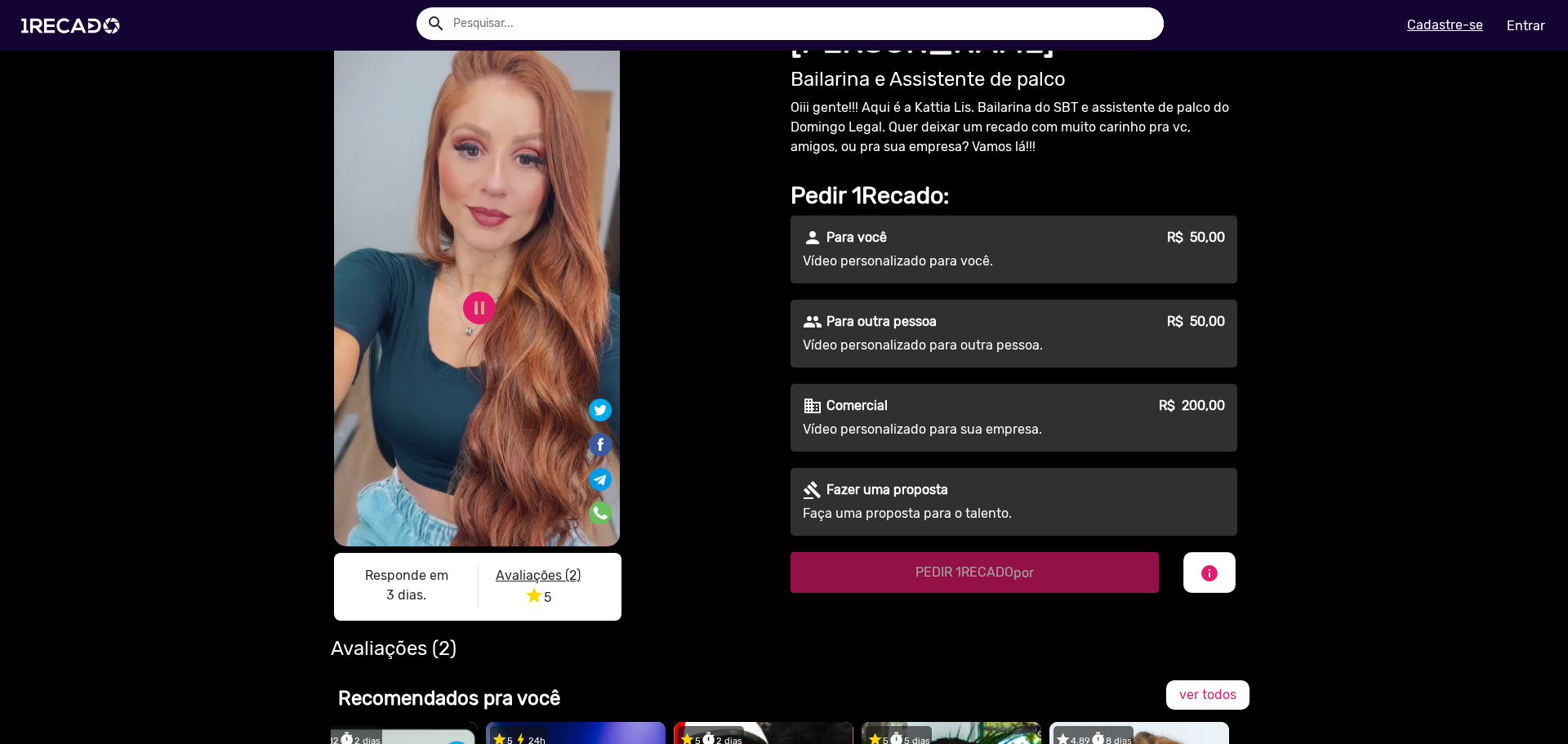
scroll to position [0, 0]
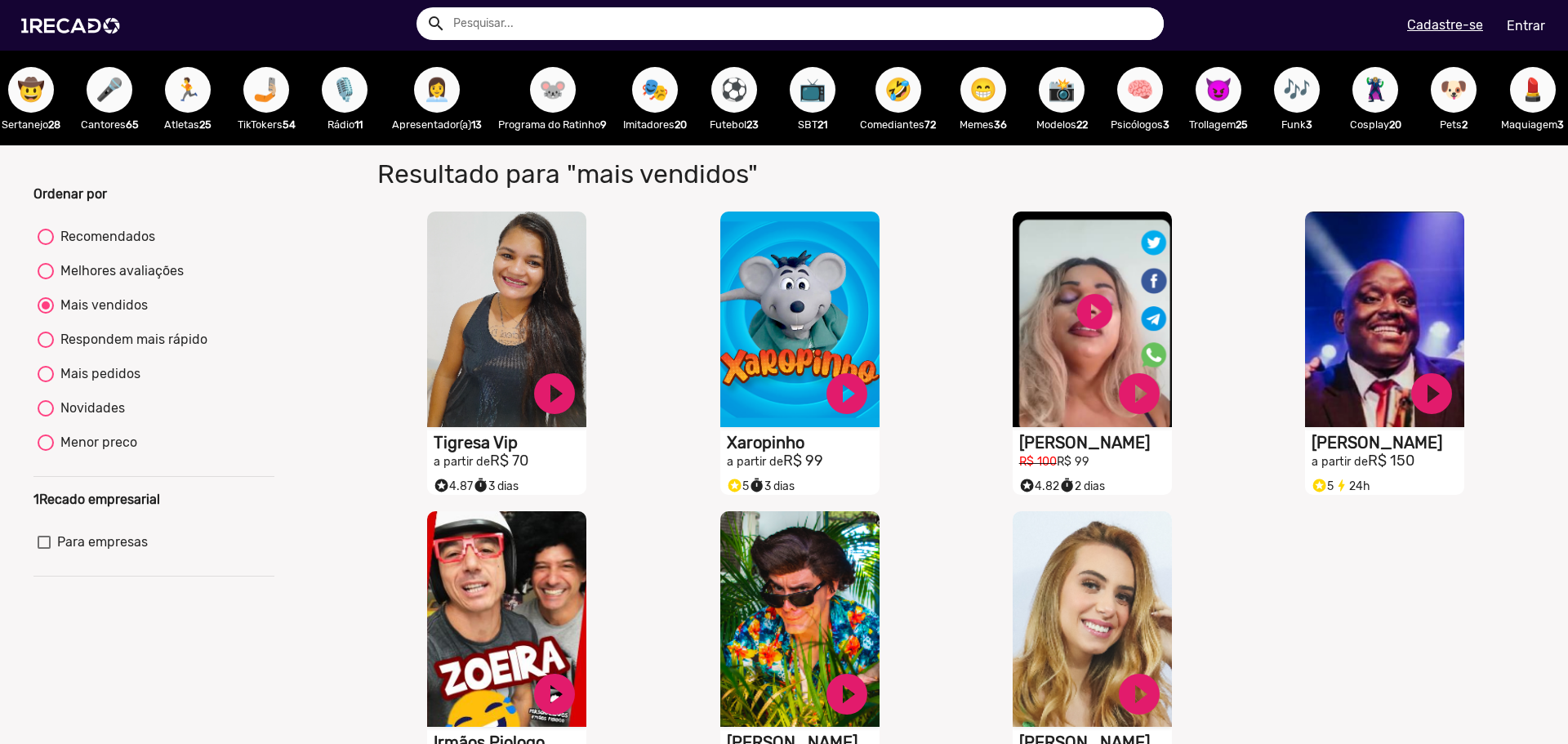
scroll to position [0, 1777]
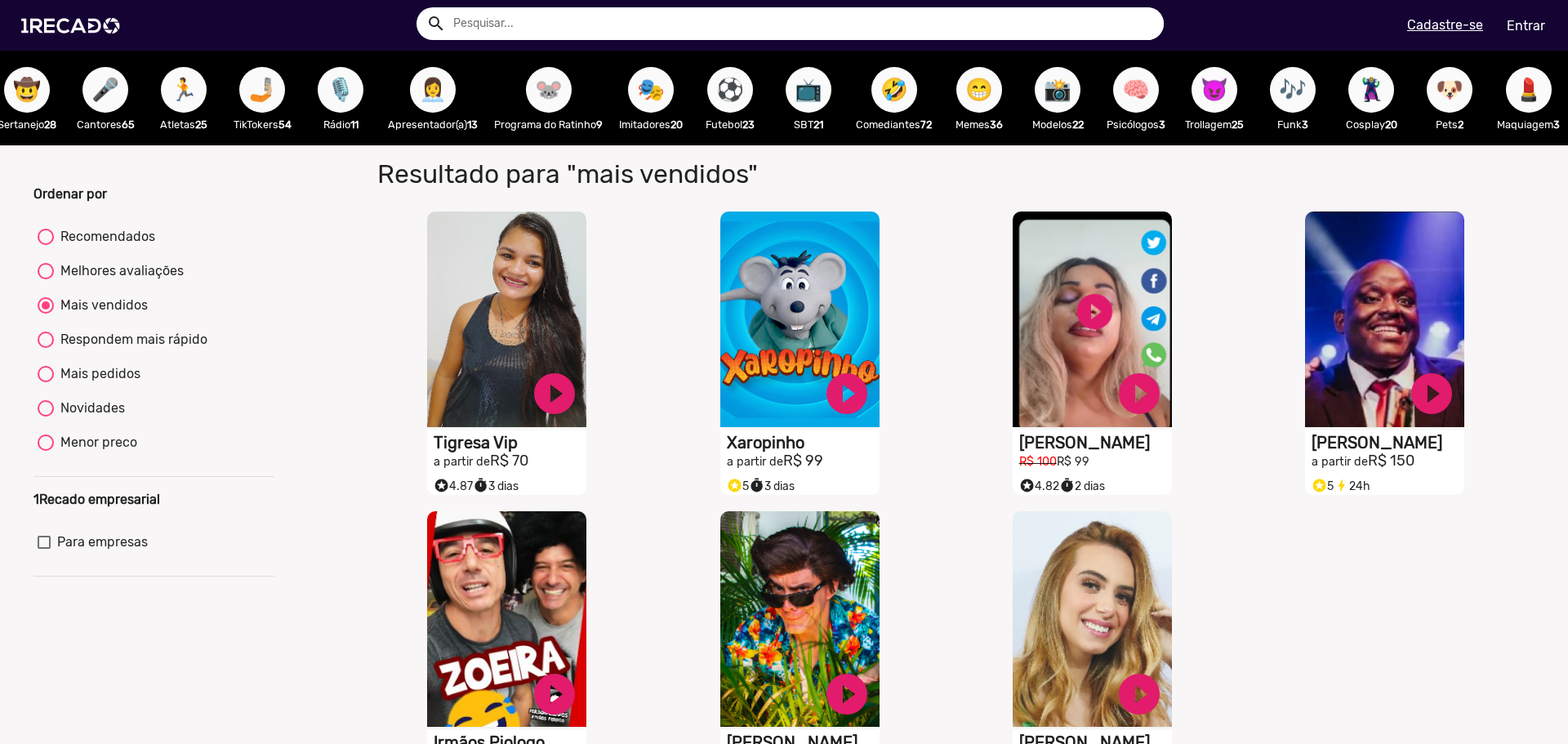
click at [1218, 103] on button "😈" at bounding box center [1214, 90] width 46 height 46
radio input "true"
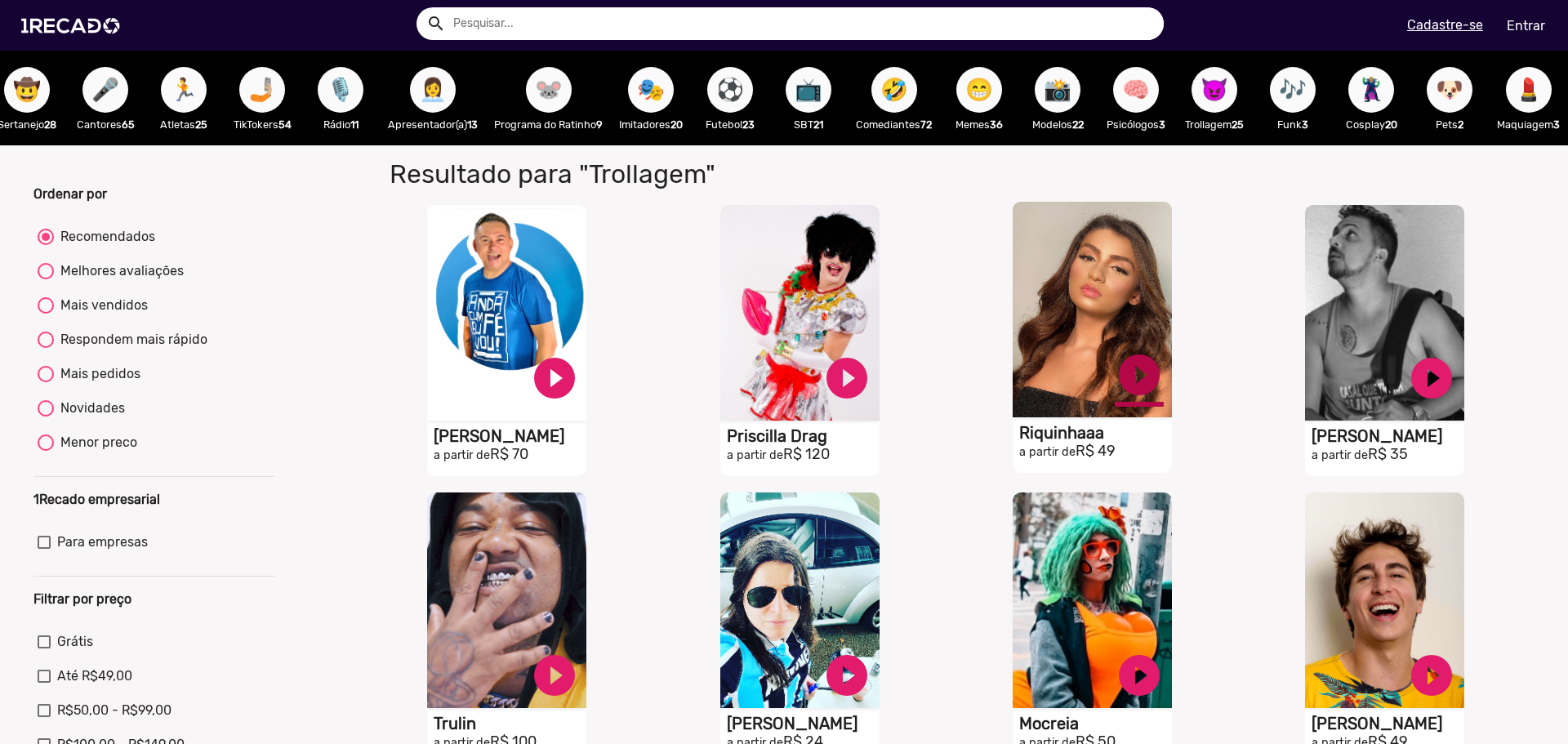
click at [579, 381] on link "play_circle_filled" at bounding box center [554, 377] width 49 height 49
click at [579, 382] on link "pause_circle" at bounding box center [554, 377] width 49 height 49
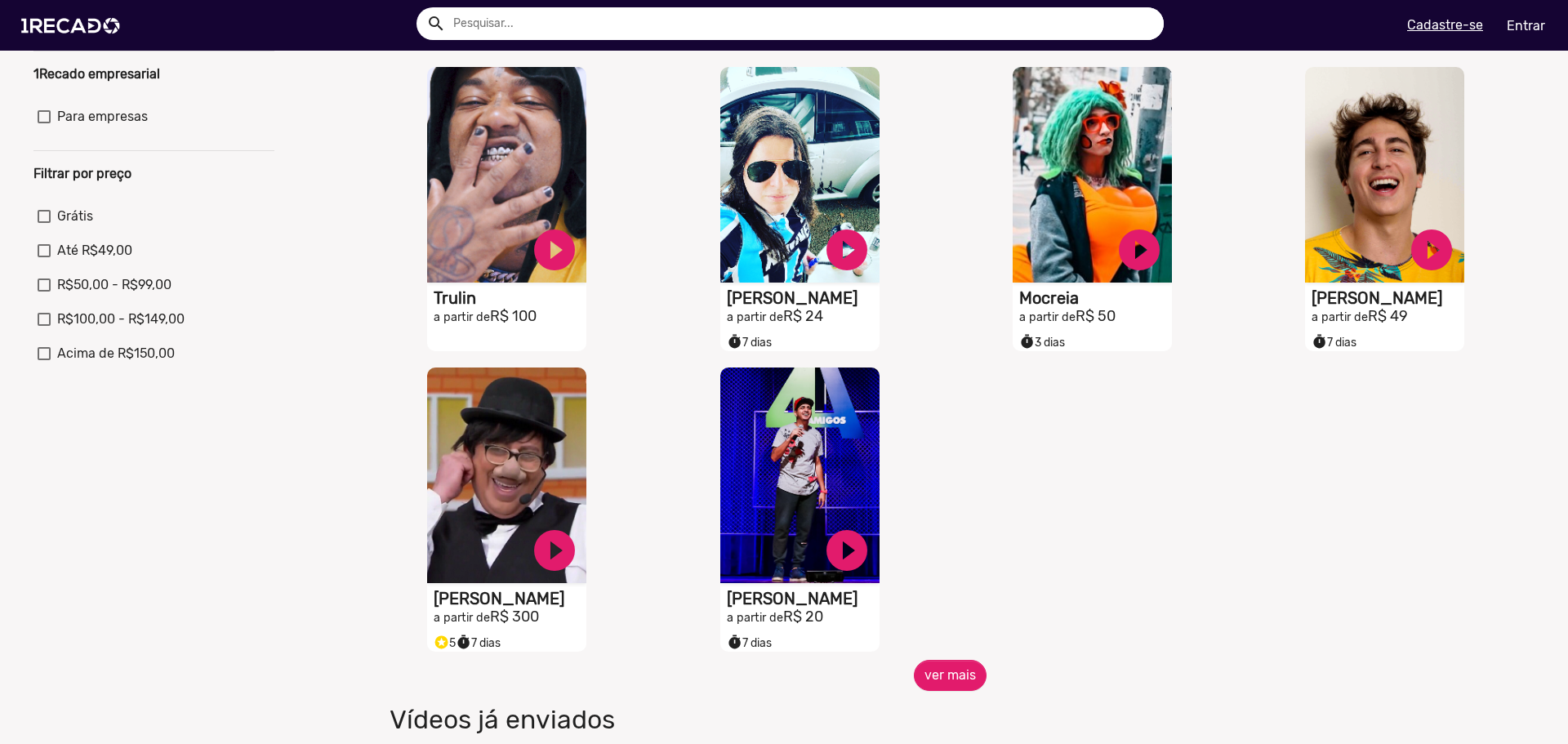
scroll to position [490, 0]
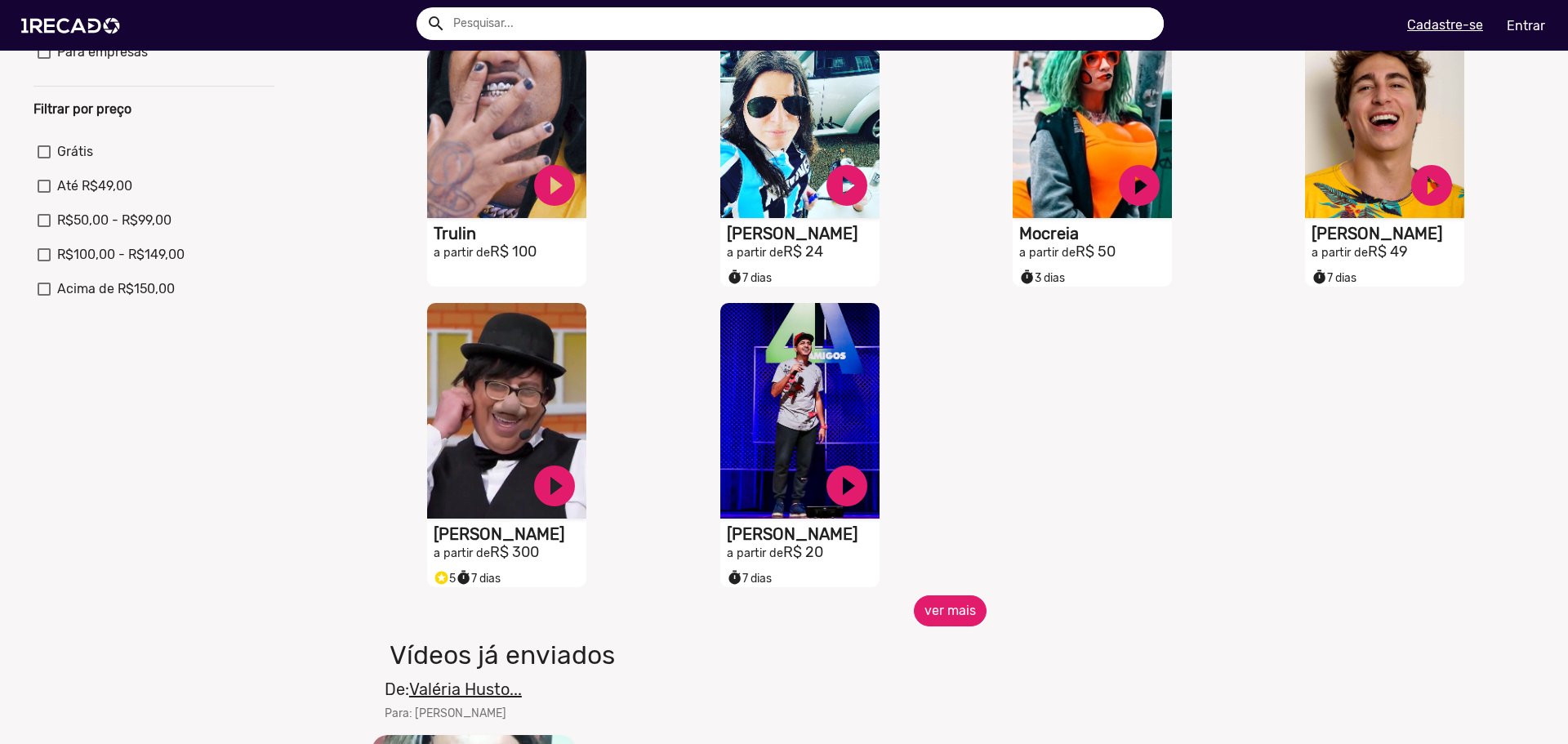
click at [949, 607] on button "ver mais" at bounding box center [950, 611] width 72 height 31
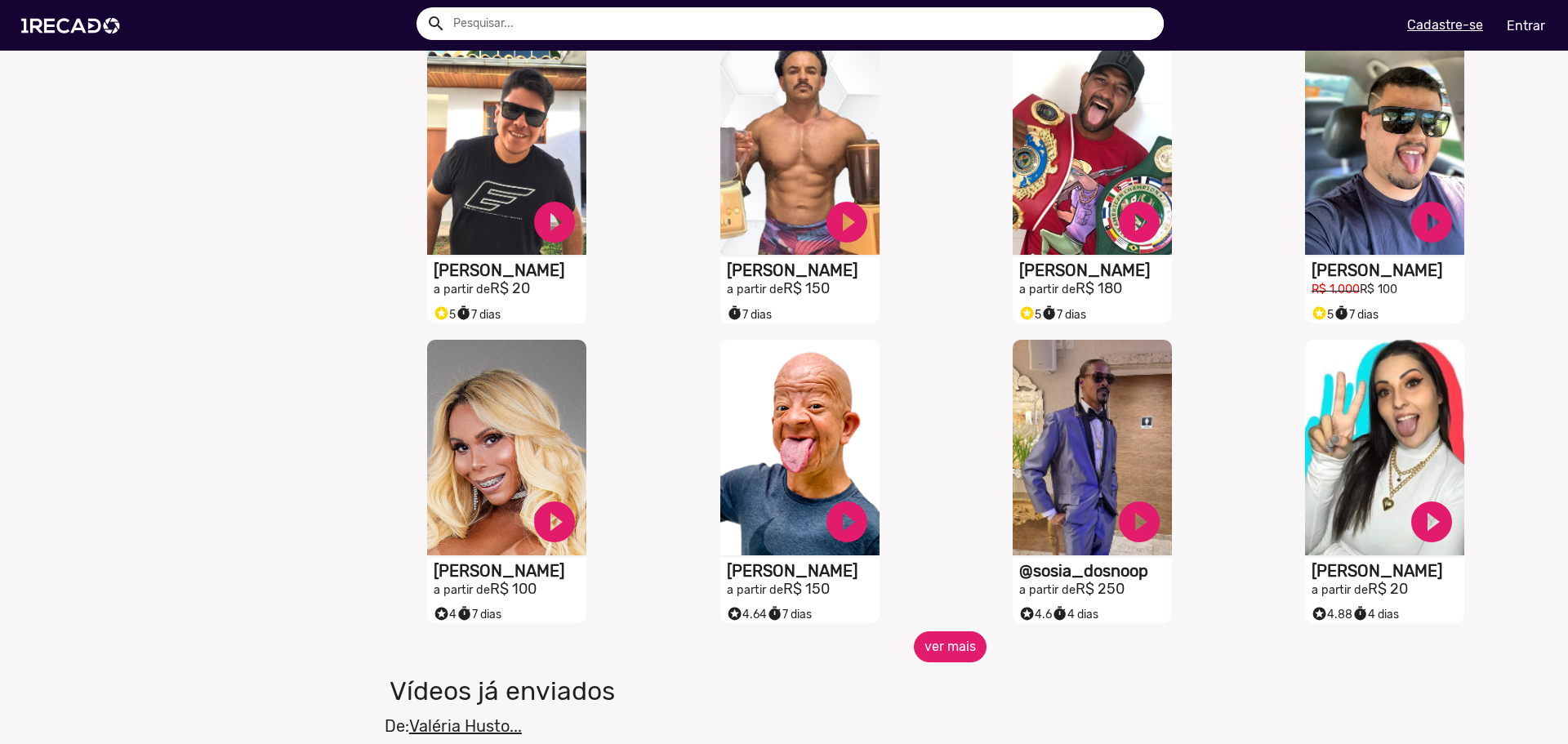
scroll to position [1062, 0]
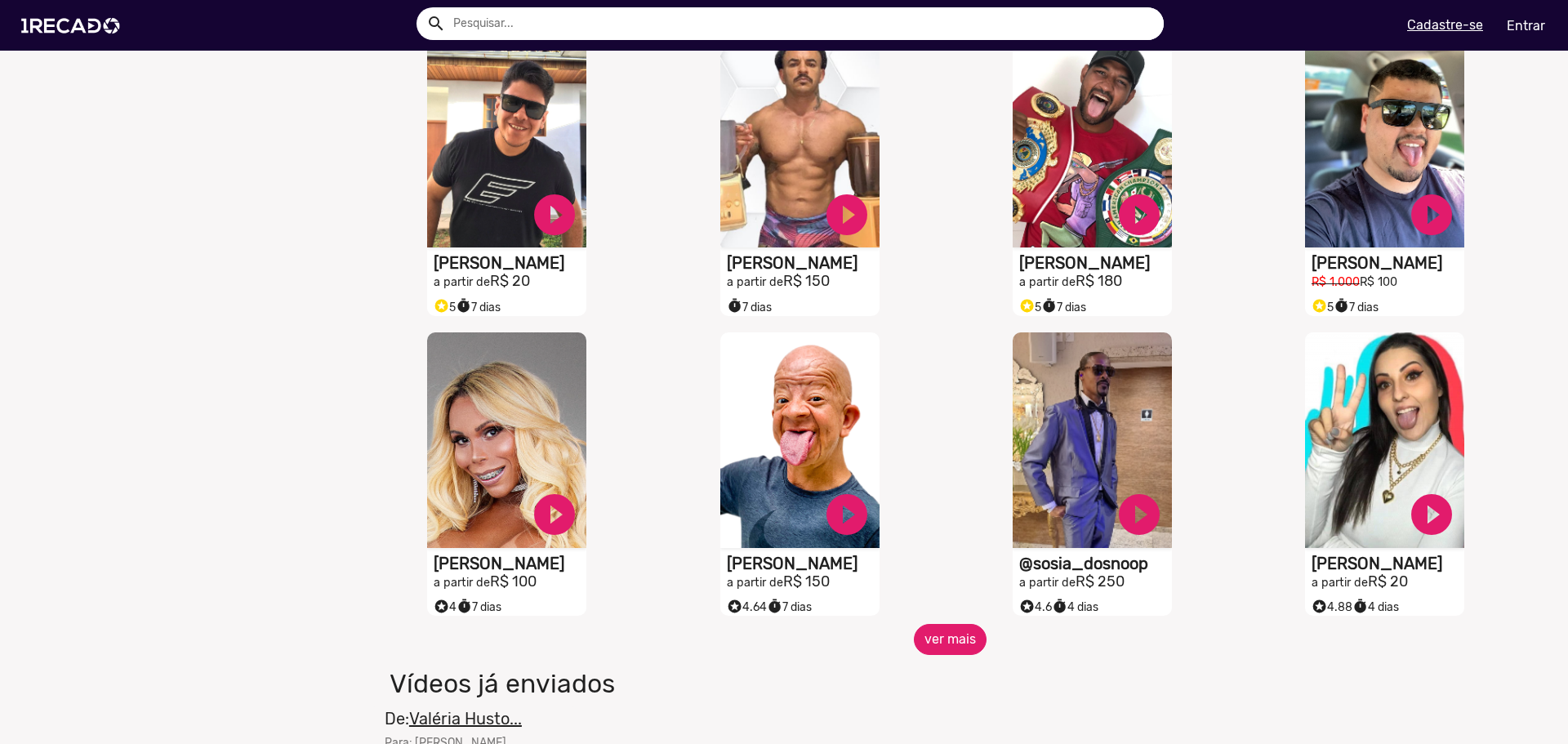
click at [960, 650] on button "ver mais" at bounding box center [950, 640] width 72 height 31
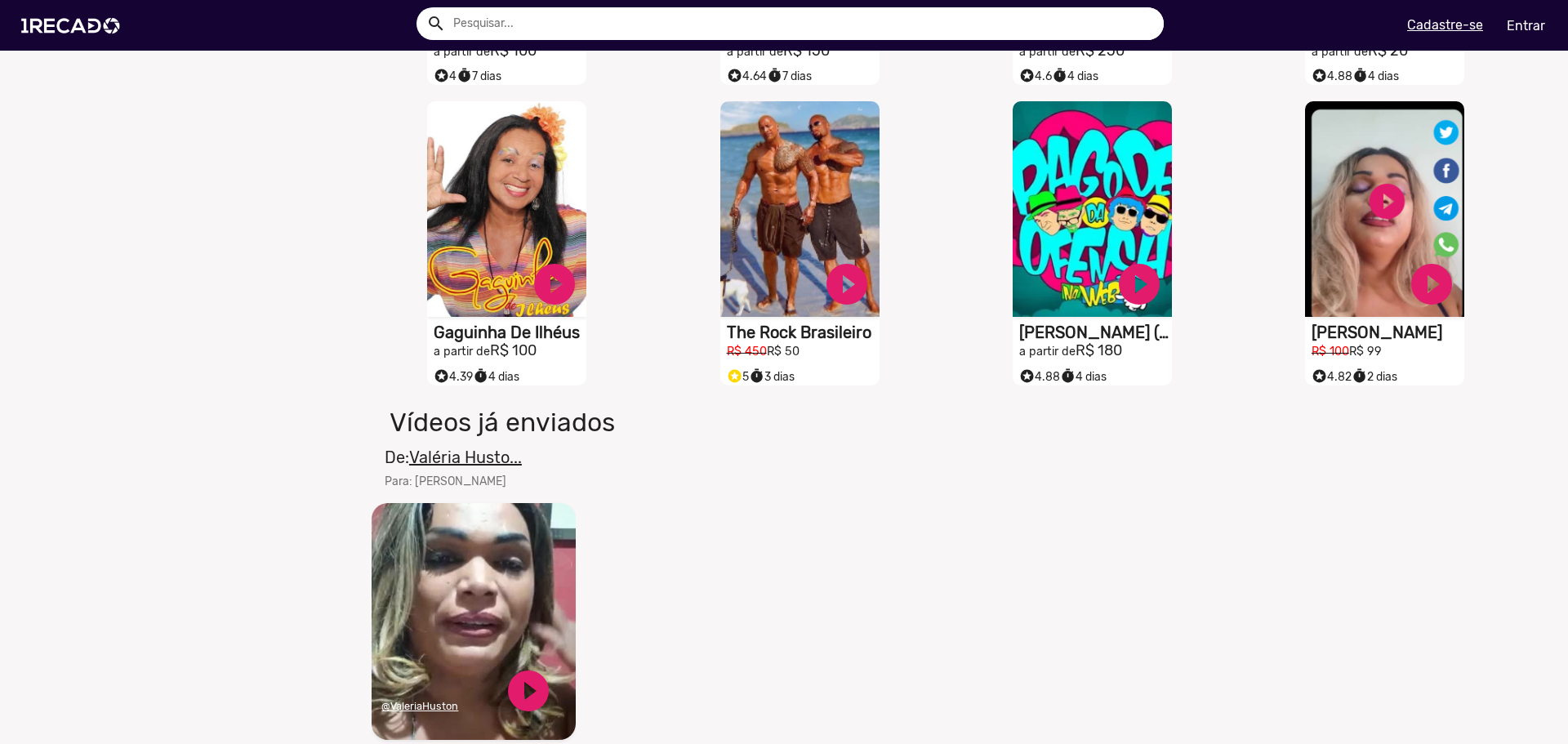
scroll to position [1797, 0]
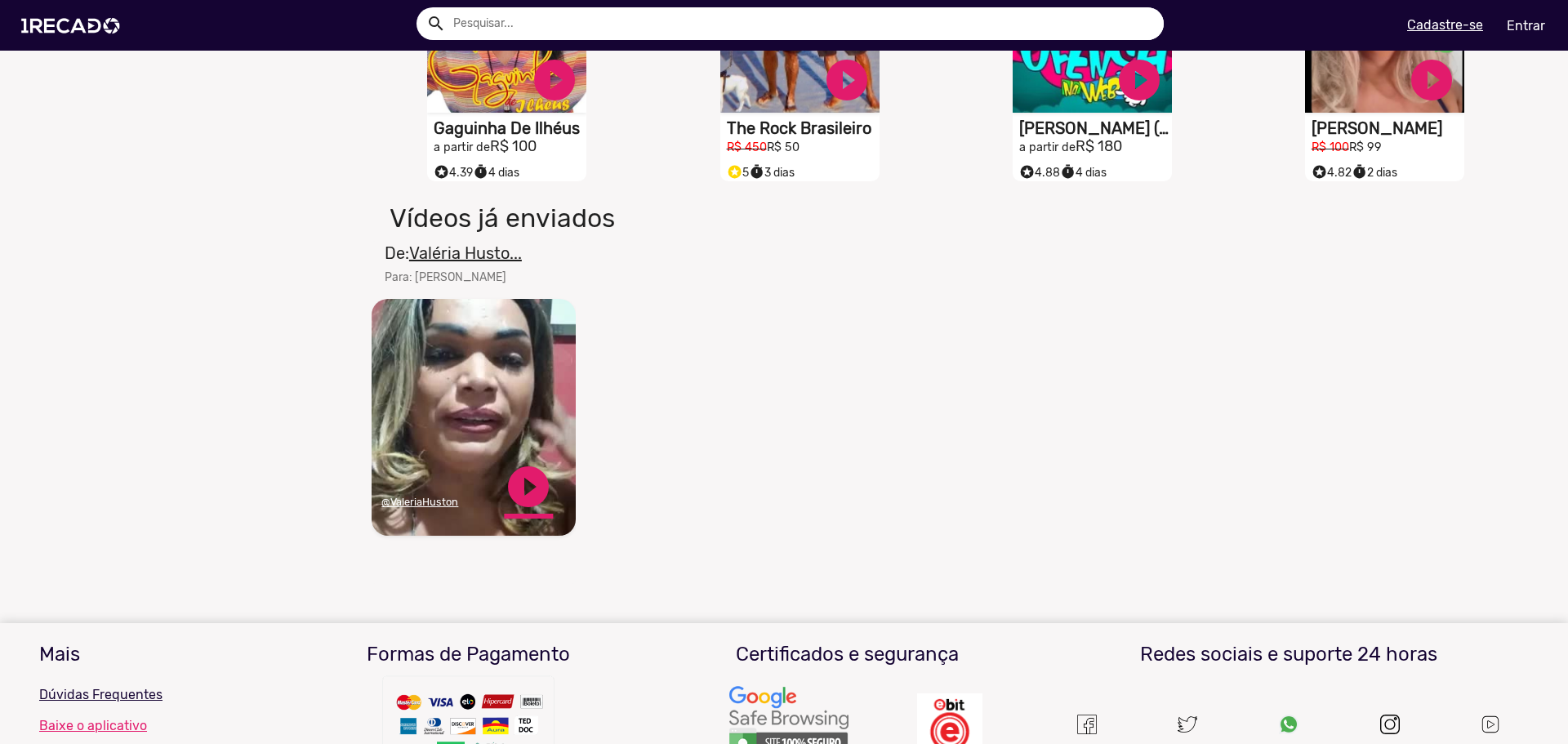
click at [538, 496] on link "play_circle_filled" at bounding box center [528, 487] width 49 height 49
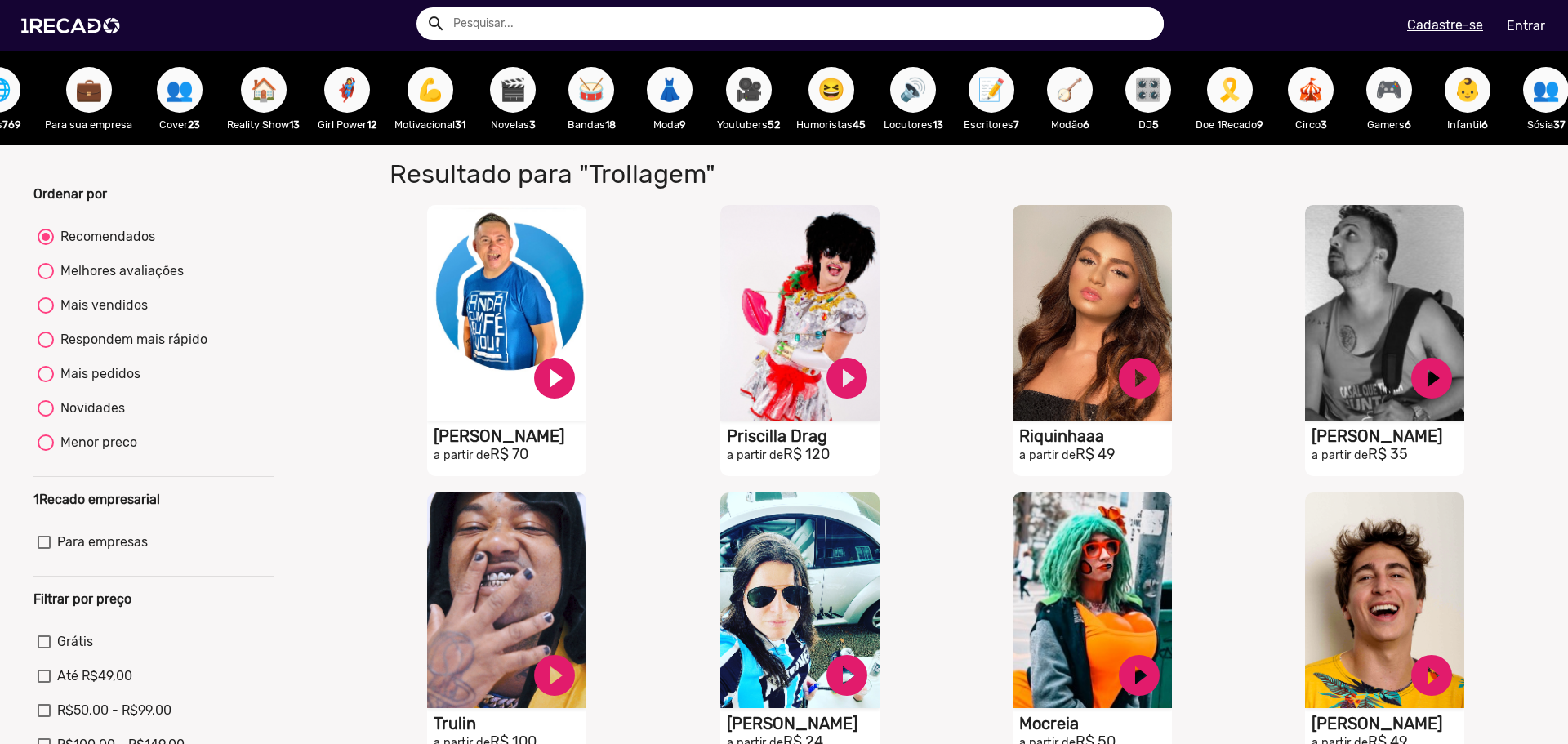
scroll to position [0, 0]
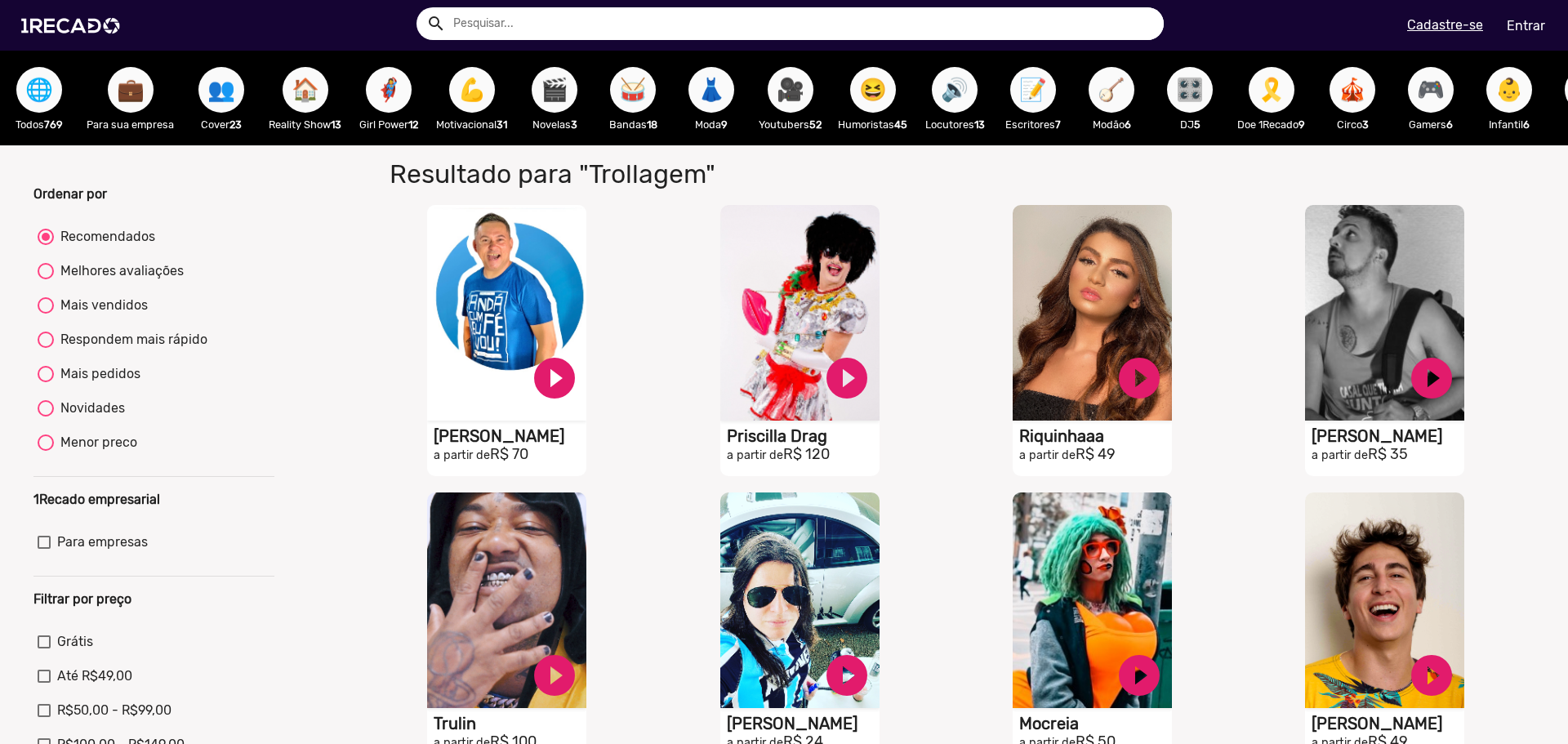
click at [366, 93] on div "🦸‍♀️ Girl Power 12" at bounding box center [389, 97] width 79 height 94
click at [384, 93] on span "🦸‍♀️" at bounding box center [388, 90] width 27 height 46
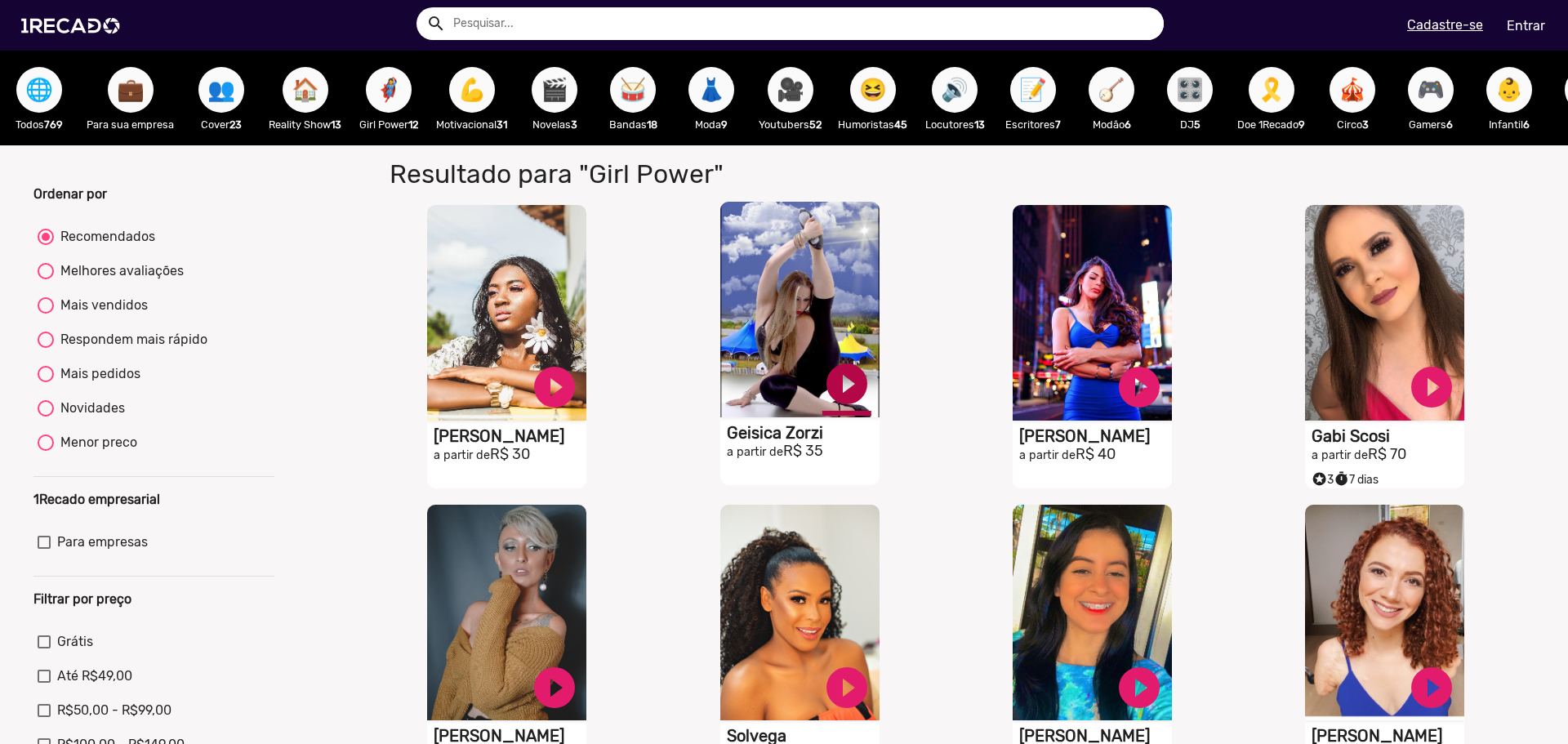
click at [579, 402] on link "play_circle_filled" at bounding box center [554, 387] width 49 height 49
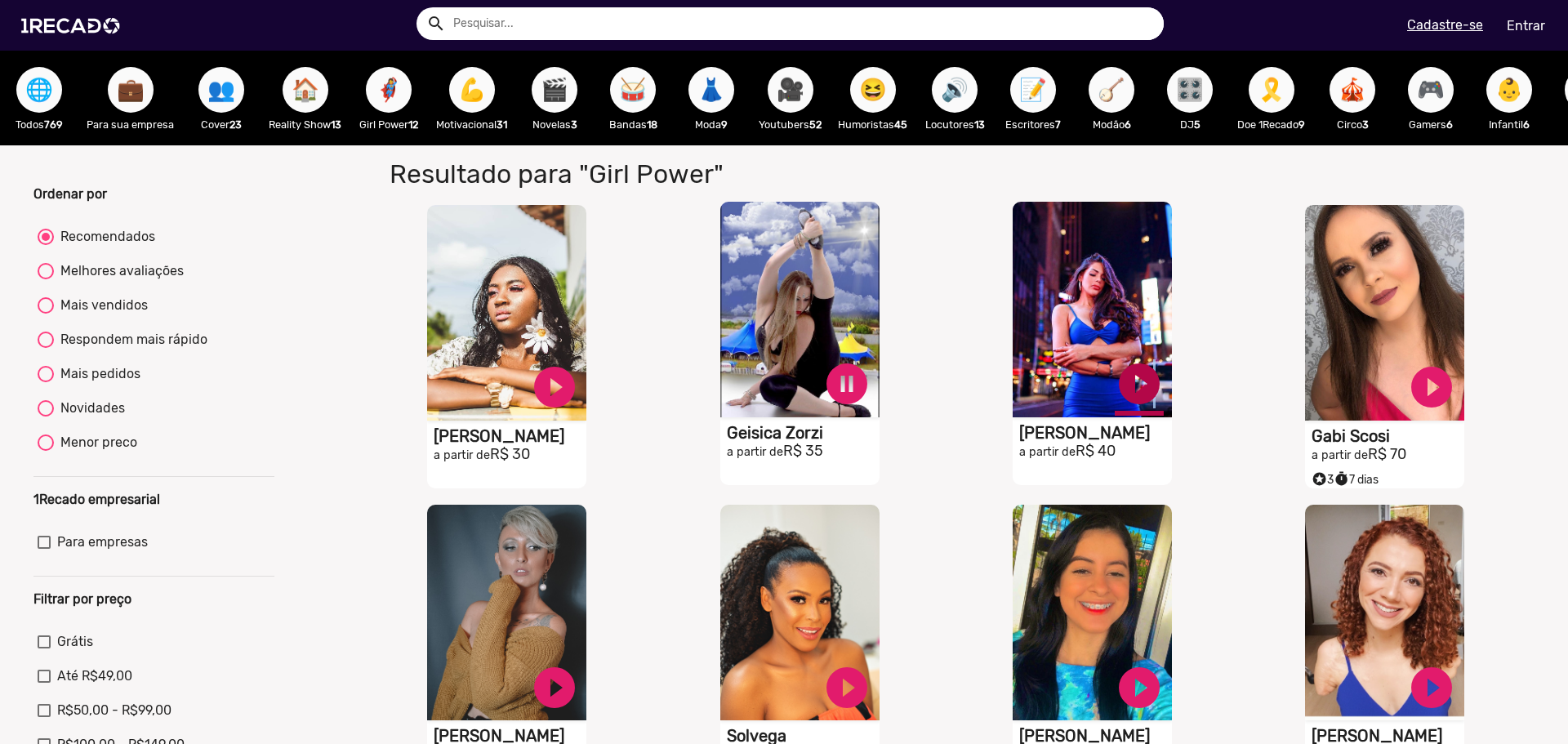
click at [579, 388] on link "play_circle_filled" at bounding box center [554, 387] width 49 height 49
click at [579, 389] on link "pause_circle" at bounding box center [554, 387] width 49 height 49
click at [579, 390] on link "play_circle_filled" at bounding box center [554, 387] width 49 height 49
click at [579, 400] on link "pause_circle" at bounding box center [554, 387] width 49 height 49
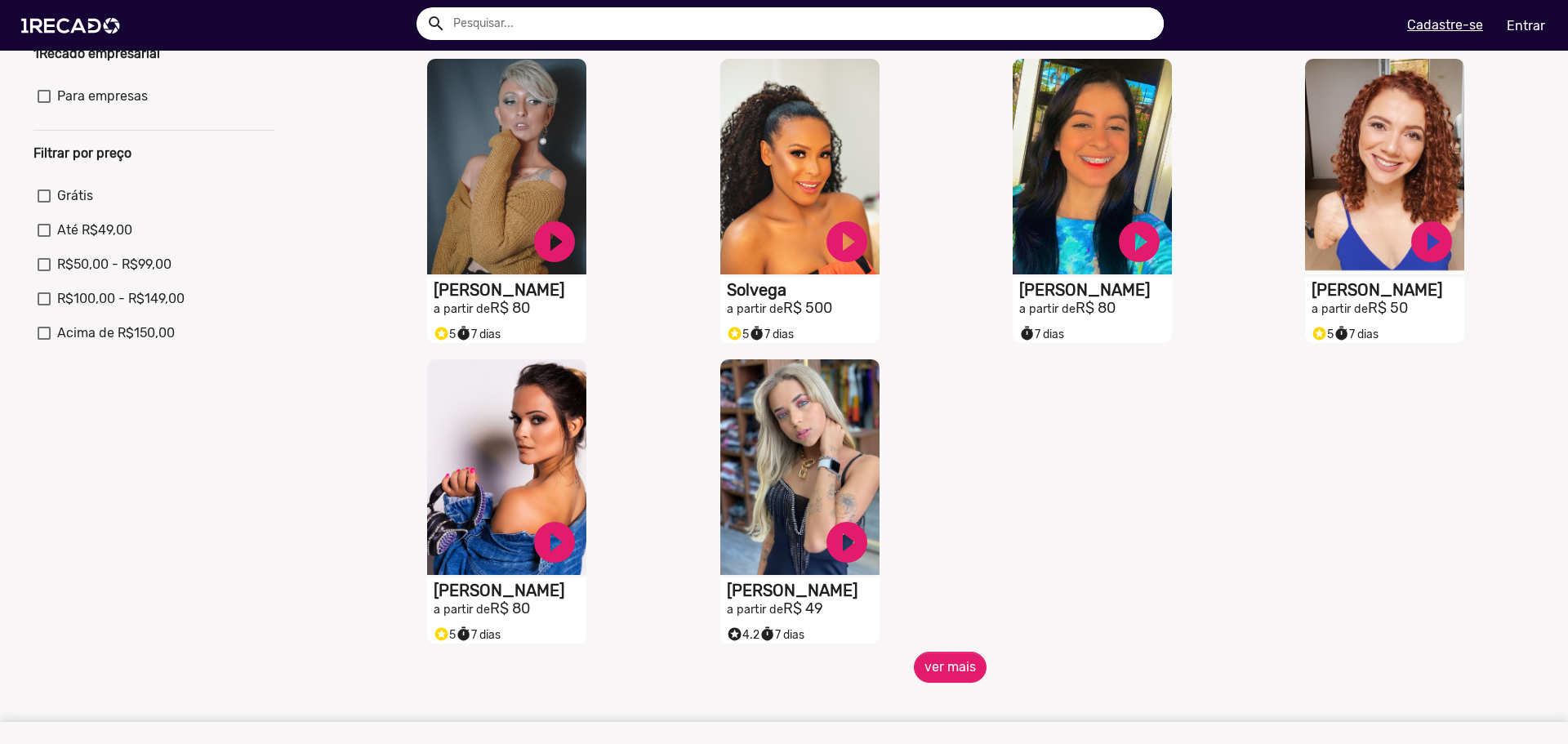
scroll to position [653, 0]
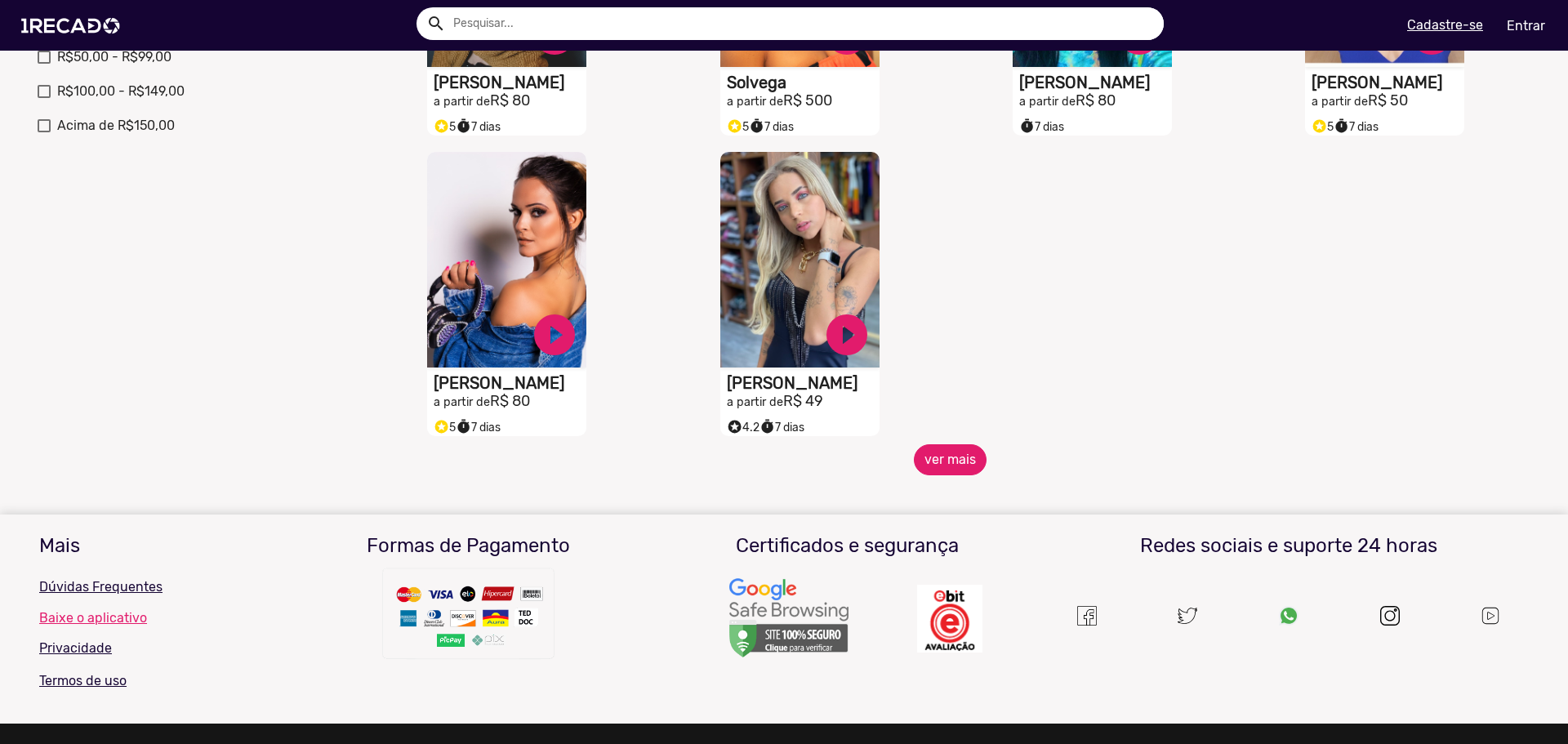
click at [953, 463] on button "ver mais" at bounding box center [950, 460] width 72 height 31
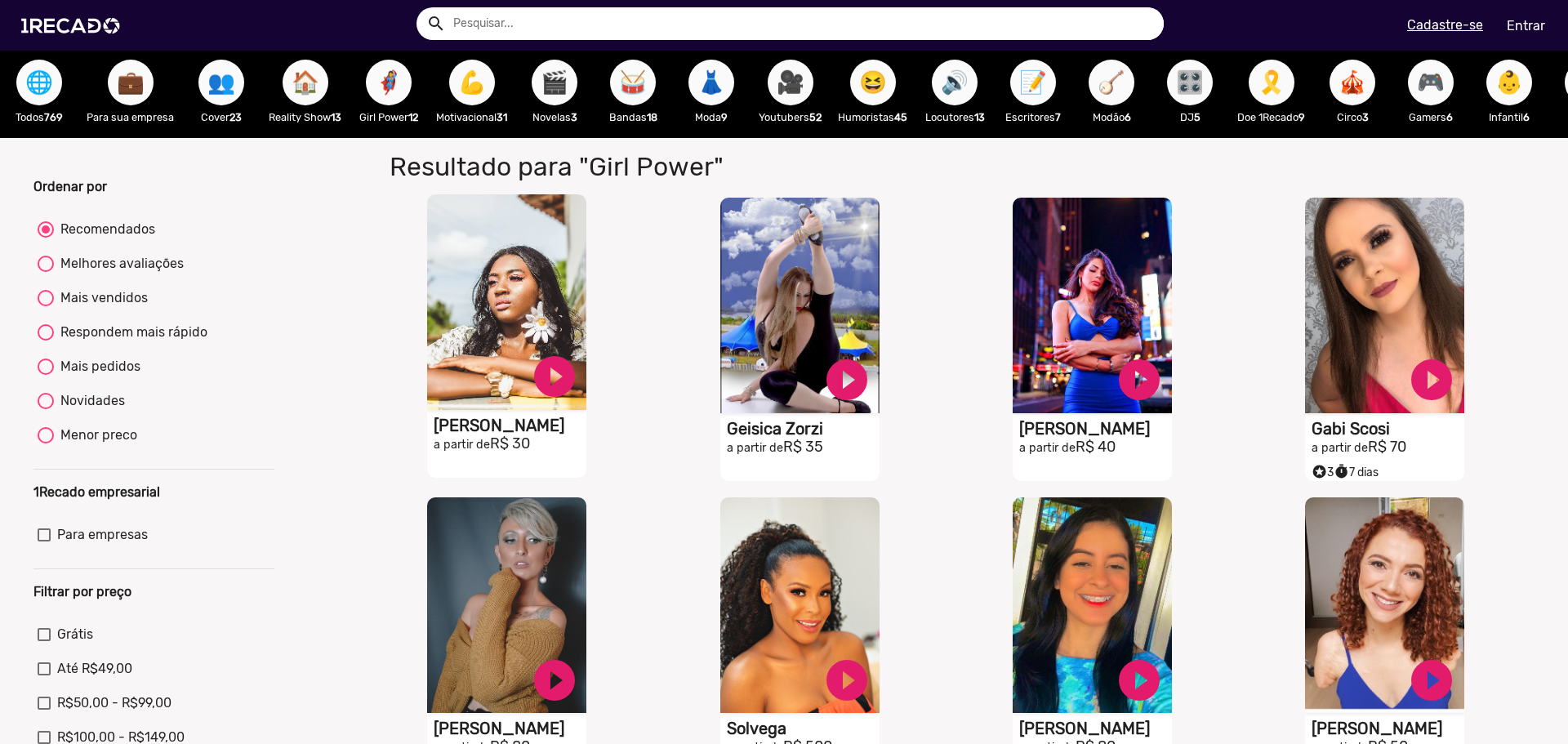
scroll to position [0, 0]
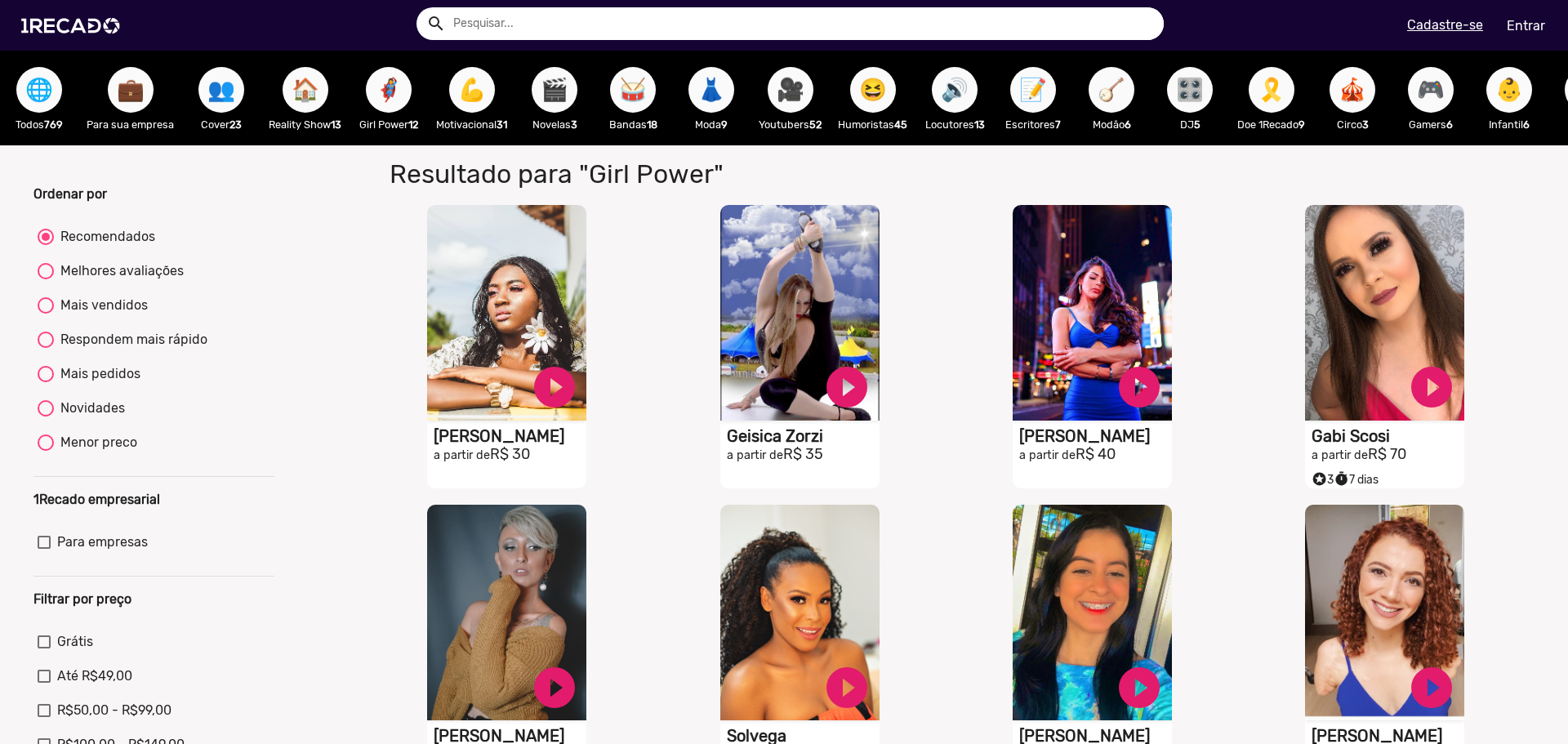
click at [75, 651] on span "Grátis" at bounding box center [74, 641] width 36 height 19
click at [44, 650] on input "Grátis" at bounding box center [43, 649] width 1 height 1
checkbox input "true"
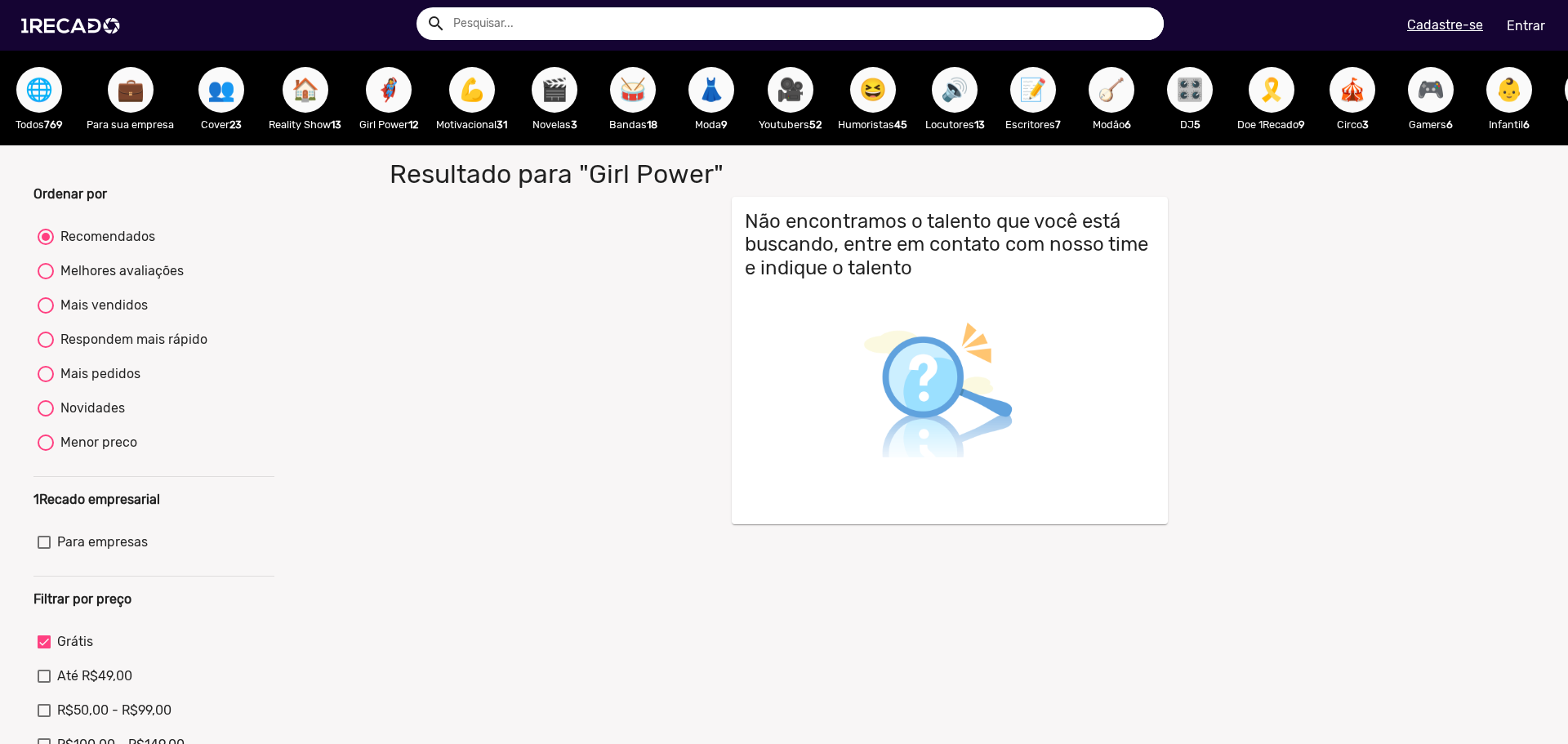
click at [26, 90] on span "🌐" at bounding box center [39, 90] width 27 height 46
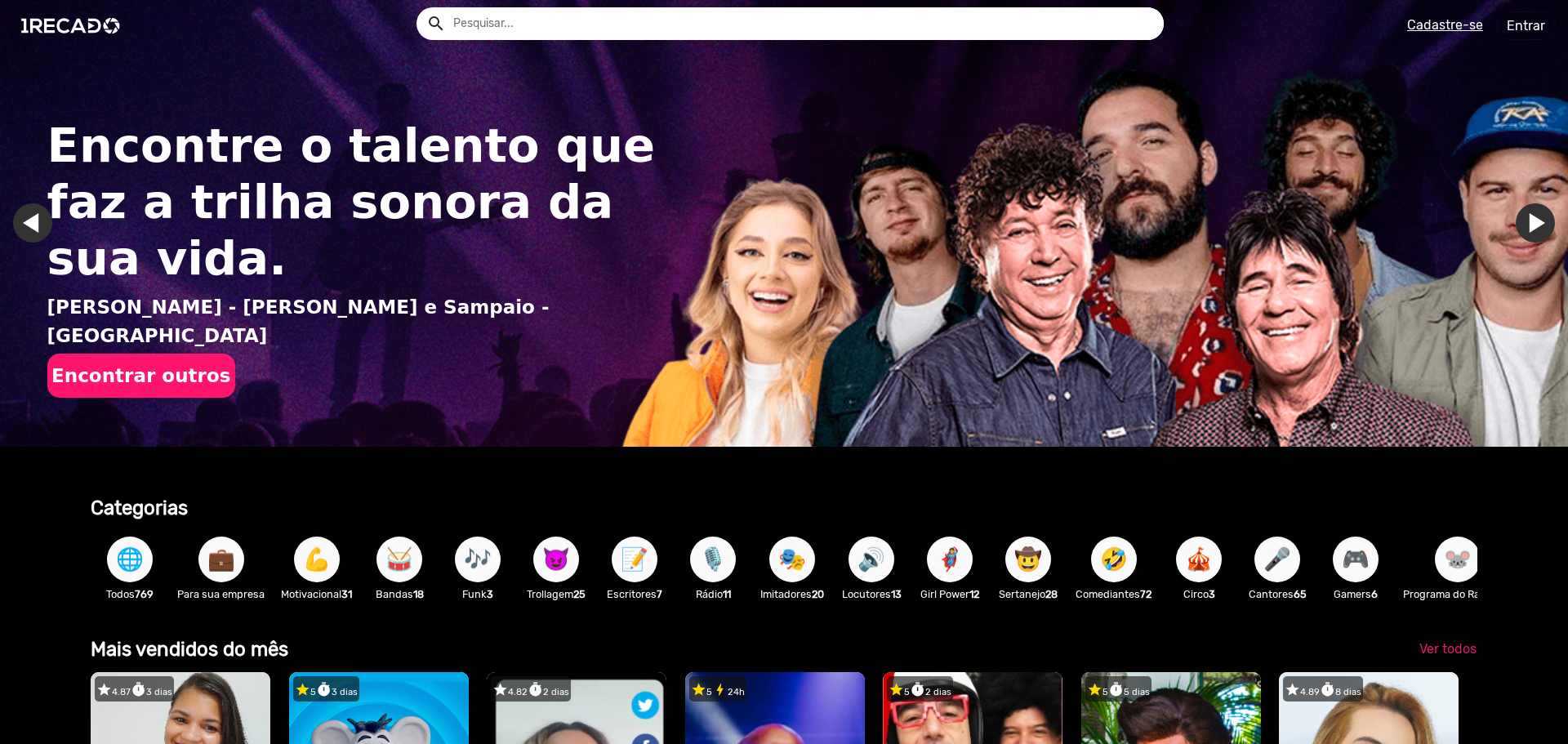
click at [214, 354] on button "Encontrar outros" at bounding box center [141, 376] width 188 height 44
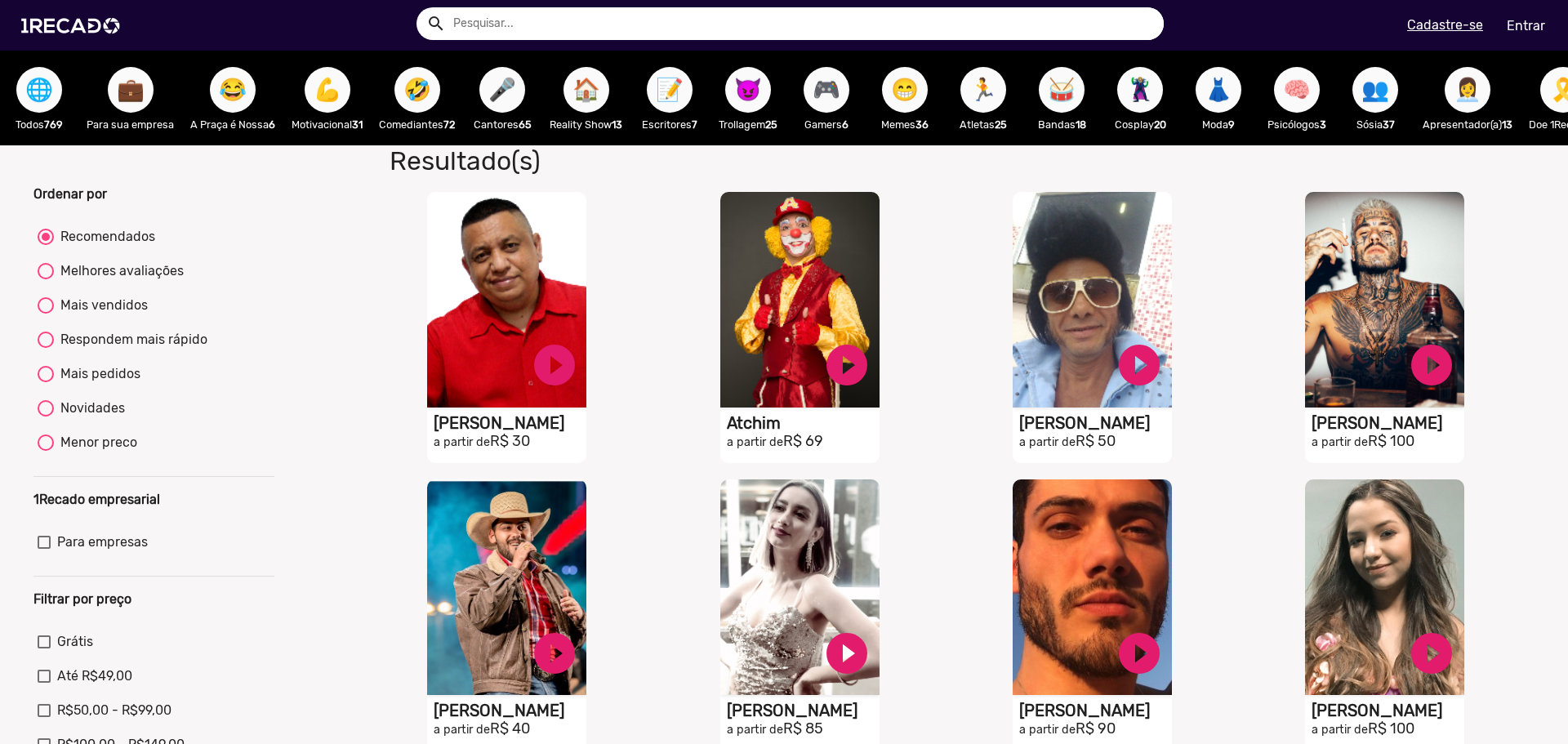
click at [86, 643] on mat-radio-group "Grátis Até R$49,00 R$50,00 - R$99,00 R$100,00 - R$149,00 Acima de R$150,00" at bounding box center [154, 714] width 241 height 171
click at [86, 648] on span "Grátis" at bounding box center [74, 641] width 36 height 19
click at [44, 649] on input "Grátis" at bounding box center [43, 649] width 1 height 1
checkbox input "true"
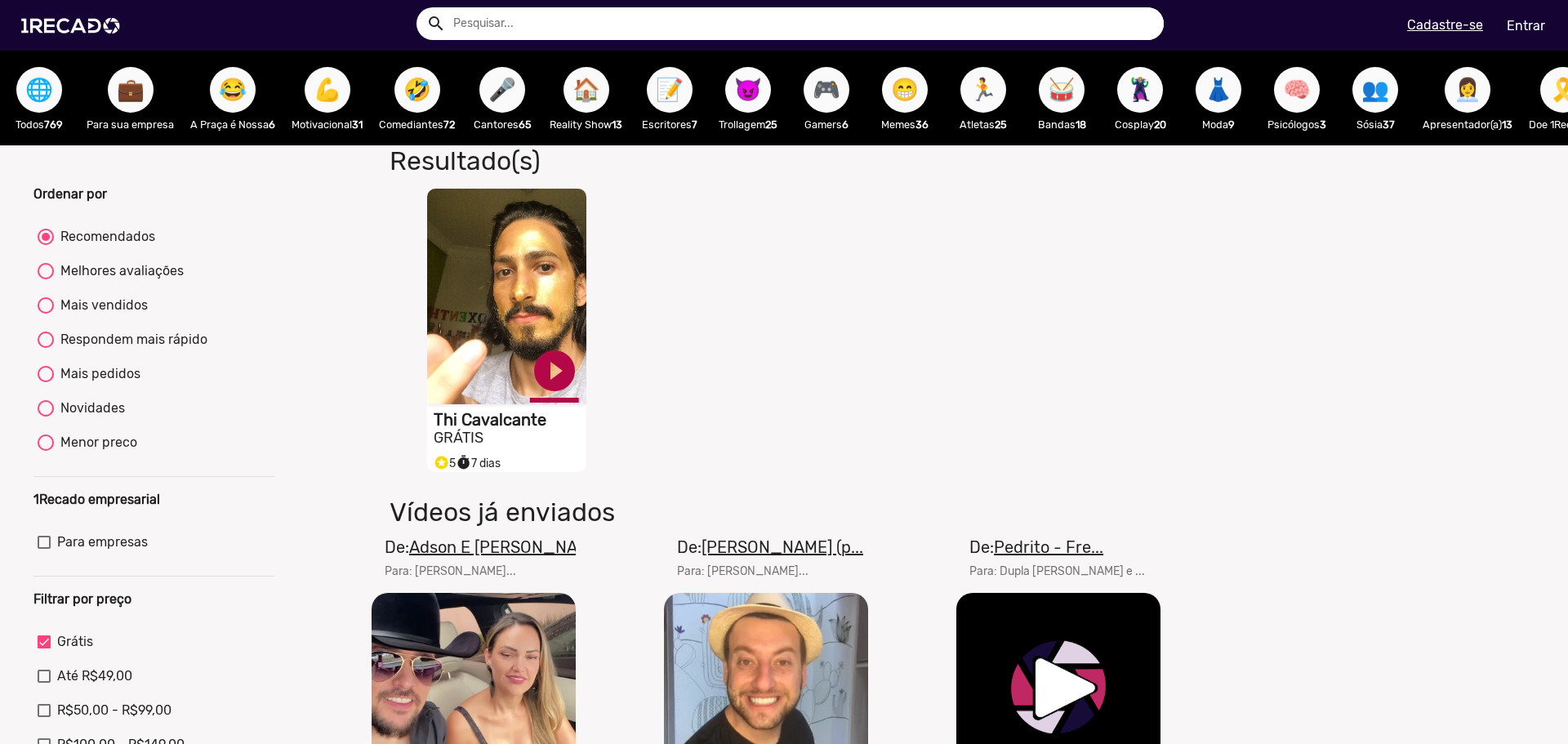
click at [556, 372] on link "play_circle_filled" at bounding box center [554, 370] width 49 height 49
click at [490, 430] on h1 "Thi Cavalcante" at bounding box center [509, 419] width 153 height 19
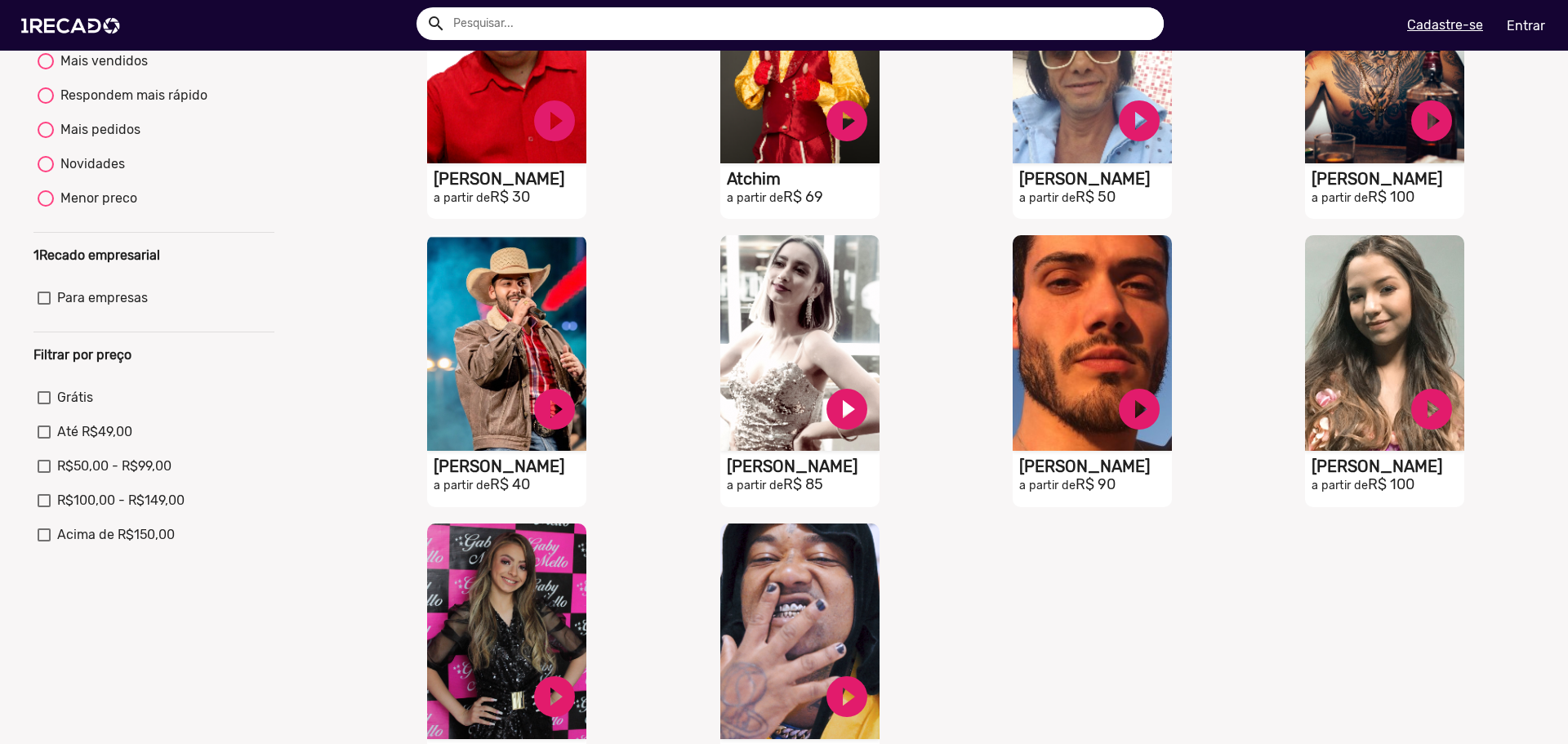
scroll to position [245, 0]
click at [129, 544] on span "Acima de R$150,00" at bounding box center [115, 533] width 117 height 19
click at [44, 542] on input "Acima de R$150,00" at bounding box center [43, 541] width 1 height 1
checkbox input "true"
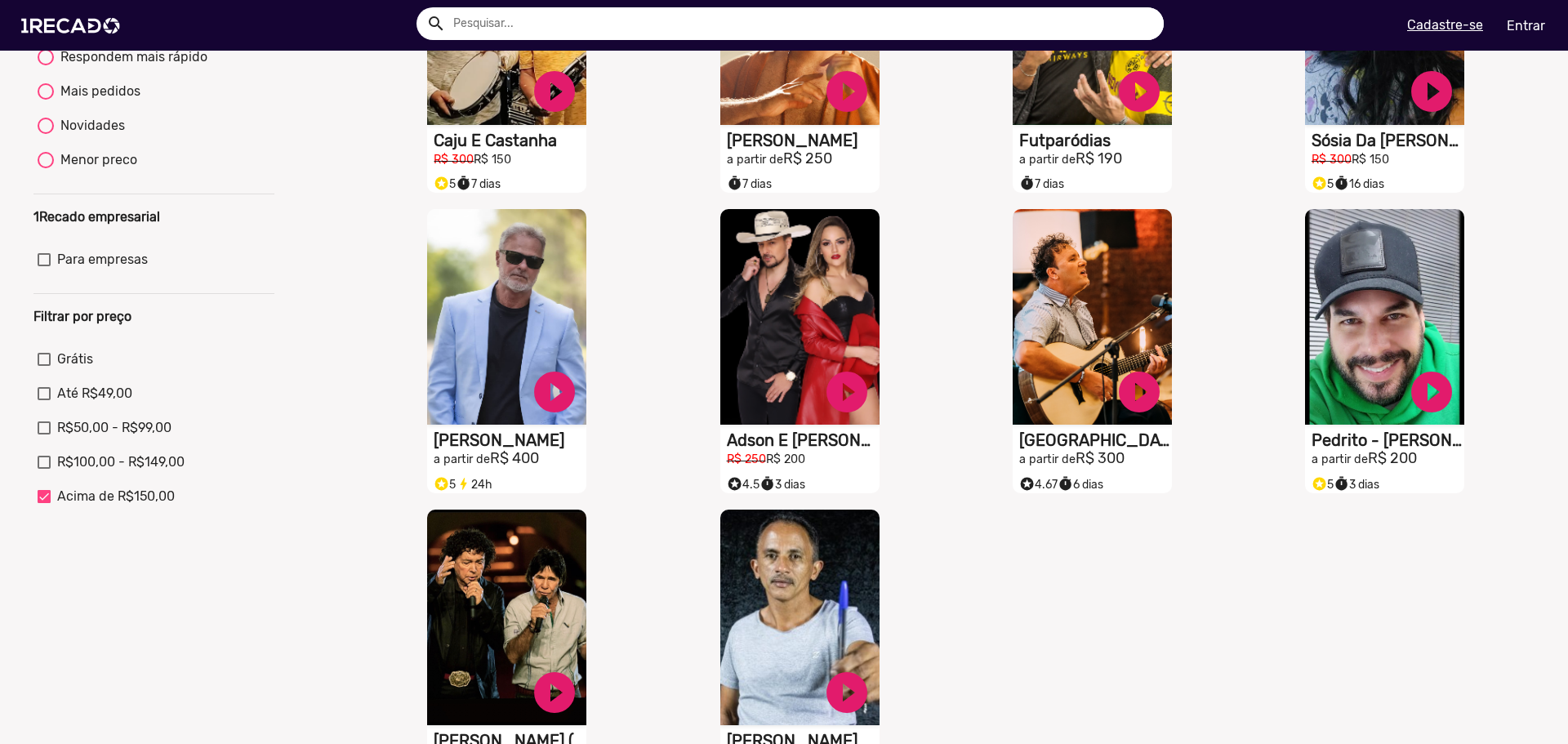
scroll to position [490, 0]
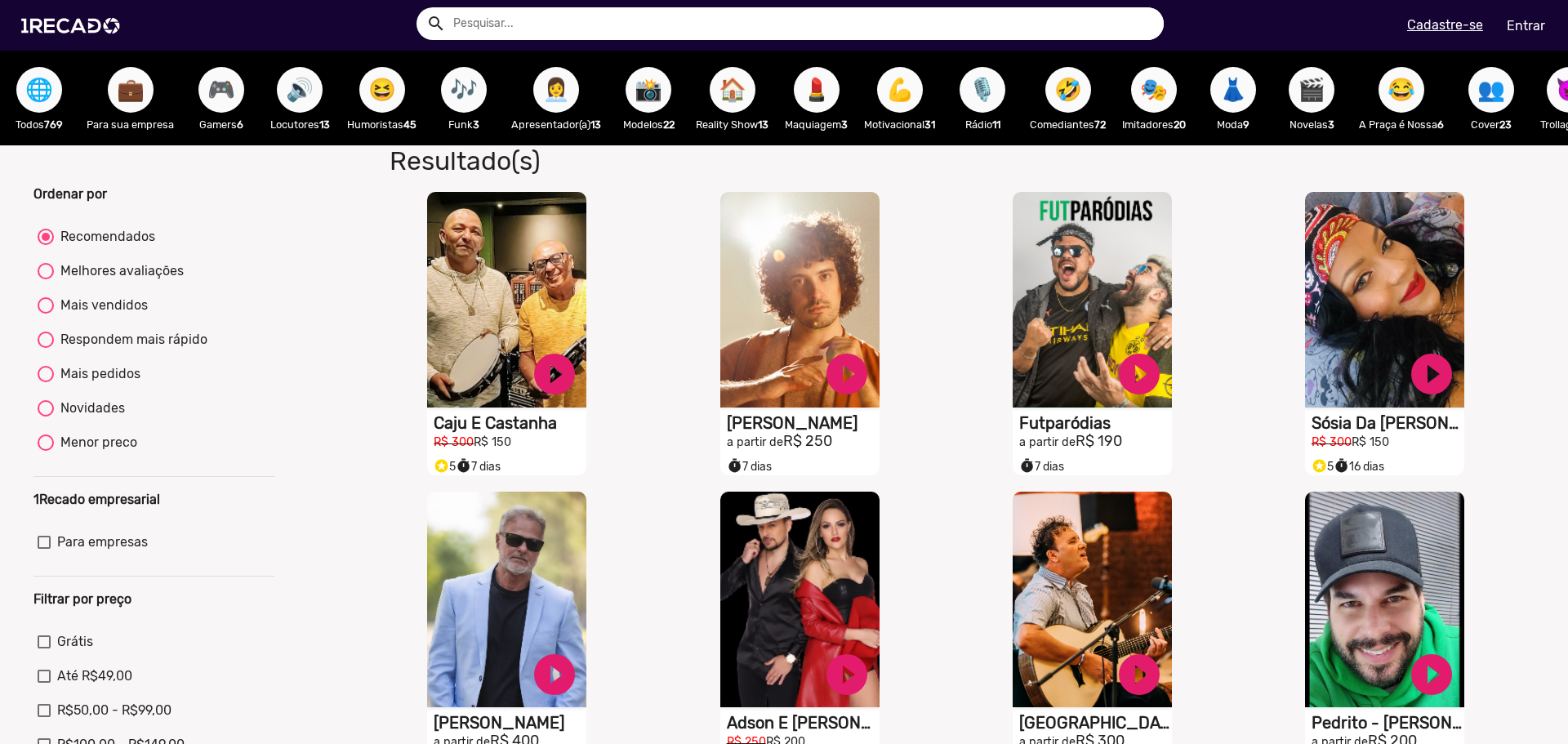
scroll to position [0, 6]
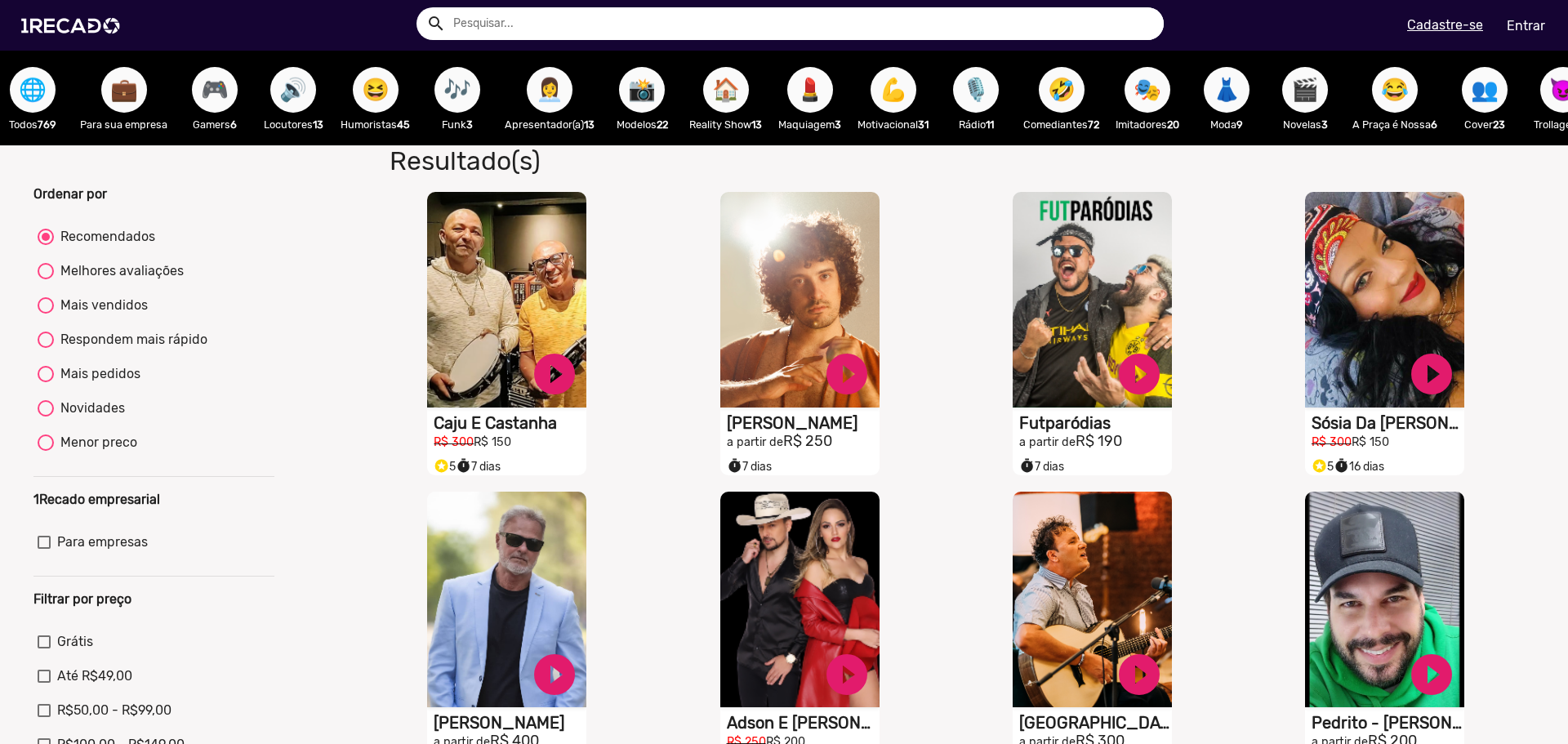
click at [475, 99] on button "🎶" at bounding box center [457, 90] width 46 height 46
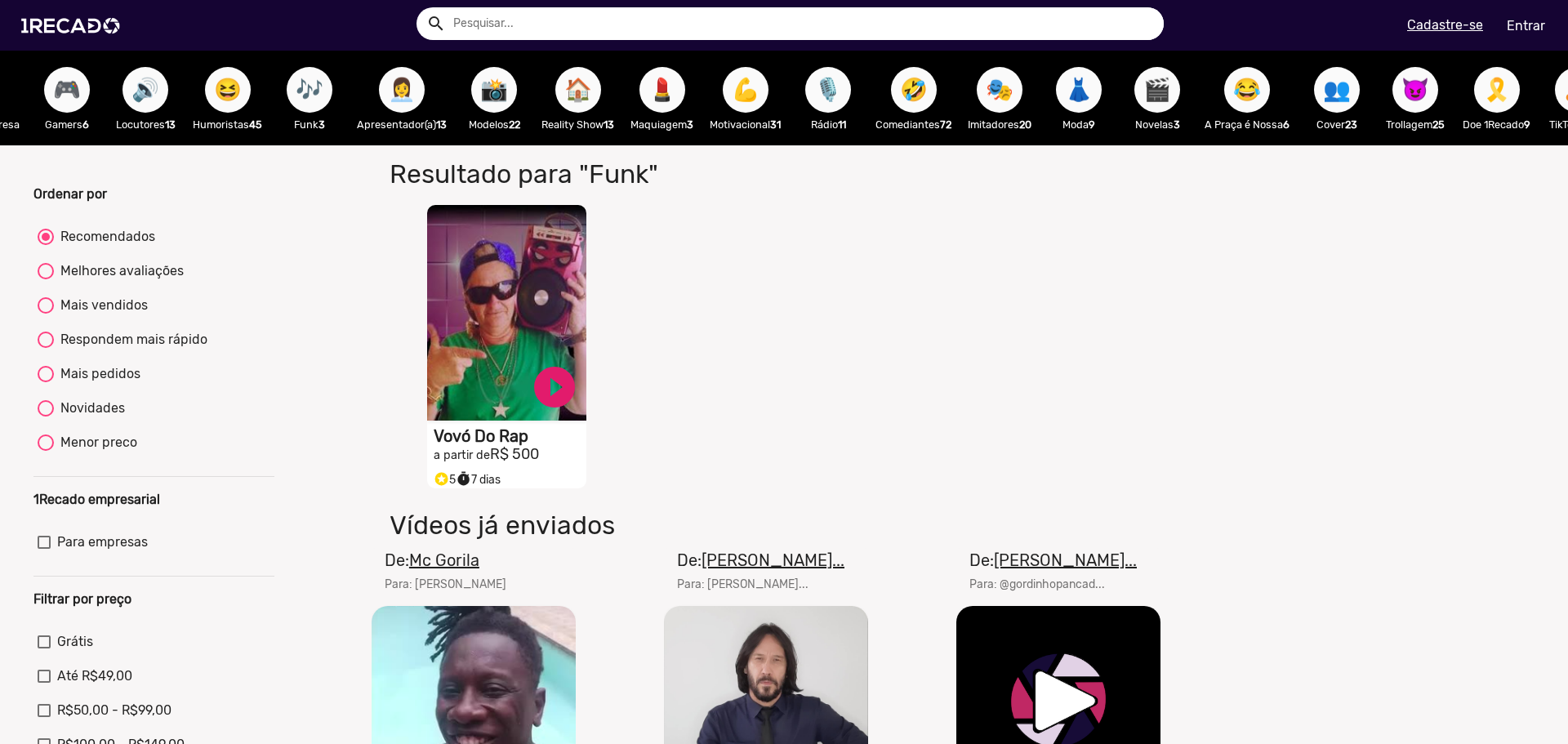
scroll to position [0, 159]
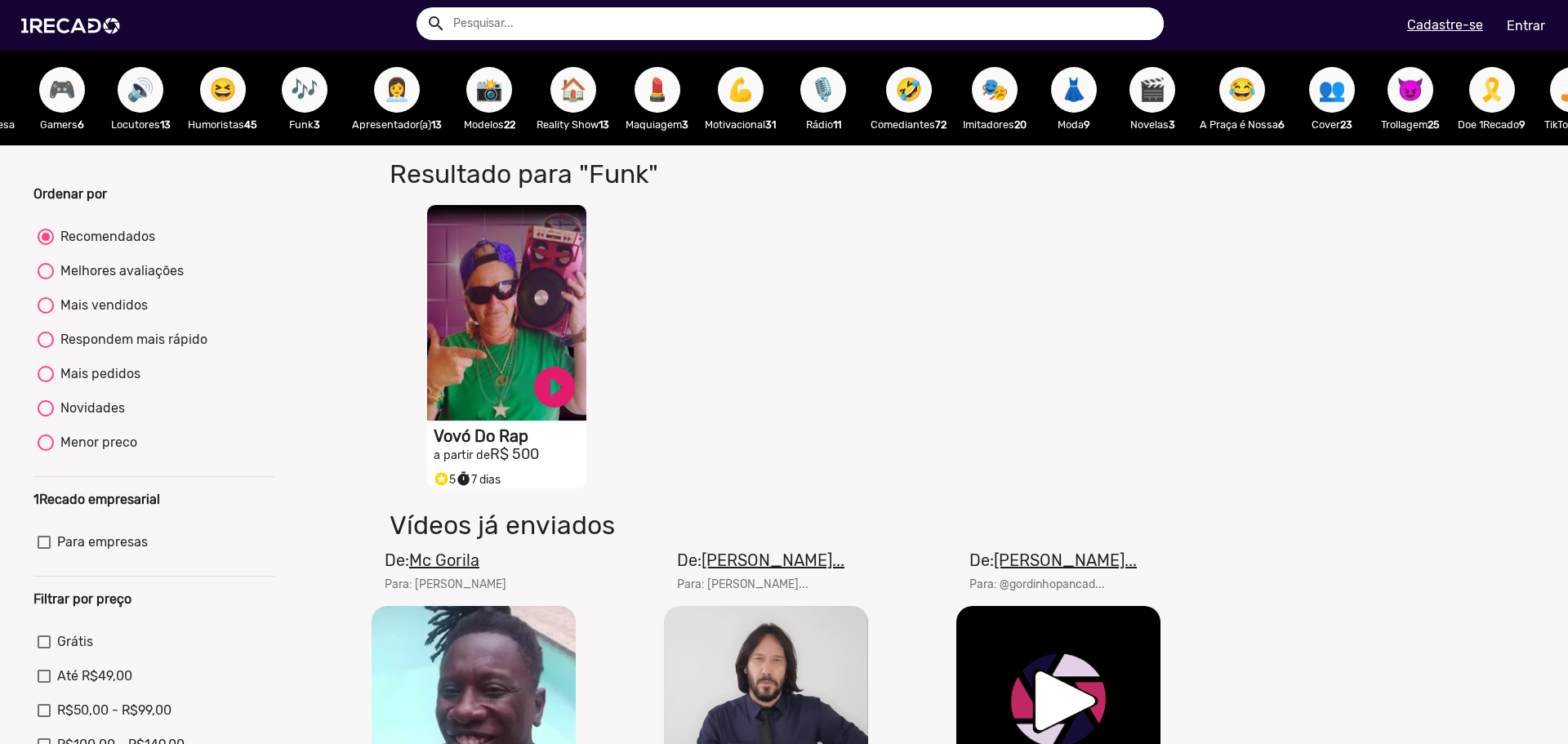
click at [648, 94] on span "💄" at bounding box center [657, 90] width 27 height 46
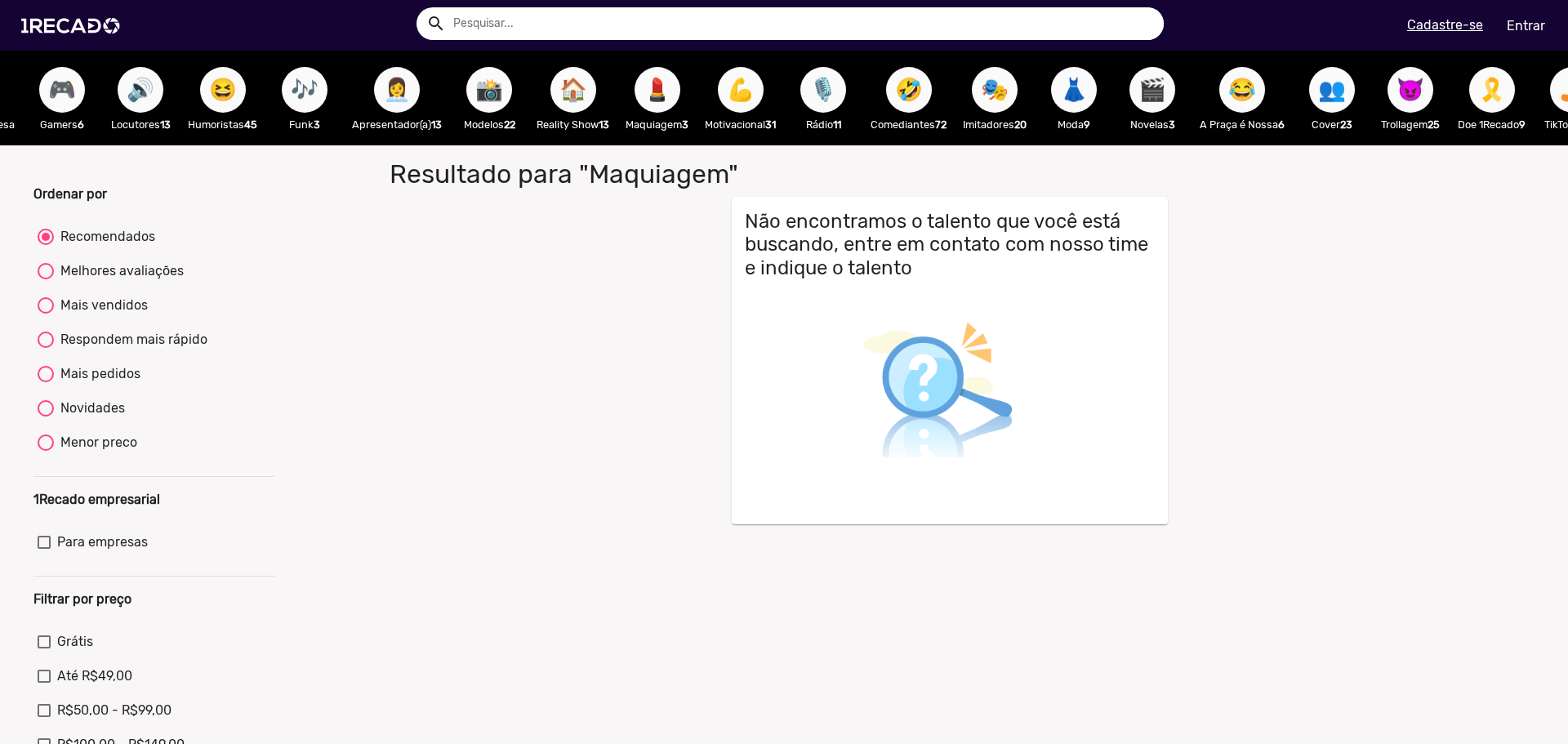
click at [483, 102] on span "📸" at bounding box center [489, 90] width 27 height 46
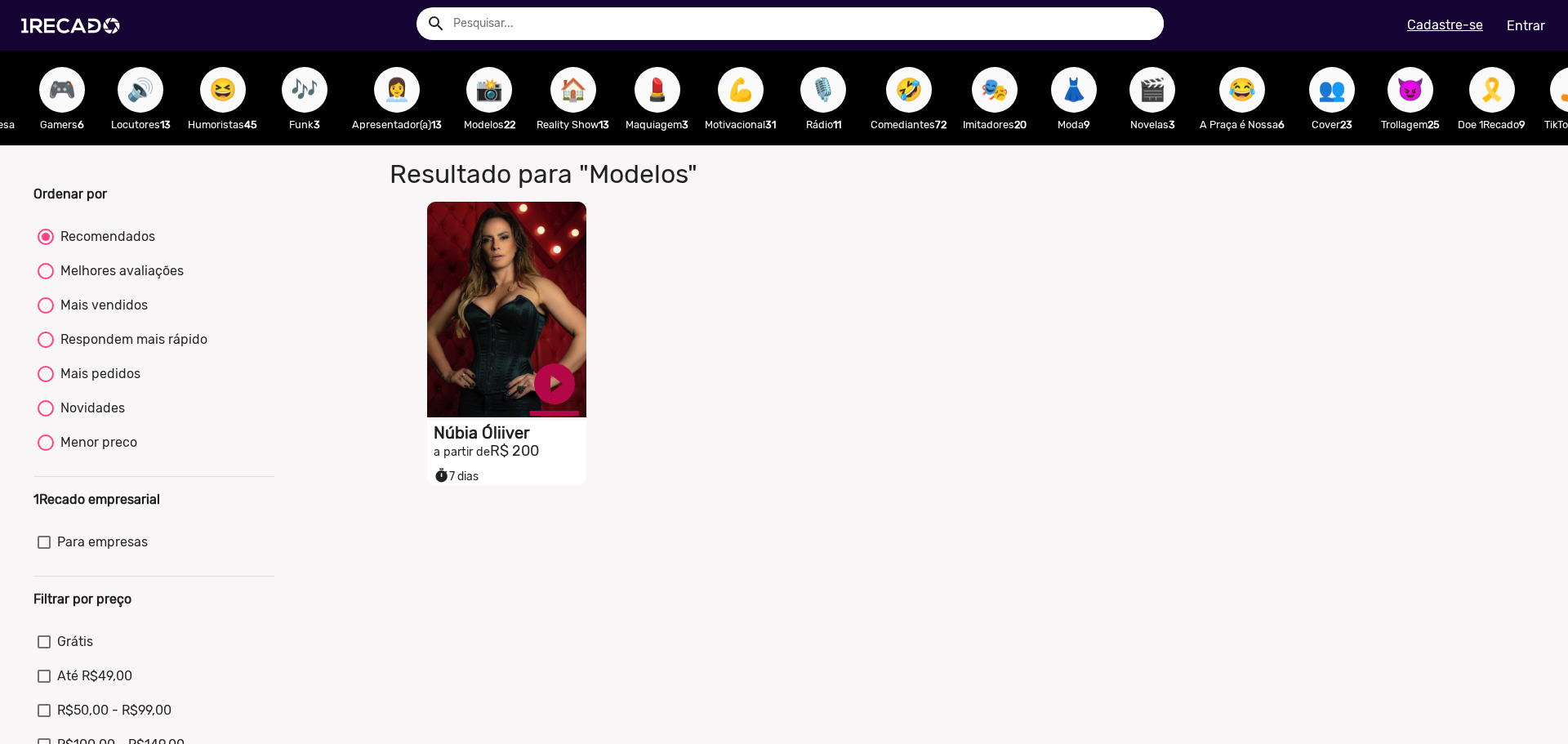
click at [536, 409] on link "play_circle_filled" at bounding box center [554, 383] width 49 height 49
click at [544, 402] on link "pause_circle" at bounding box center [554, 383] width 49 height 49
click at [544, 402] on link "play_circle_filled" at bounding box center [554, 383] width 49 height 49
click at [509, 443] on h1 "Núbia Óliiver" at bounding box center [509, 432] width 153 height 19
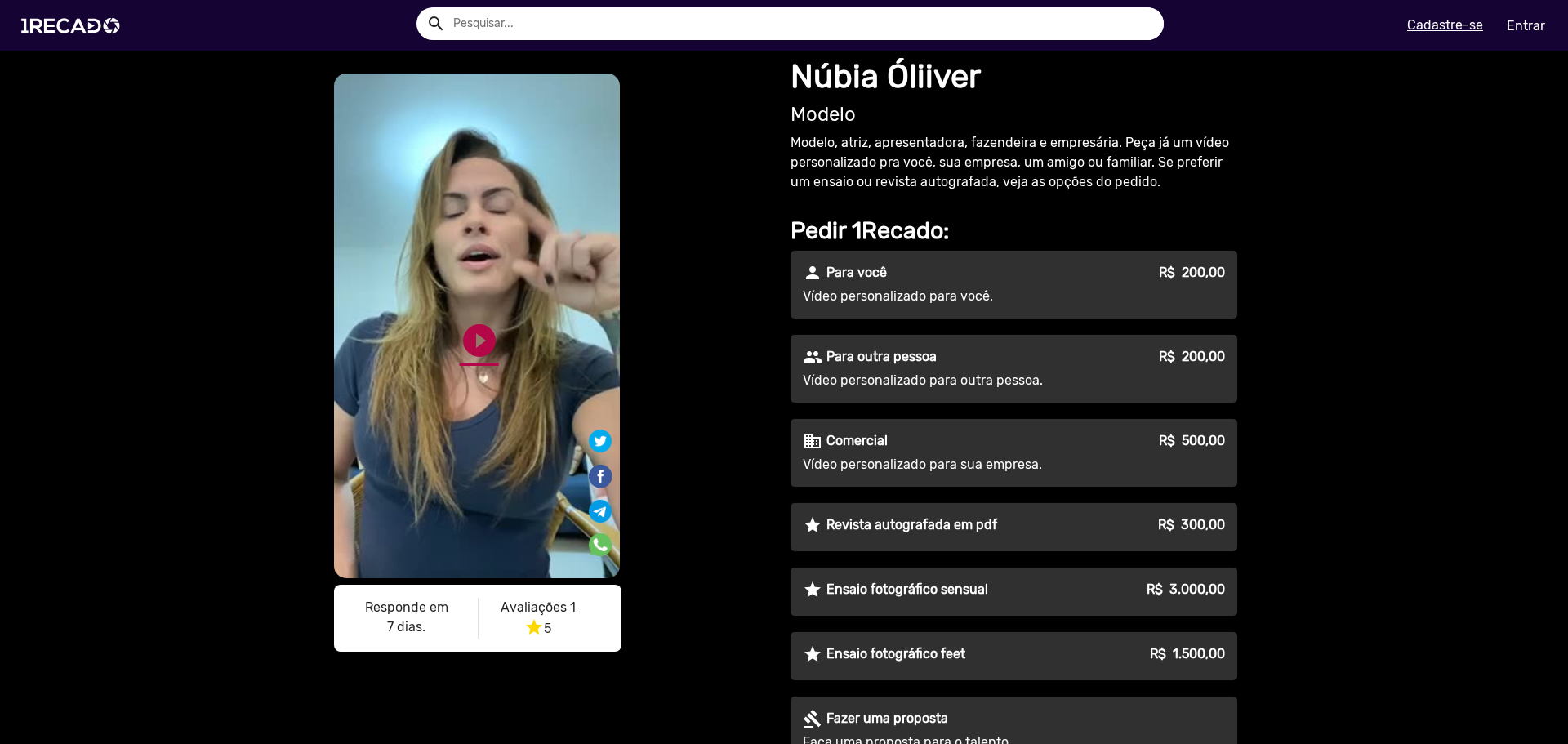
click at [492, 345] on link "play_circle_filled" at bounding box center [479, 340] width 39 height 39
click at [654, 509] on div "S1RECADO vídeos dedicados para fãs e empresas S1RECADO vídeos dedicados para fã…" at bounding box center [550, 366] width 441 height 591
drag, startPoint x: 793, startPoint y: 79, endPoint x: 1023, endPoint y: 60, distance: 230.8
click at [1023, 60] on h1 "Núbia Óliiver" at bounding box center [1014, 76] width 447 height 39
copy h1 "Núbia Óliiver"
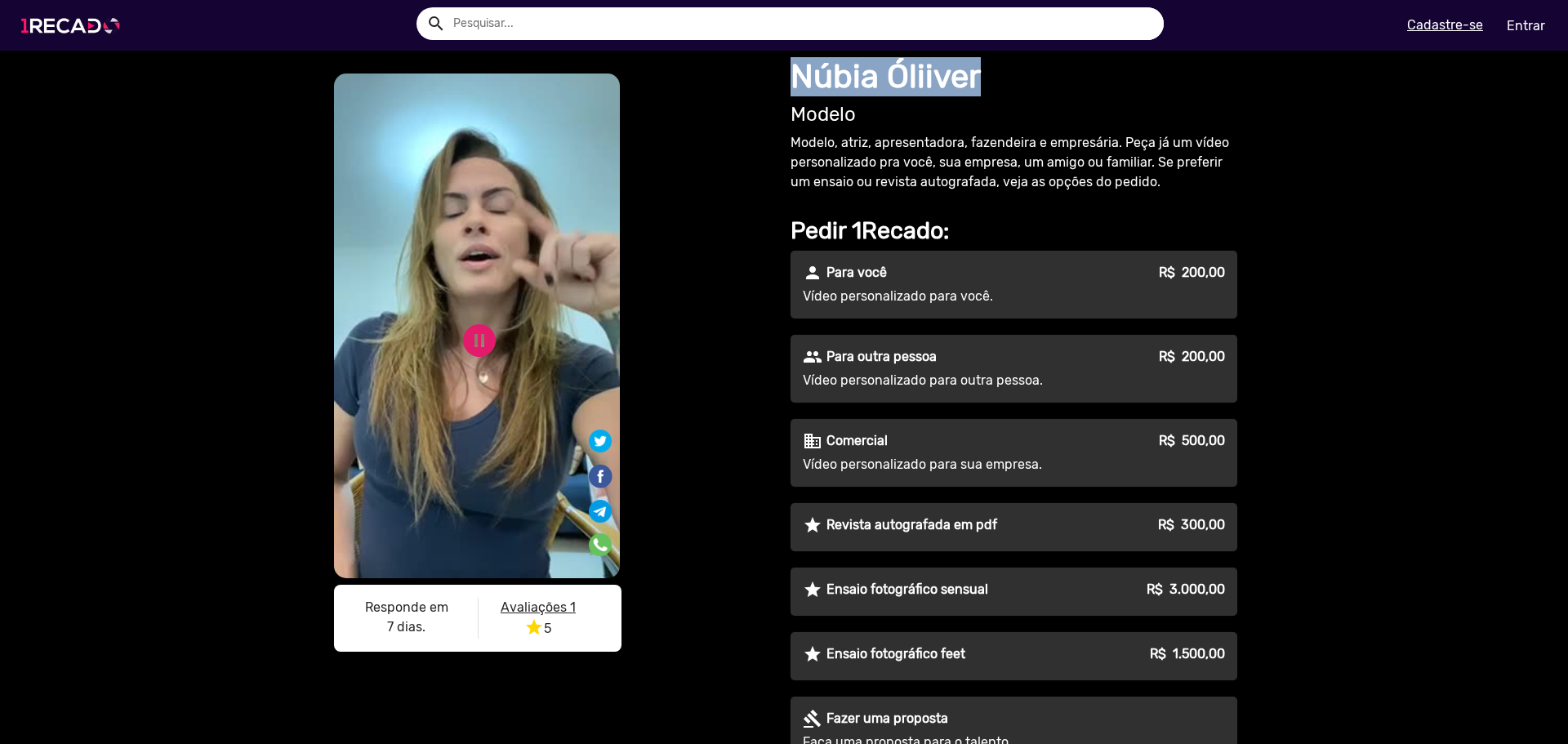
click at [99, 10] on img at bounding box center [73, 26] width 124 height 70
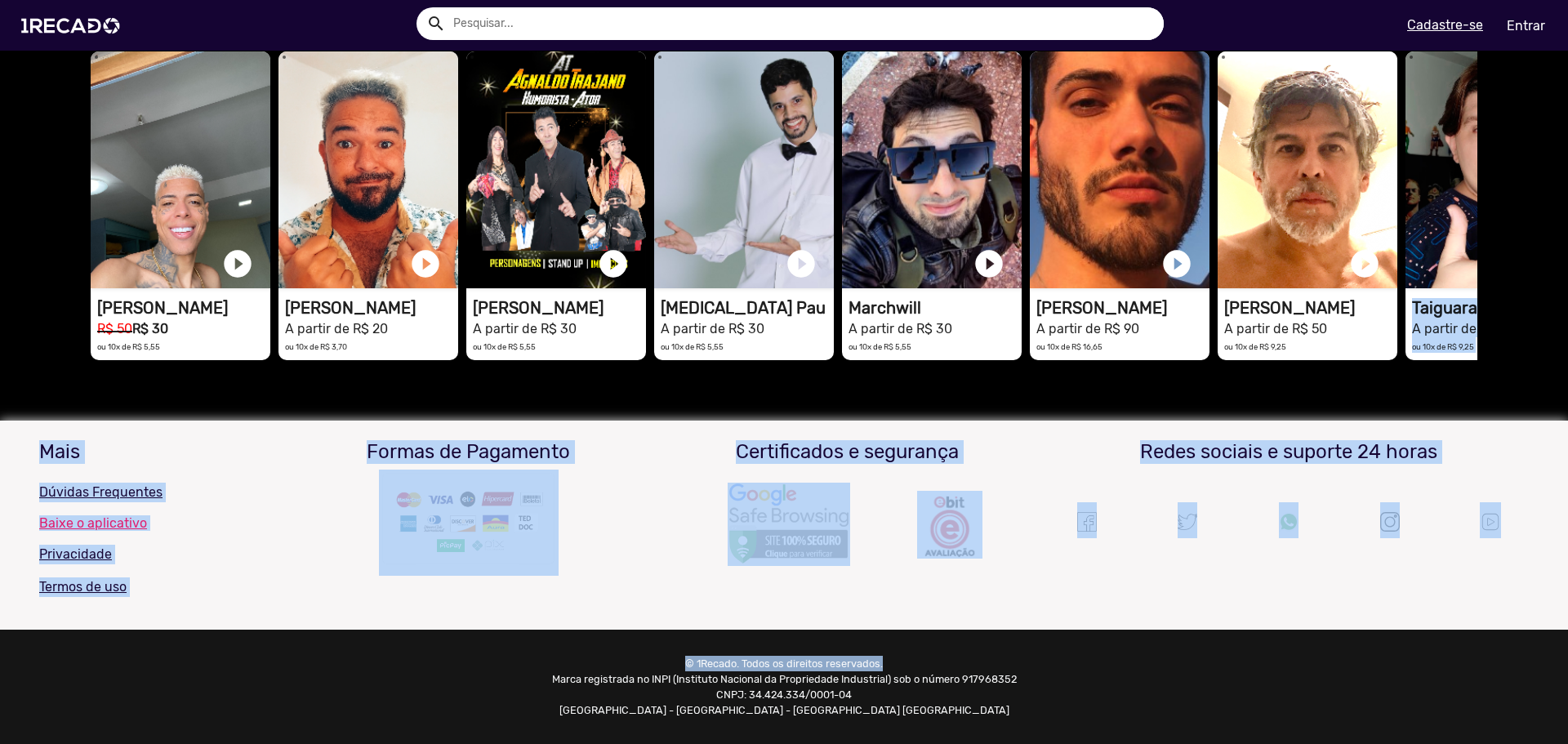
drag, startPoint x: 1552, startPoint y: 640, endPoint x: 1567, endPoint y: 277, distance: 363.3
click at [1567, 250] on mat-sidenav-content "Encontre o talento que faz a trilha sonora da sua vida. [PERSON_NAME] - [PERSON…" at bounding box center [784, 372] width 1568 height 744
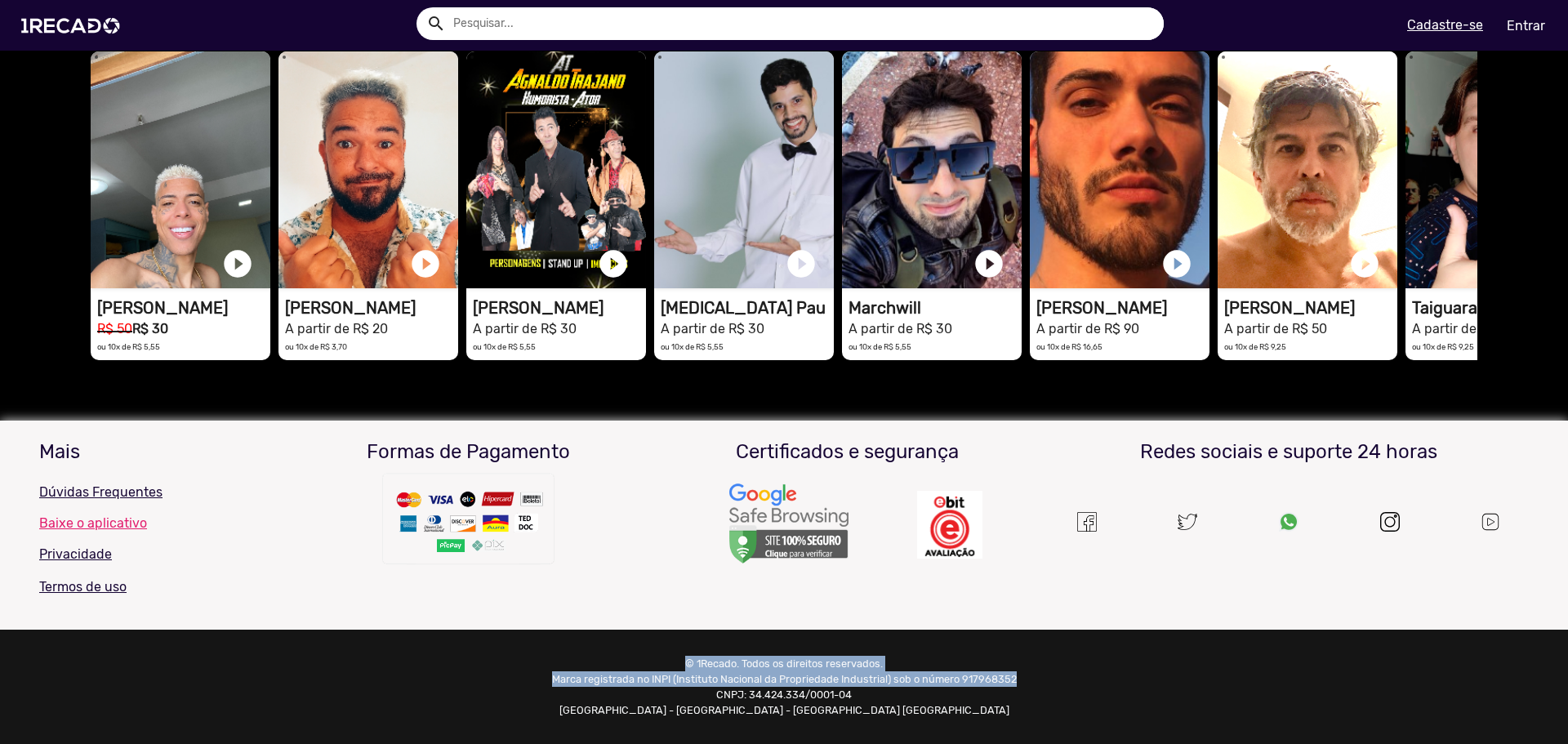
drag, startPoint x: 1554, startPoint y: 671, endPoint x: 1562, endPoint y: 651, distance: 21.5
click at [1559, 645] on mat-sidenav-content "Encontre o talento que faz a trilha sonora da sua vida. [PERSON_NAME] - [PERSON…" at bounding box center [784, 372] width 1568 height 744
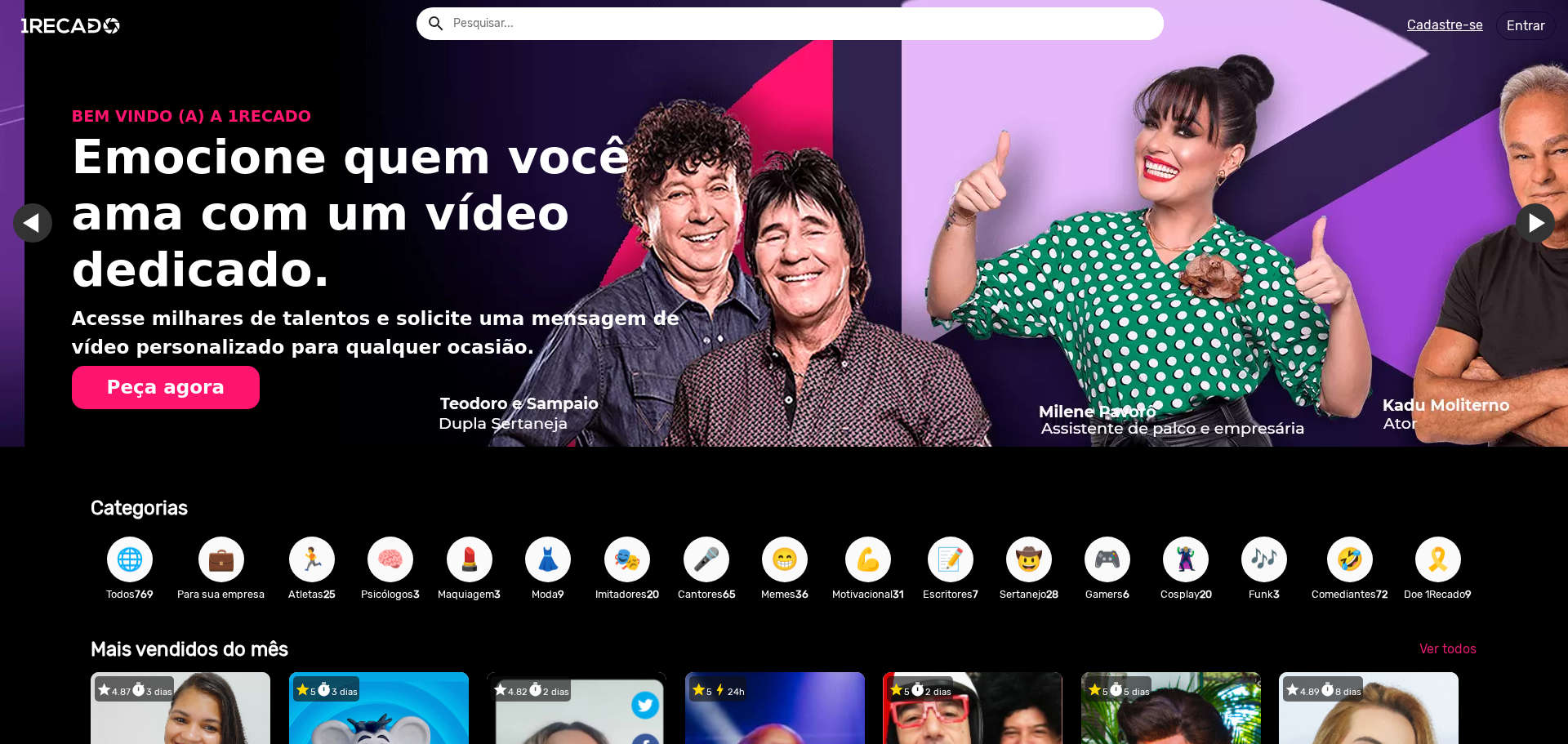
click at [561, 563] on span "👗" at bounding box center [548, 560] width 27 height 46
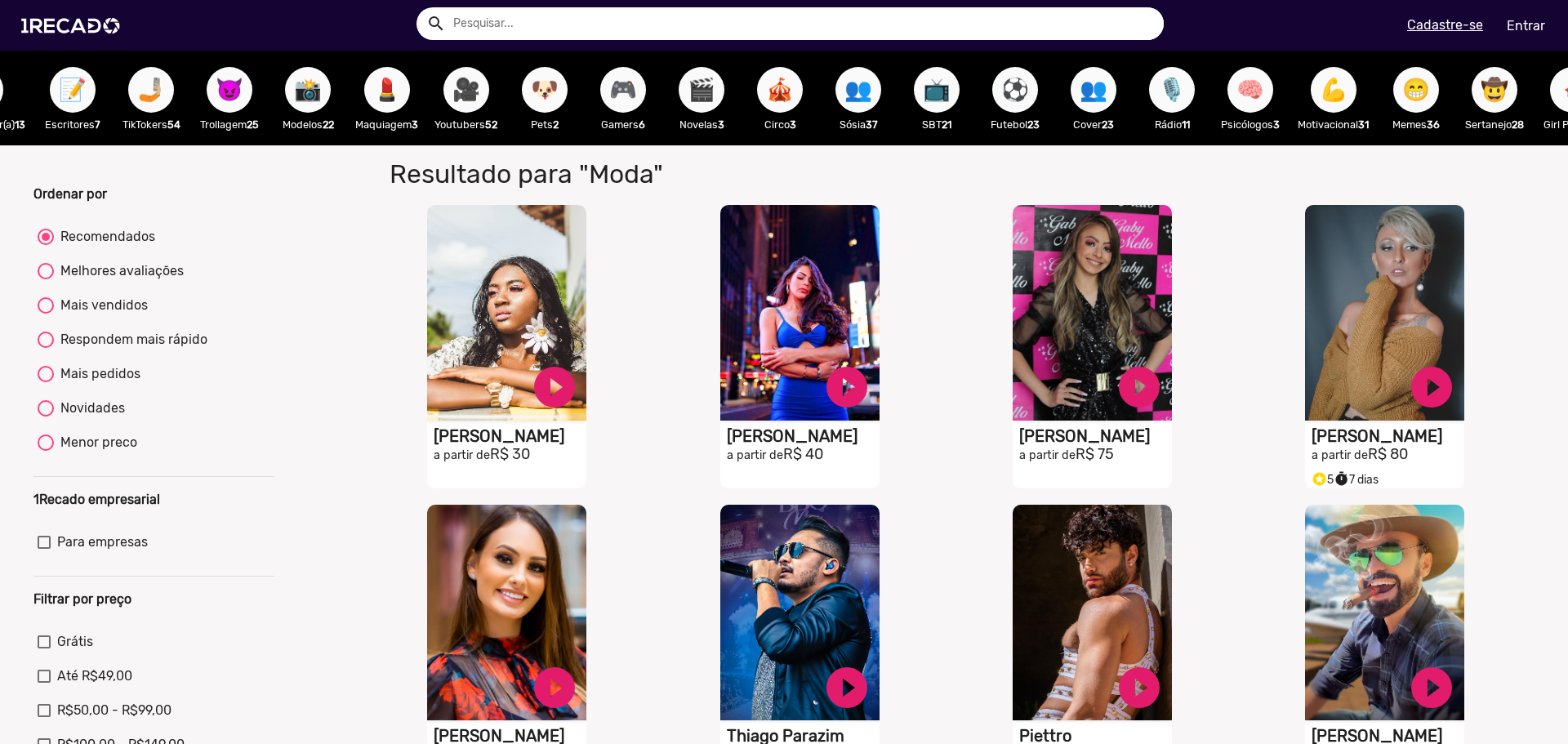
drag, startPoint x: 777, startPoint y: 158, endPoint x: 879, endPoint y: 157, distance: 102.0
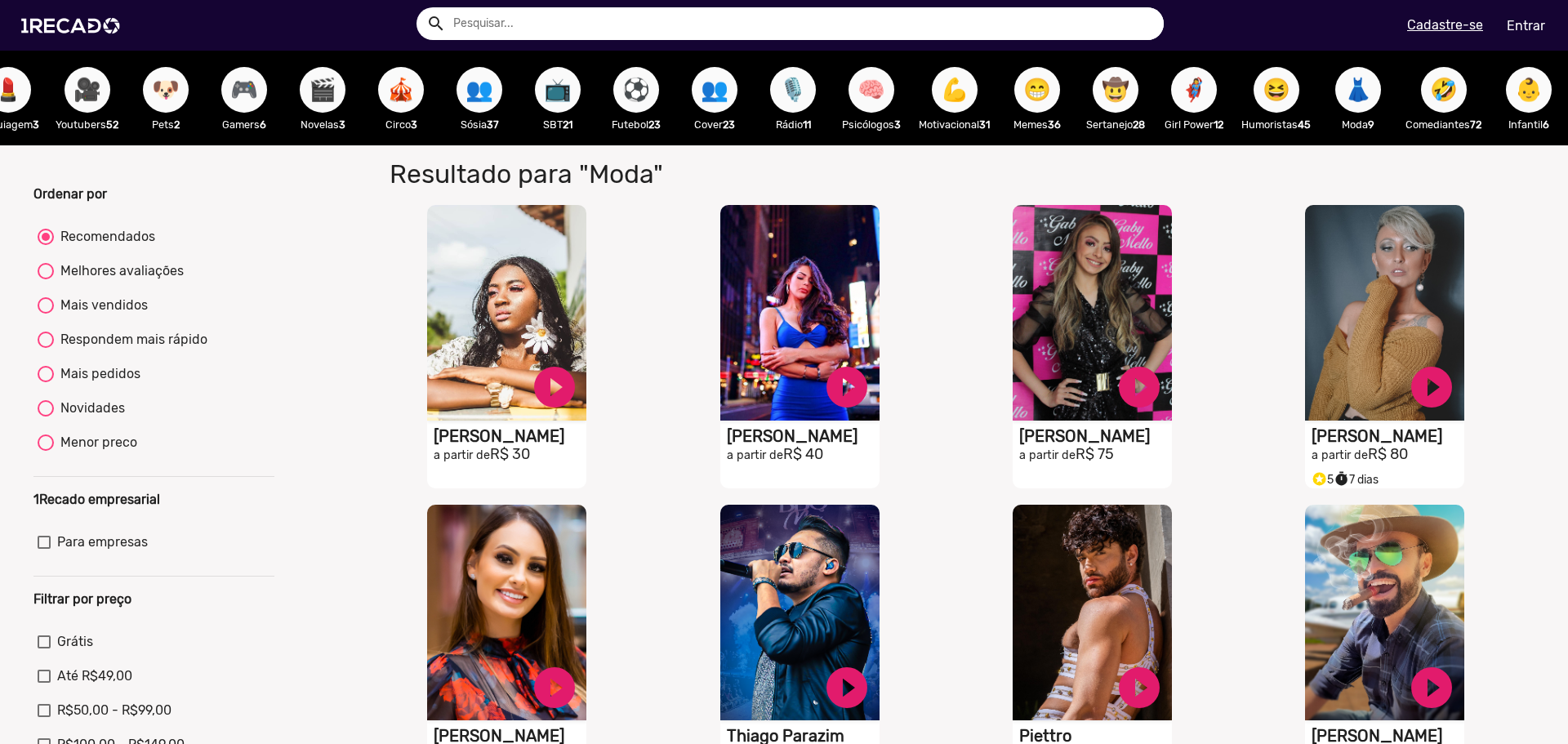
click at [1102, 87] on span "🤠" at bounding box center [1116, 90] width 27 height 46
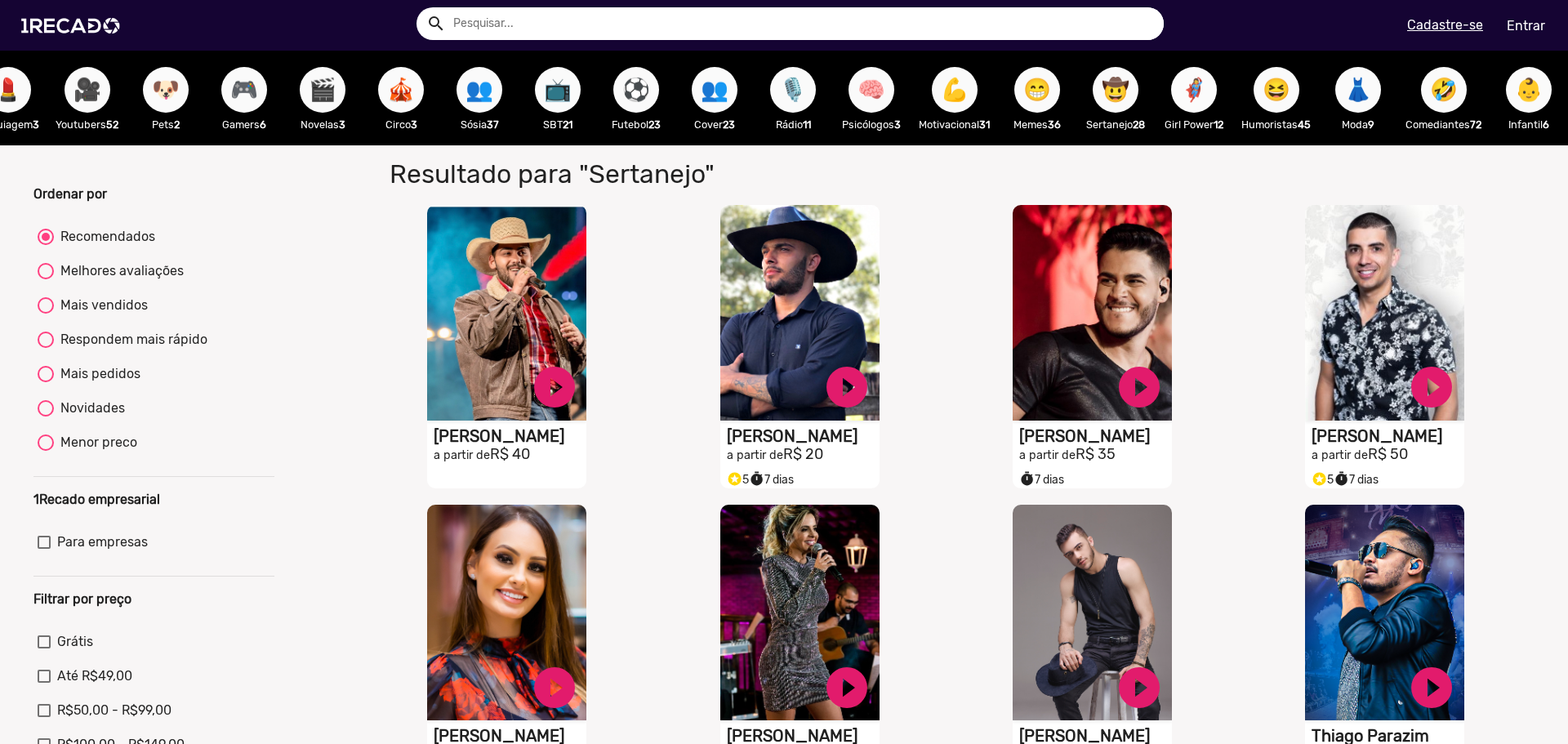
click at [1180, 94] on span "🦸‍♀️" at bounding box center [1193, 90] width 27 height 46
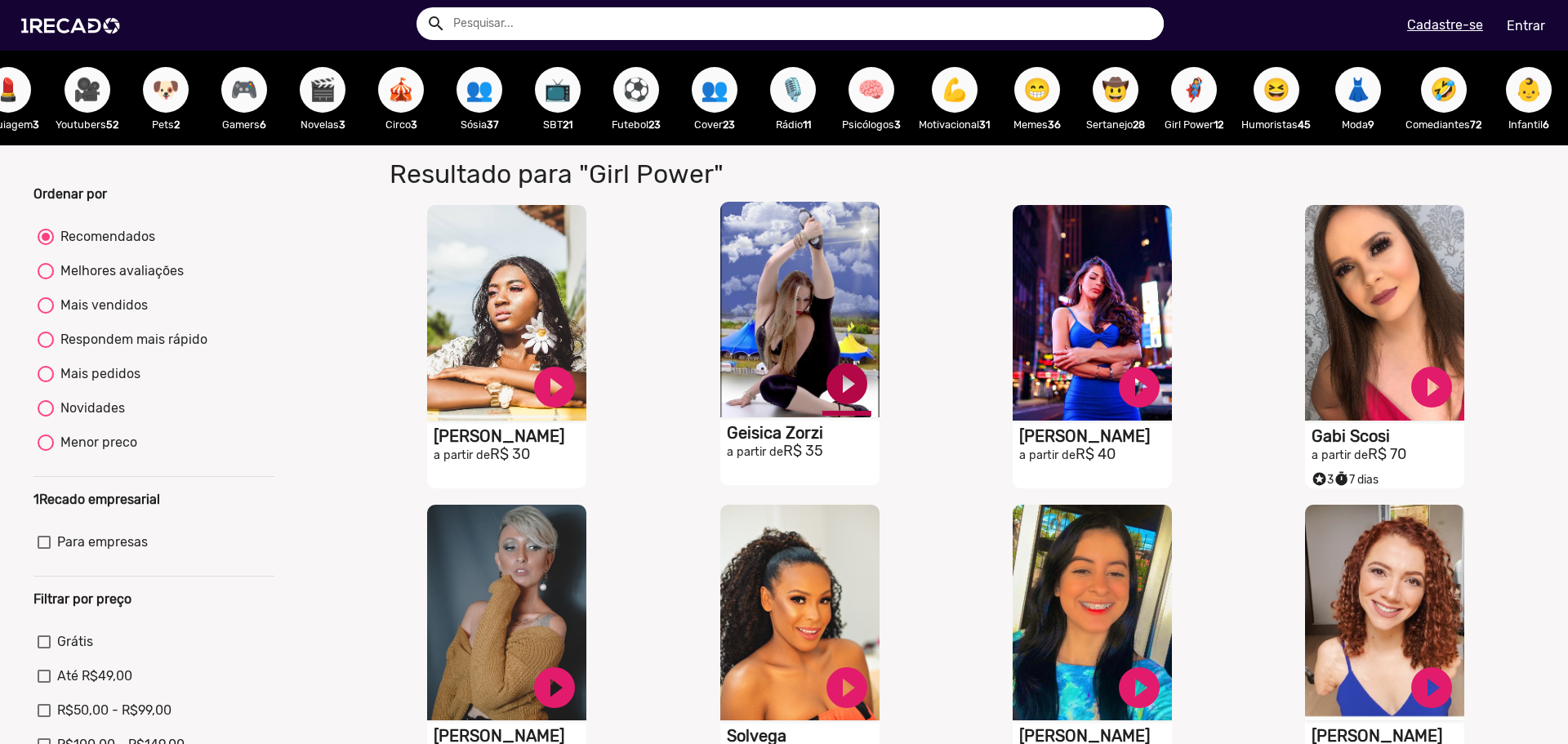
click at [579, 390] on link "play_circle_filled" at bounding box center [554, 387] width 49 height 49
click at [579, 391] on link "pause_circle" at bounding box center [554, 387] width 49 height 49
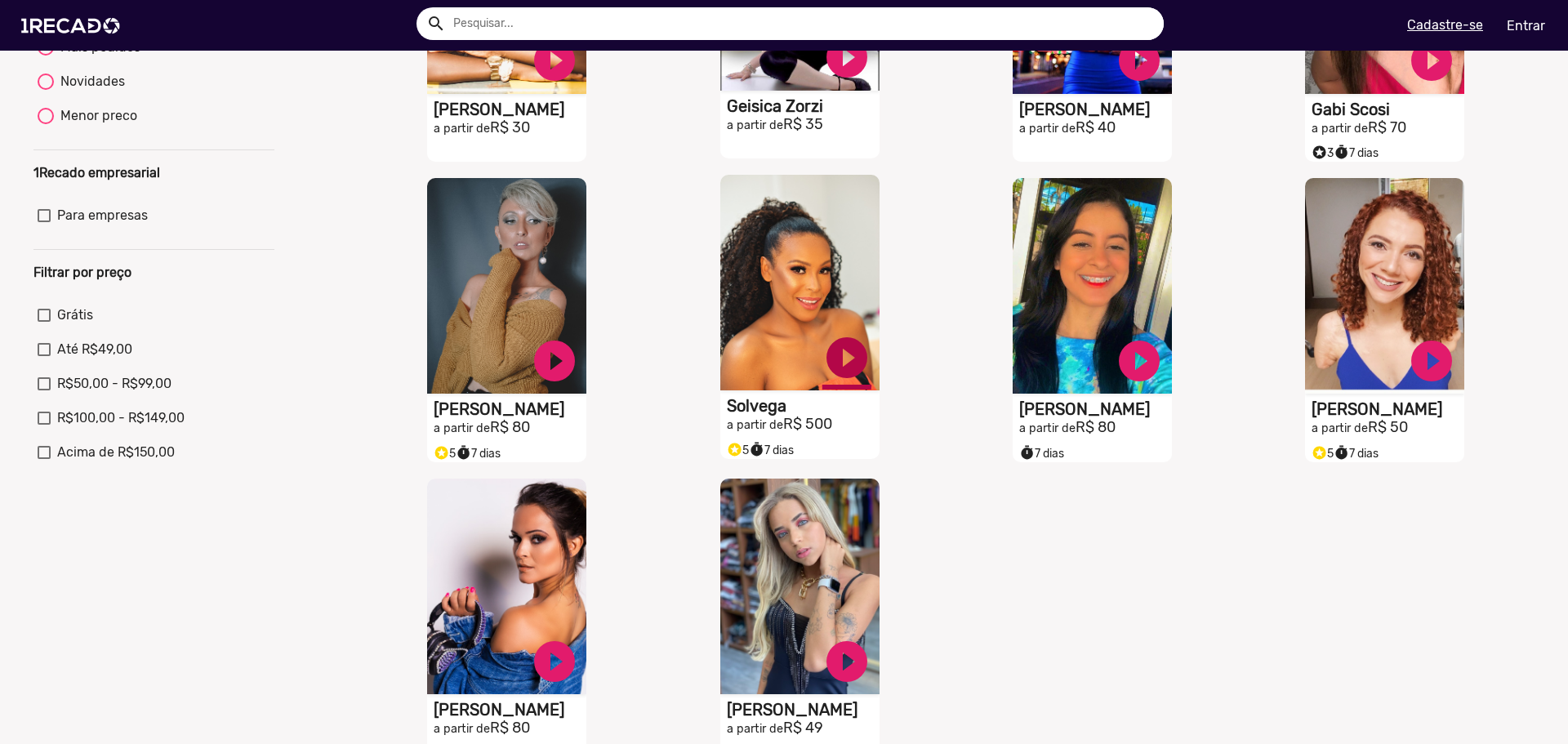
click at [579, 85] on link "play_circle_filled" at bounding box center [554, 60] width 49 height 49
click at [579, 85] on link "pause_circle" at bounding box center [554, 60] width 49 height 49
click at [571, 85] on link "play_circle_filled" at bounding box center [554, 60] width 49 height 49
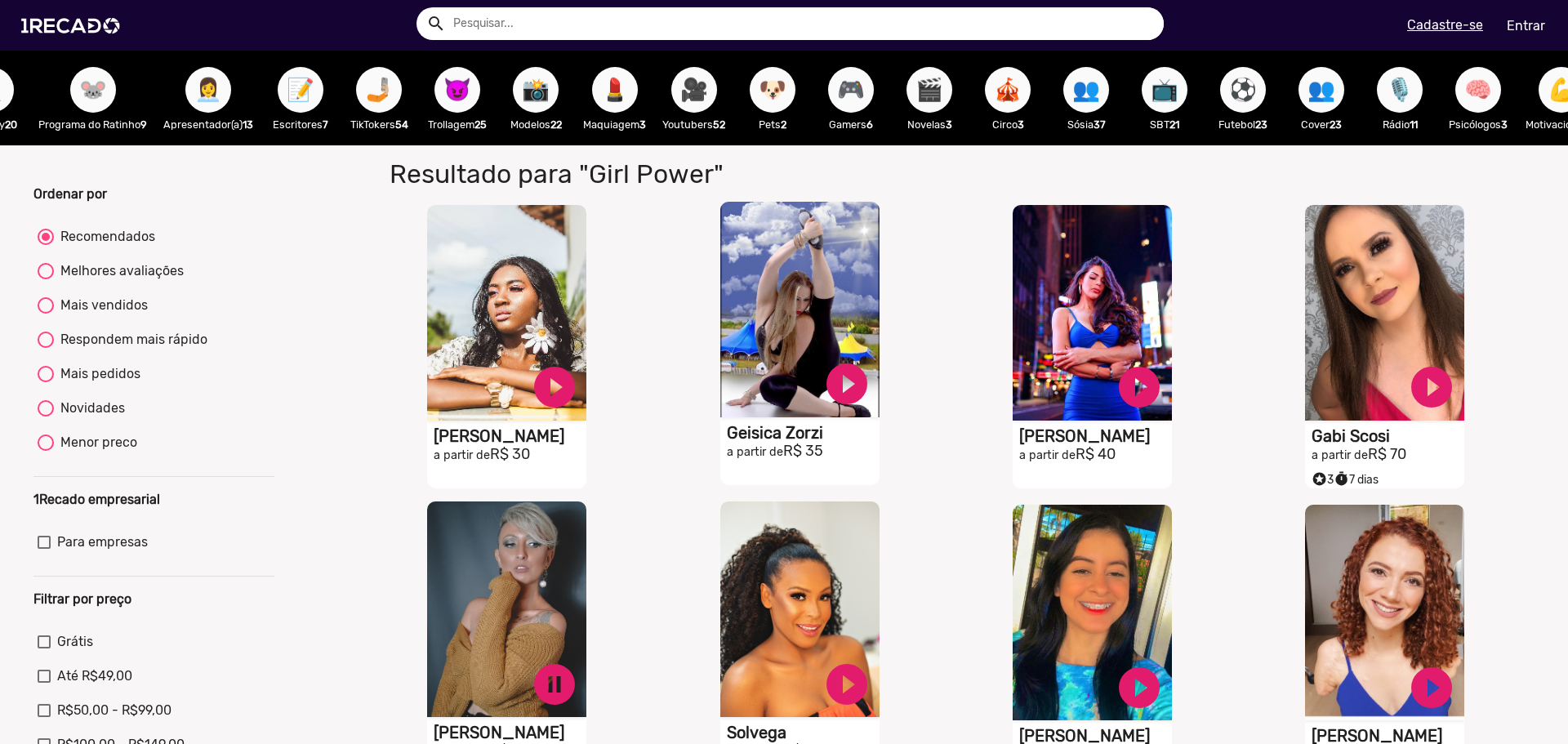
click at [471, 90] on span "😈" at bounding box center [457, 90] width 27 height 46
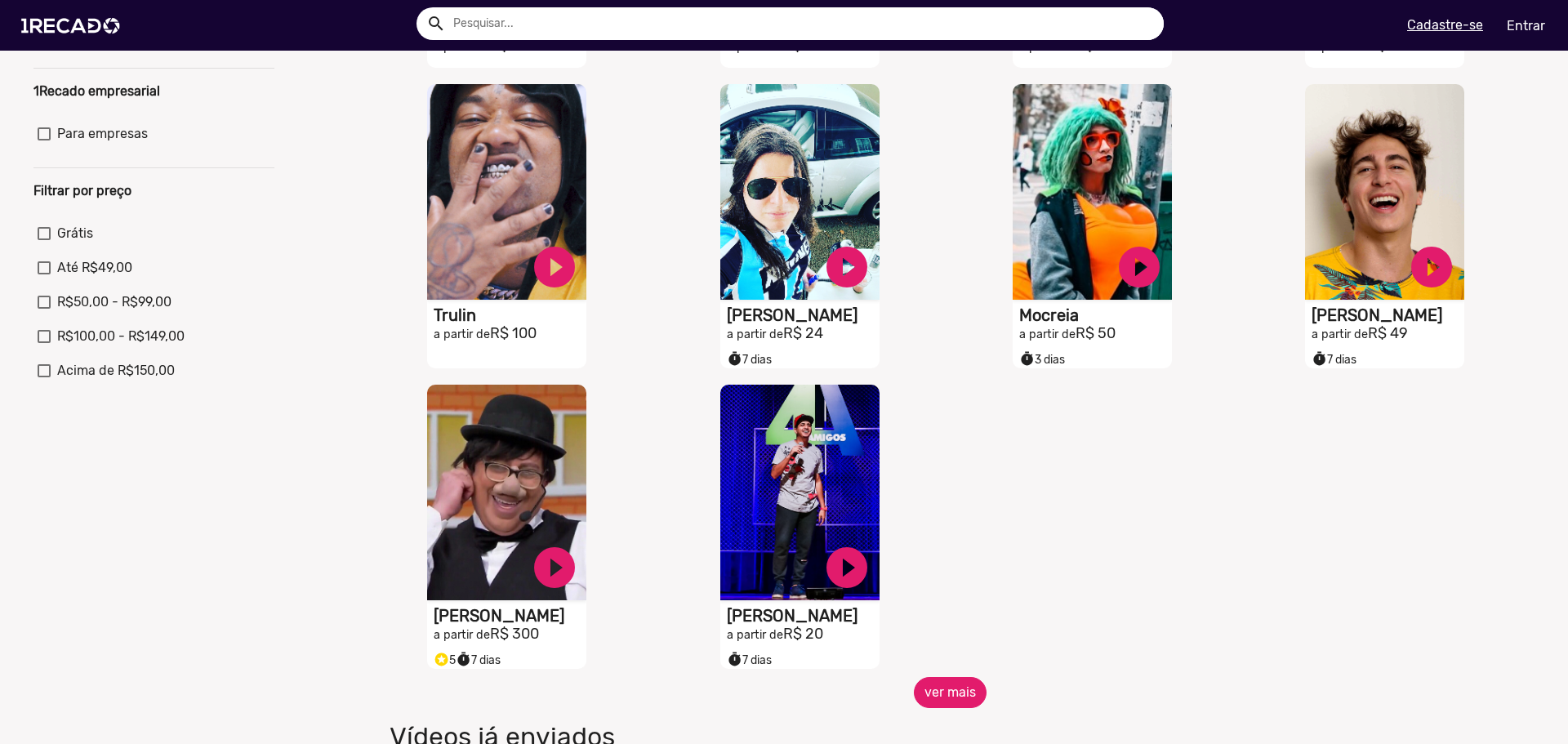
click at [919, 702] on button "ver mais" at bounding box center [950, 693] width 72 height 31
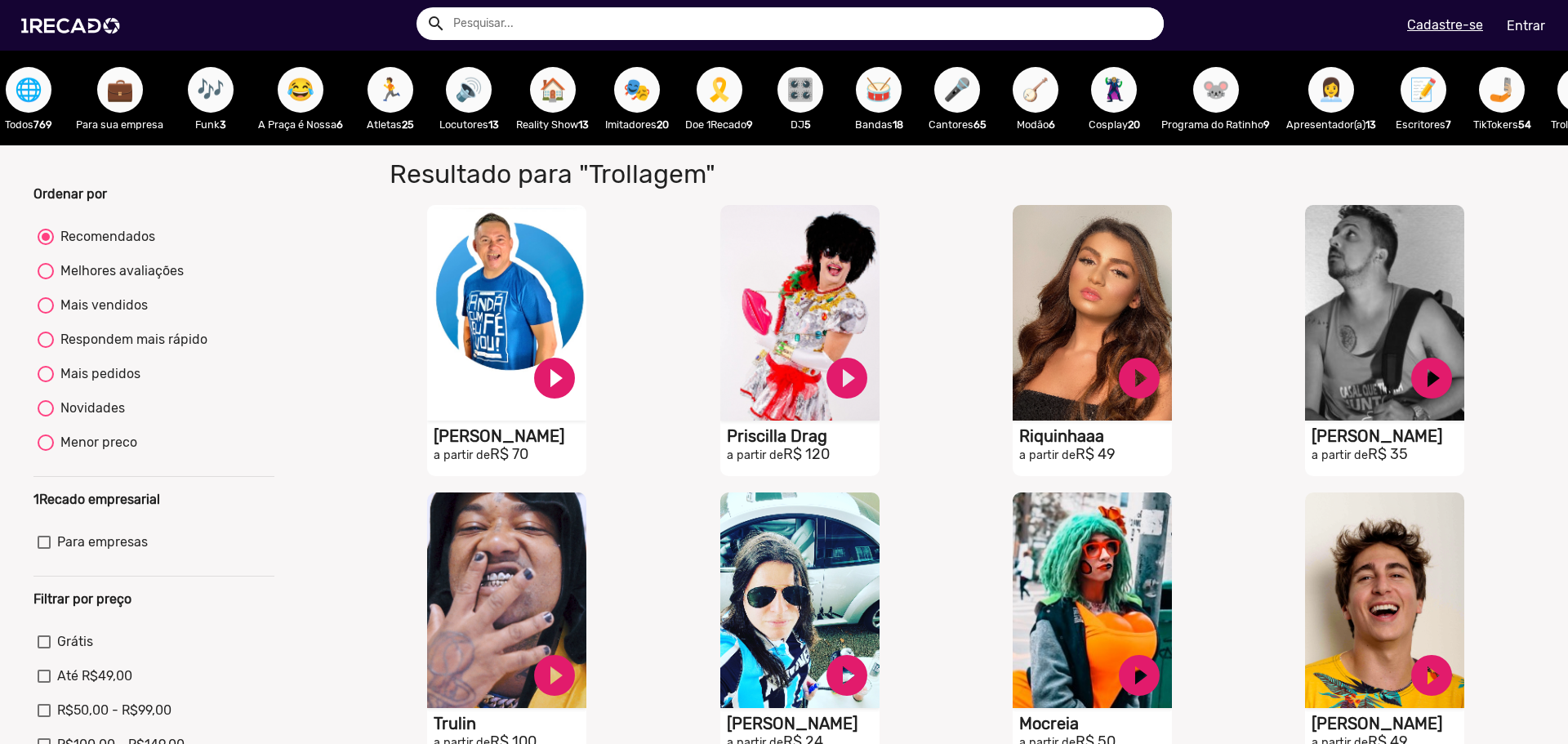
click at [106, 81] on span "💼" at bounding box center [120, 90] width 27 height 46
